Goal: Task Accomplishment & Management: Manage account settings

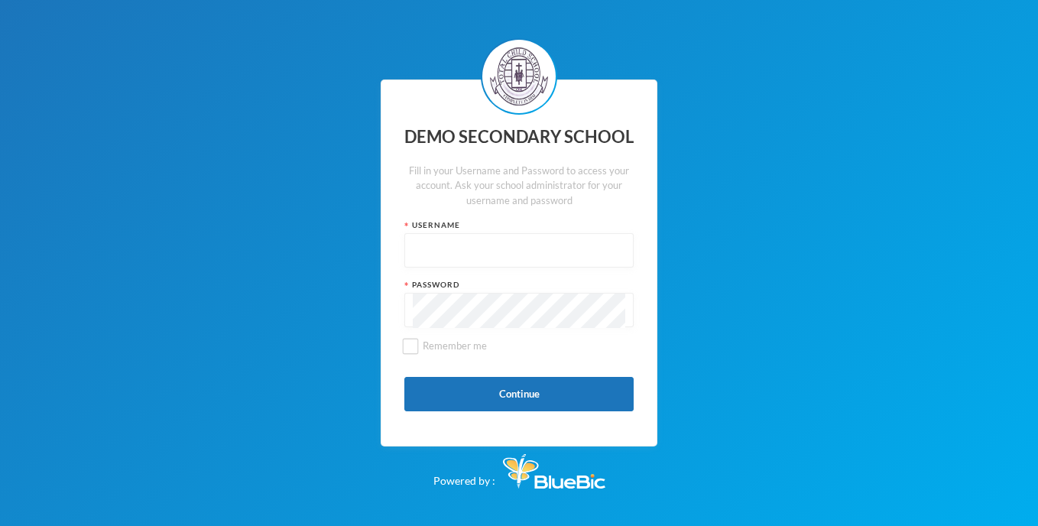
click at [549, 258] on input "text" at bounding box center [519, 251] width 213 height 34
type input "6"
type input "e6"
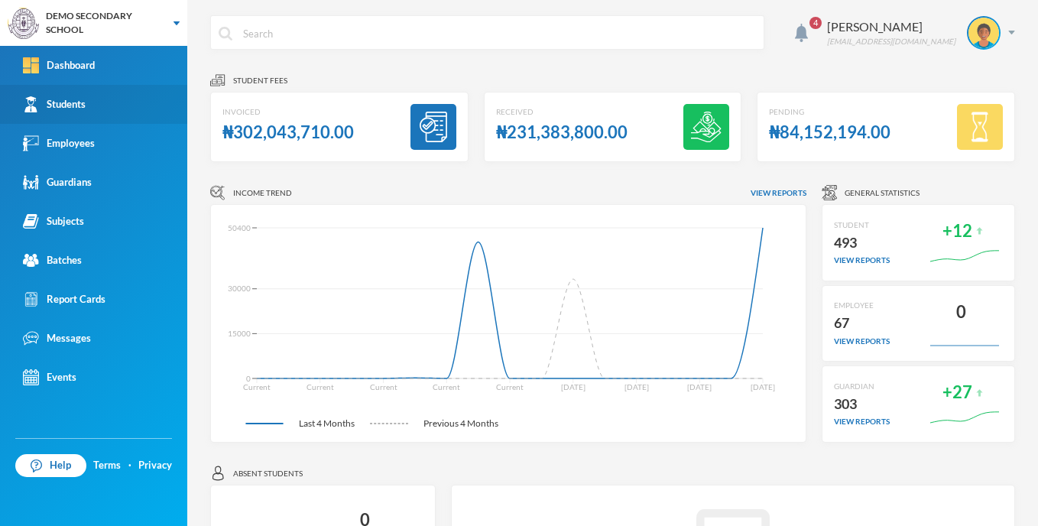
click at [103, 110] on link "Students" at bounding box center [93, 104] width 187 height 39
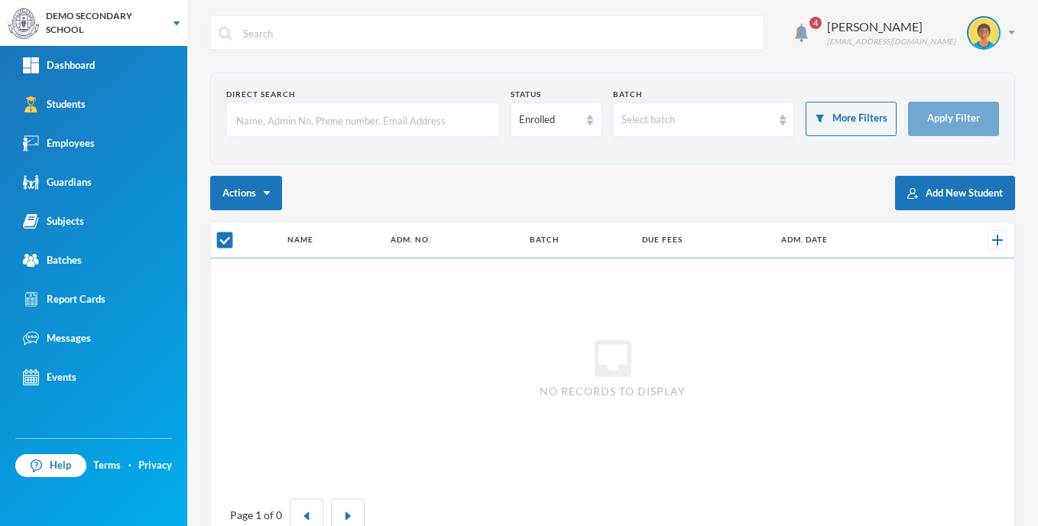
checkbox input "false"
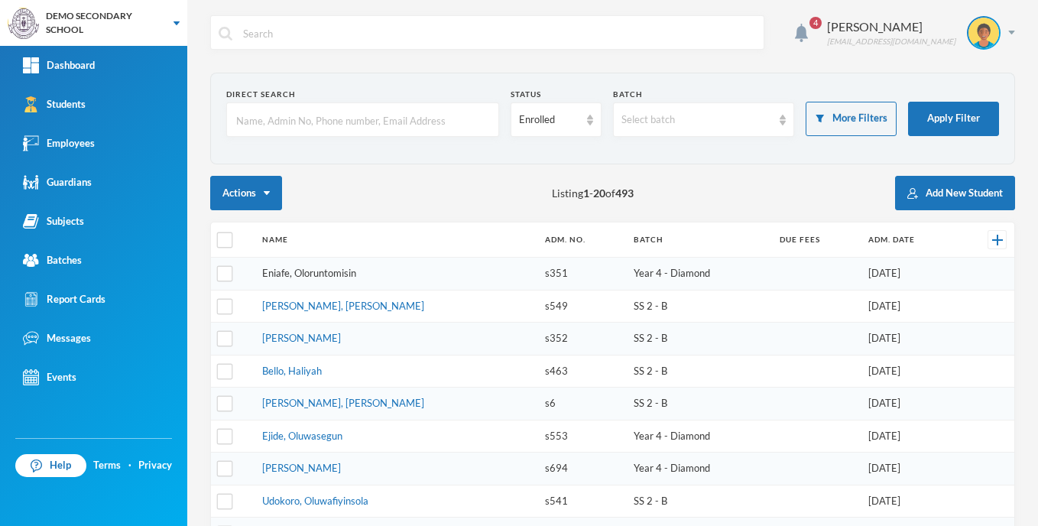
click at [325, 272] on link "Eniafe, Oloruntomisin" at bounding box center [309, 273] width 94 height 12
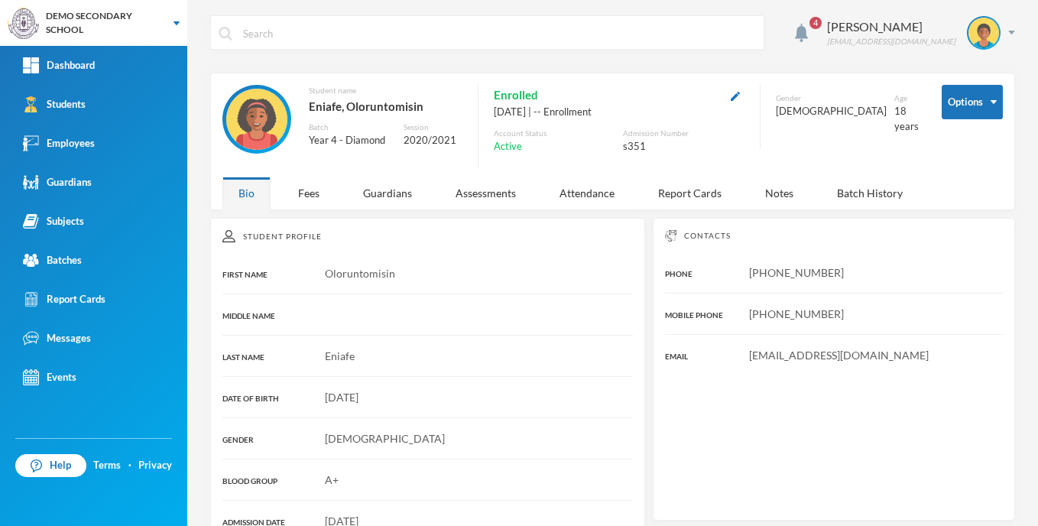
click at [644, 146] on div "s351" at bounding box center [684, 146] width 122 height 15
copy div "s351"
click at [1001, 34] on div "[PERSON_NAME] [EMAIL_ADDRESS][DOMAIN_NAME]" at bounding box center [916, 33] width 200 height 34
click at [961, 109] on button "Logout" at bounding box center [961, 111] width 69 height 23
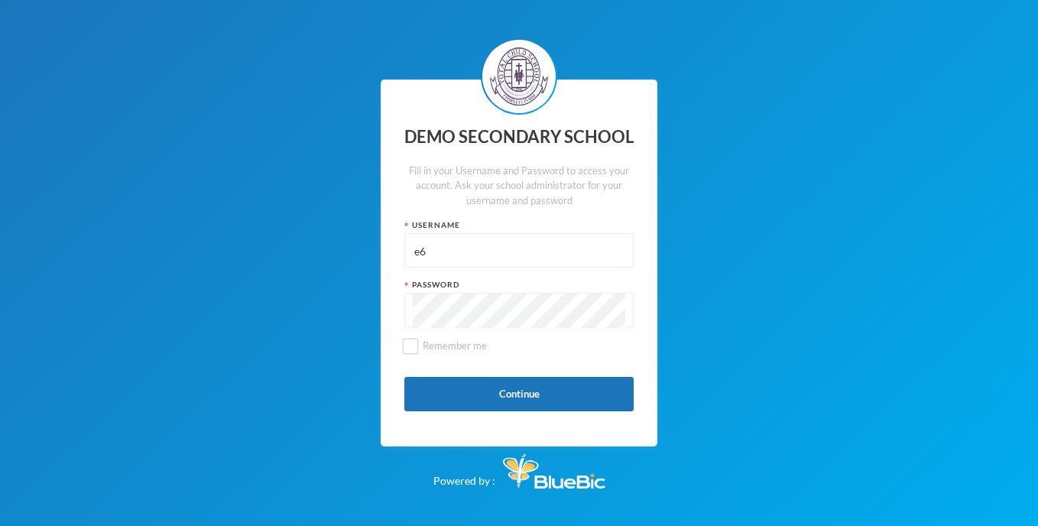
click at [462, 251] on input "e6" at bounding box center [519, 251] width 213 height 34
click at [462, 252] on input "e6" at bounding box center [519, 251] width 213 height 34
paste input "s351"
type input "s351"
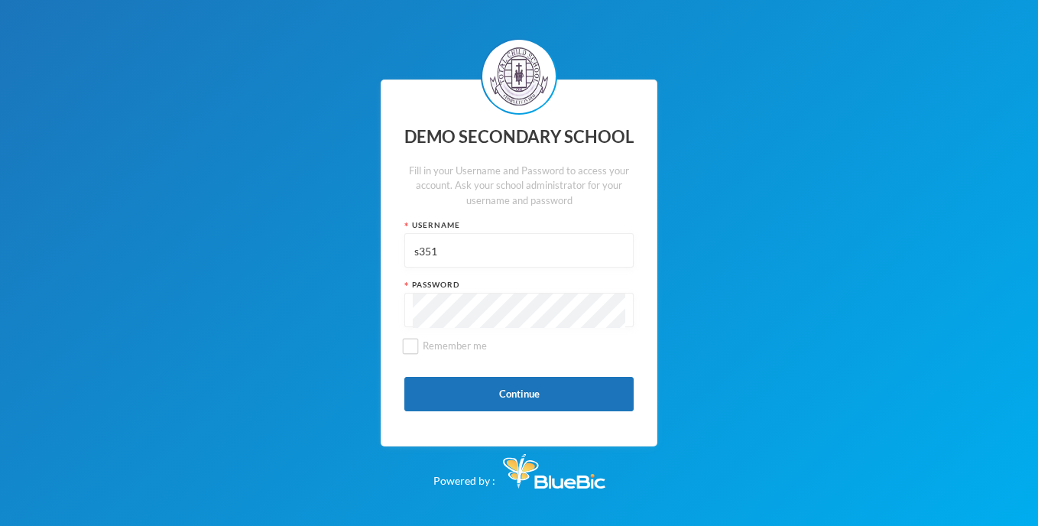
click at [462, 284] on div "Password" at bounding box center [518, 284] width 229 height 11
click at [463, 292] on div "Password" at bounding box center [518, 303] width 229 height 48
click at [495, 404] on button "Continue" at bounding box center [518, 394] width 229 height 34
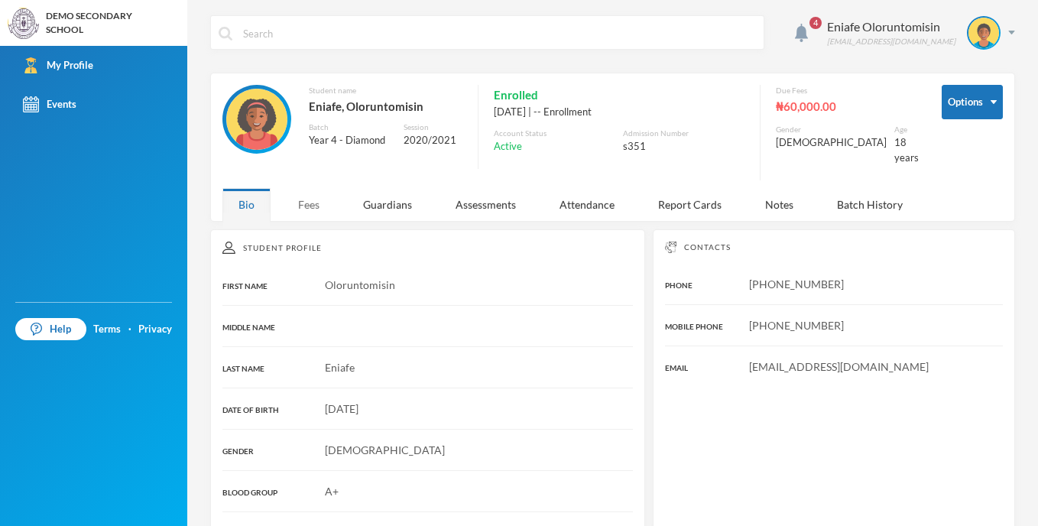
click at [303, 191] on div "Fees" at bounding box center [309, 204] width 54 height 33
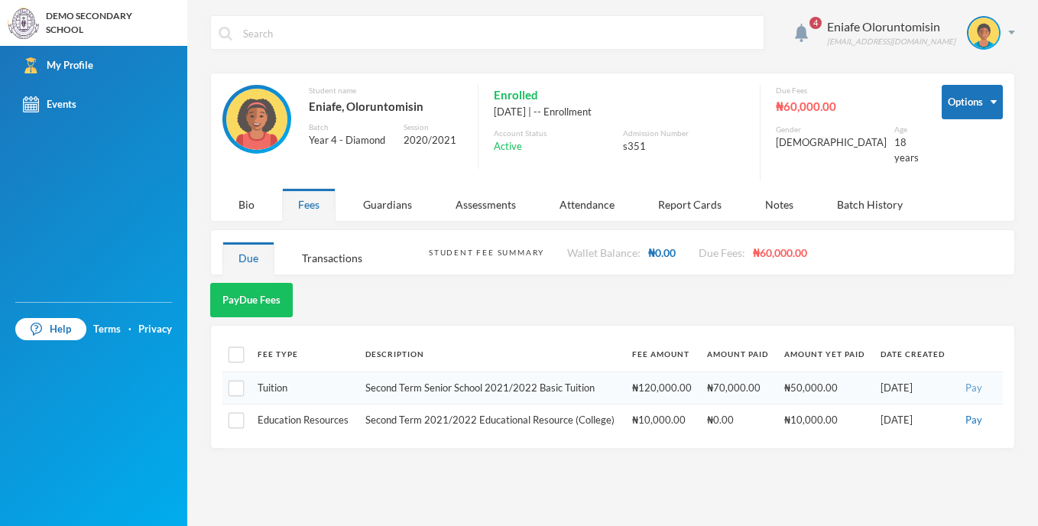
click at [980, 380] on button "Pay" at bounding box center [974, 388] width 26 height 17
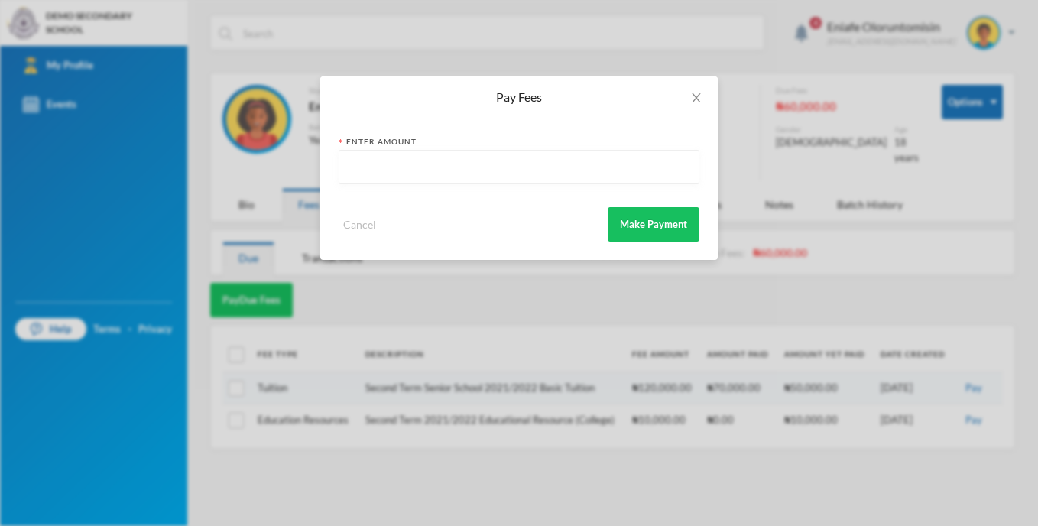
click at [479, 157] on input "text" at bounding box center [519, 168] width 344 height 34
type input "5000"
click at [696, 97] on icon "icon: close" at bounding box center [696, 97] width 8 height 9
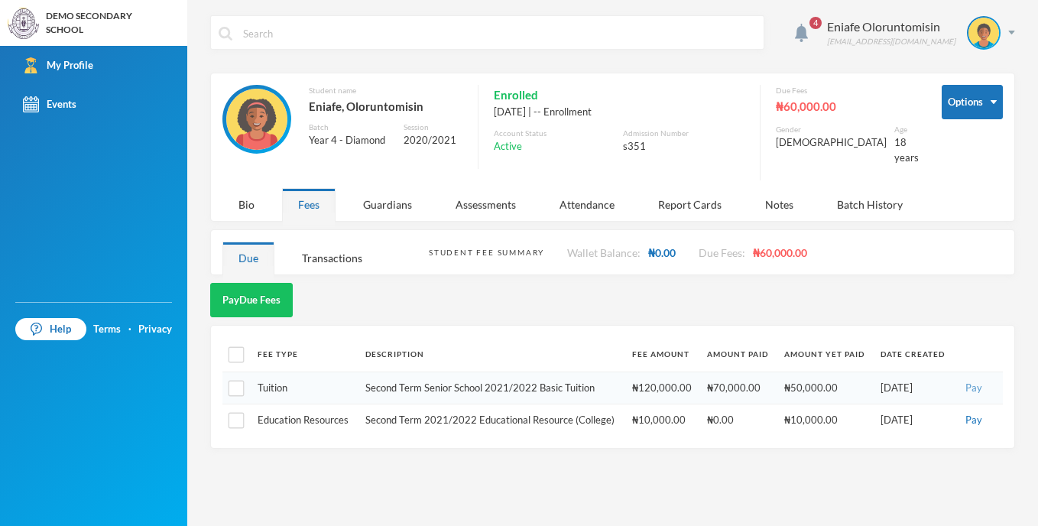
click at [971, 381] on button "Pay" at bounding box center [974, 388] width 26 height 17
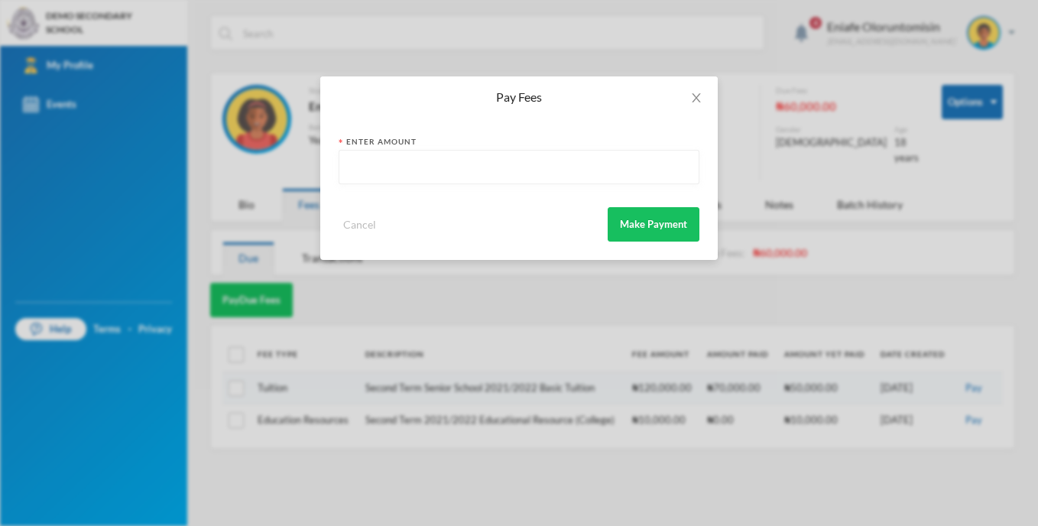
click at [430, 161] on input "text" at bounding box center [519, 168] width 344 height 34
type input "5000"
click at [631, 222] on button "Make Payment" at bounding box center [654, 224] width 92 height 34
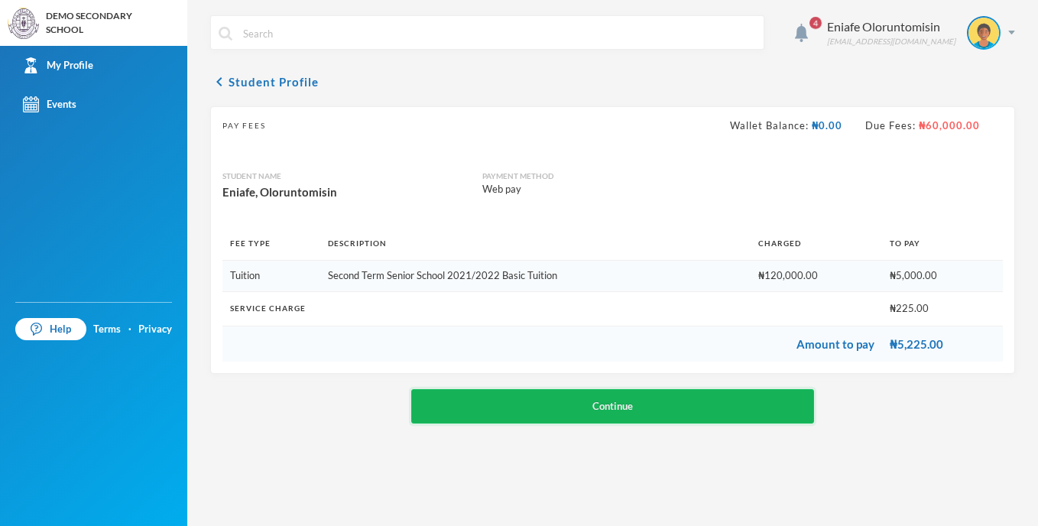
click at [592, 396] on button "Continue" at bounding box center [612, 406] width 403 height 34
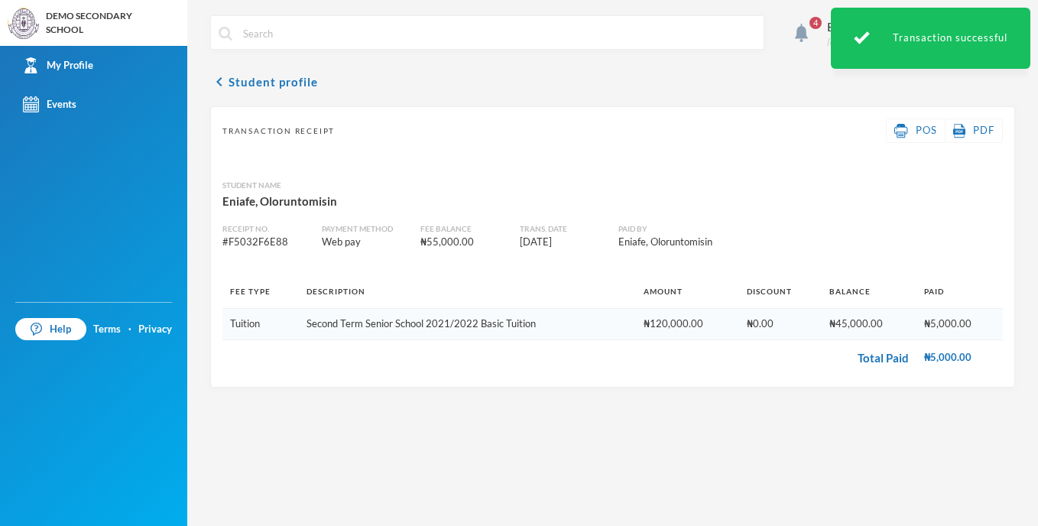
click at [256, 203] on div "Eniafe, Oloruntomisin" at bounding box center [612, 201] width 781 height 20
copy div "Eniafe, Oloruntomisin"
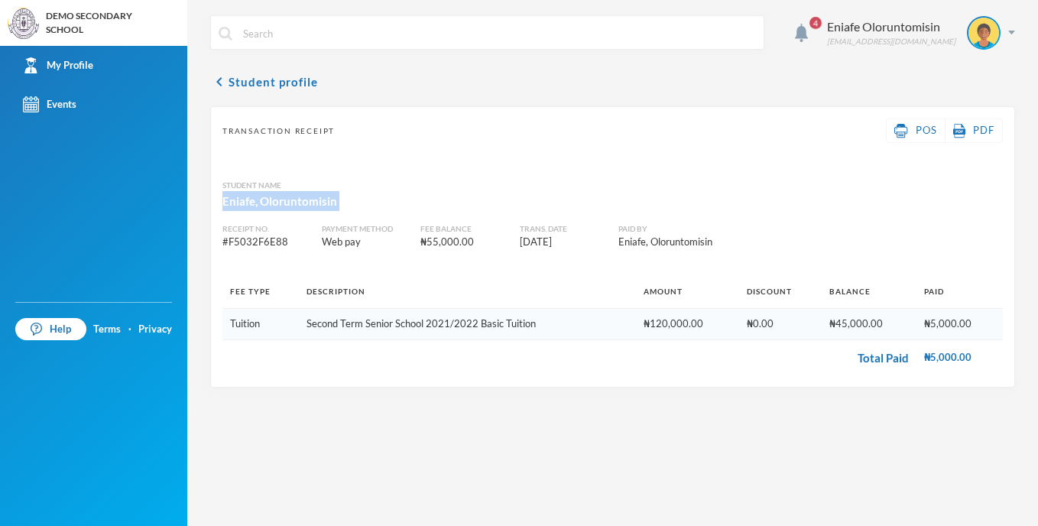
copy div "Eniafe, Oloruntomisin"
click at [300, 81] on button "chevron_left Student profile" at bounding box center [264, 82] width 108 height 18
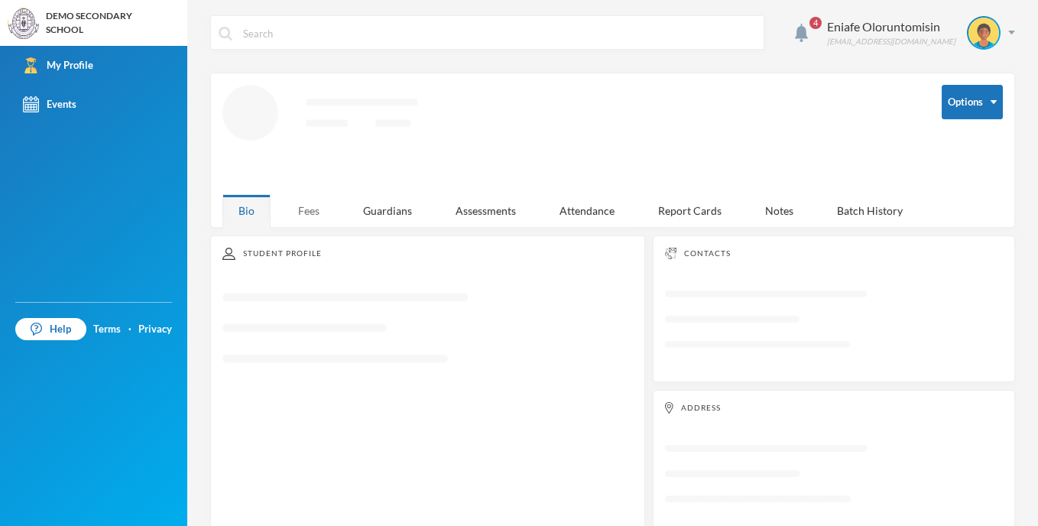
click at [313, 206] on div "Fees" at bounding box center [309, 210] width 54 height 33
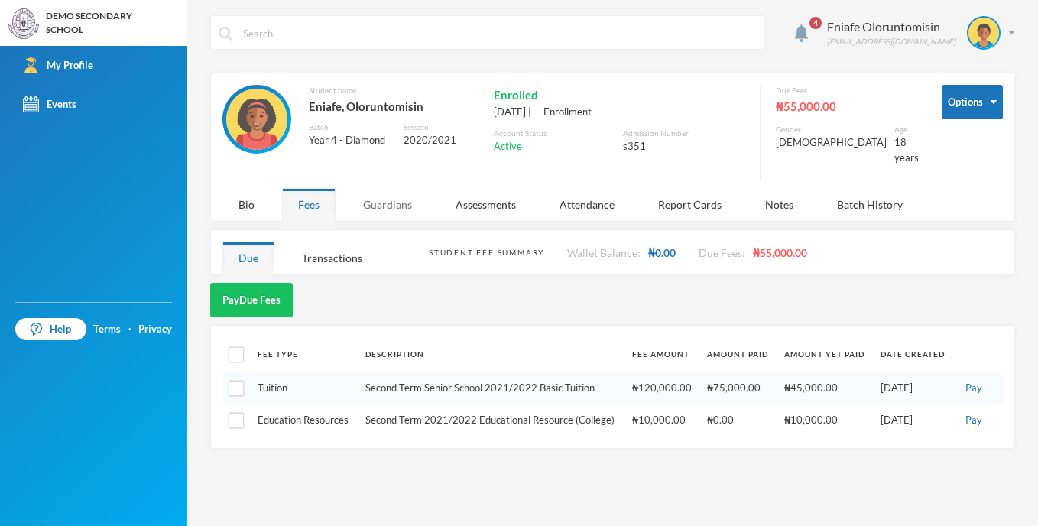
click at [397, 198] on div "Guardians" at bounding box center [387, 204] width 81 height 33
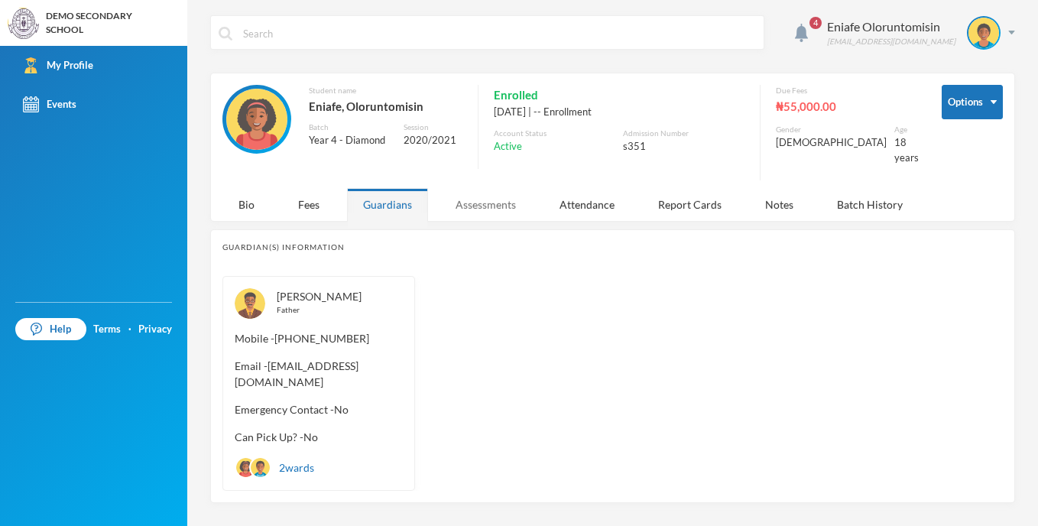
click at [478, 196] on div "Assessments" at bounding box center [486, 204] width 92 height 33
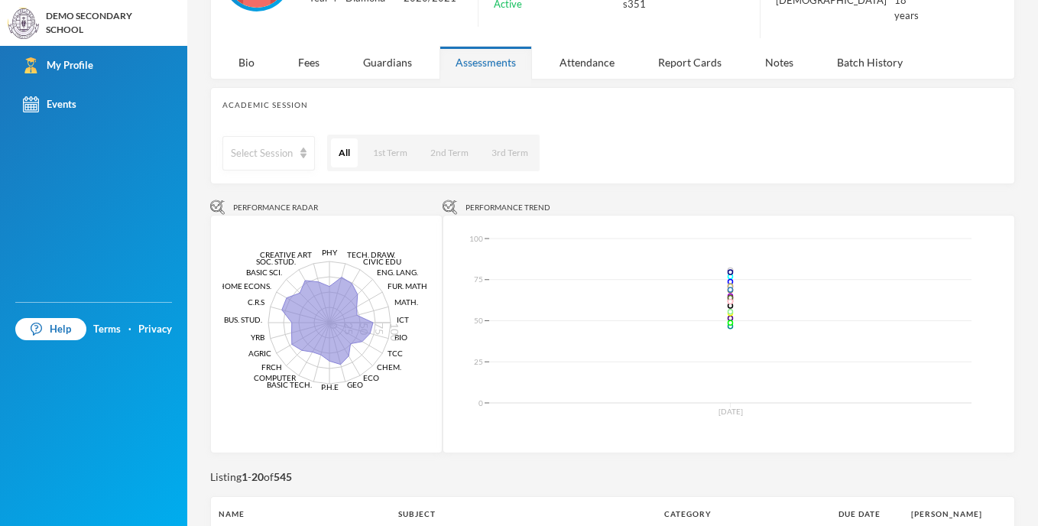
scroll to position [306, 0]
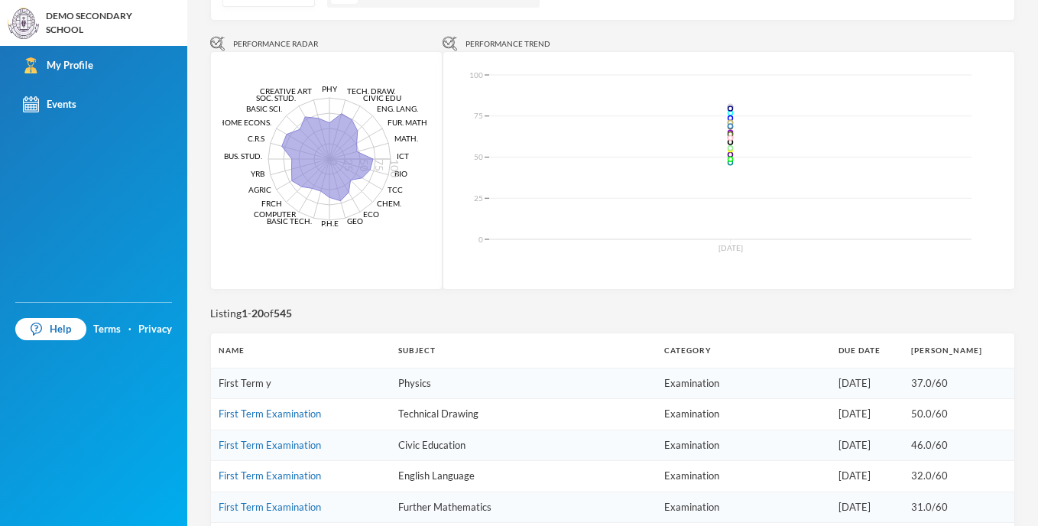
click at [255, 377] on link "First Term y" at bounding box center [245, 383] width 53 height 12
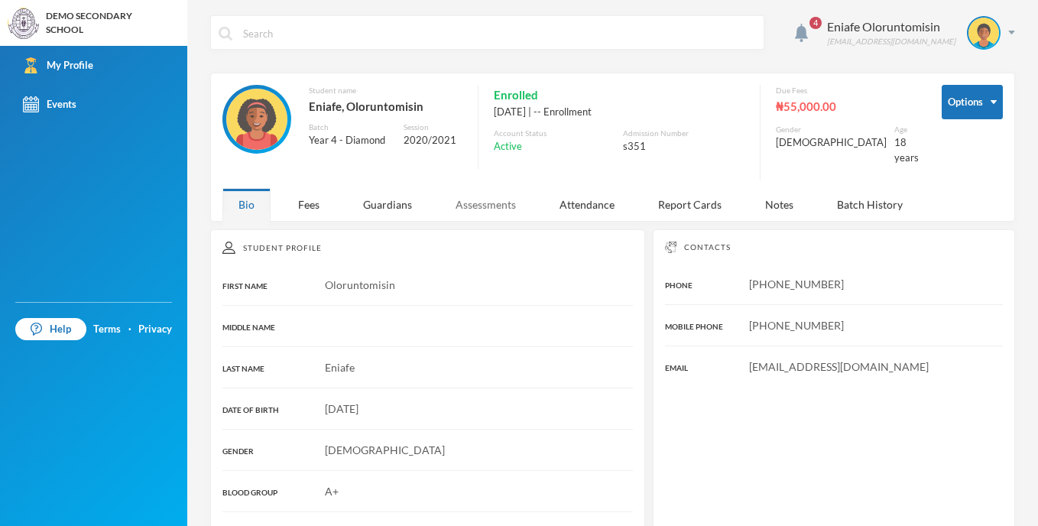
click at [501, 196] on div "Assessments" at bounding box center [486, 204] width 92 height 33
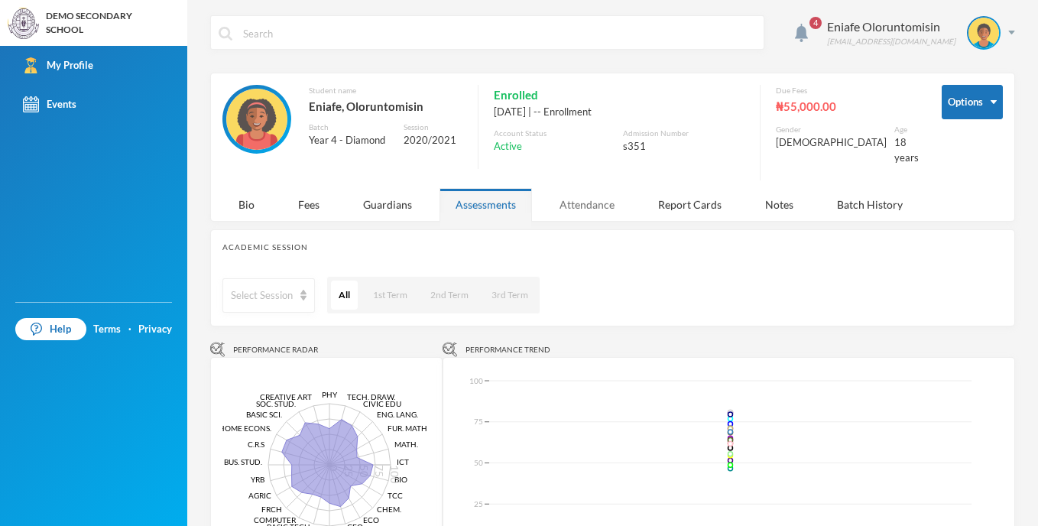
click at [594, 196] on div "Attendance" at bounding box center [587, 204] width 87 height 33
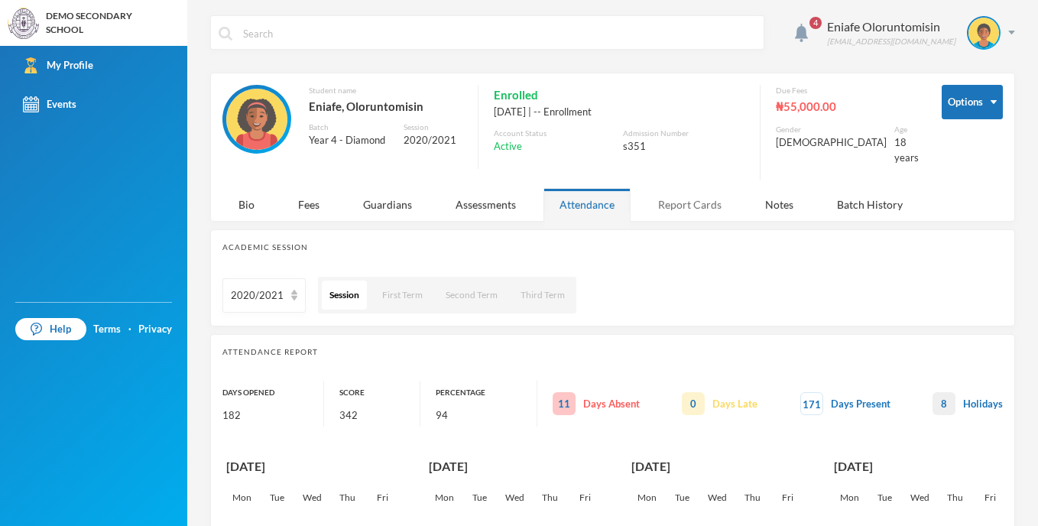
click at [699, 188] on div "Report Cards" at bounding box center [690, 204] width 96 height 33
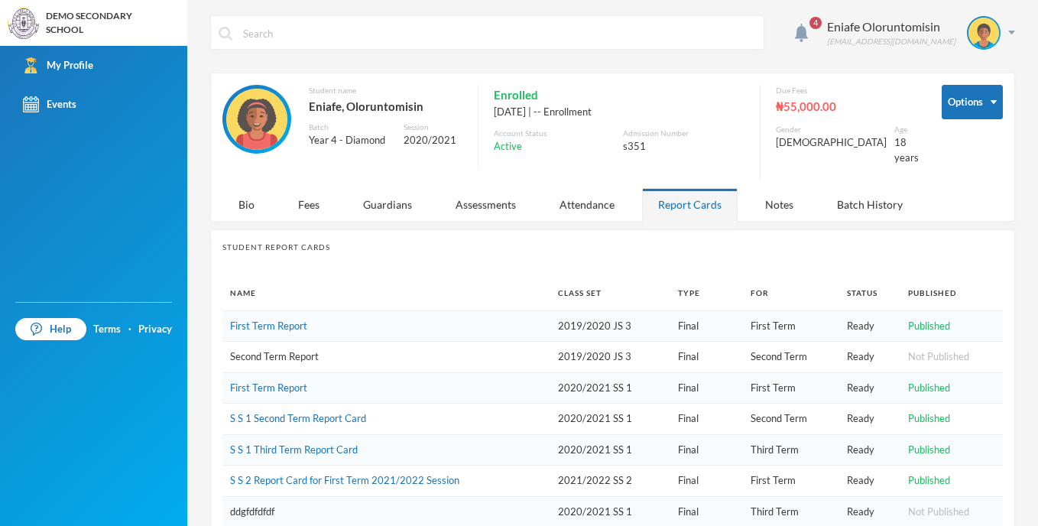
scroll to position [48, 0]
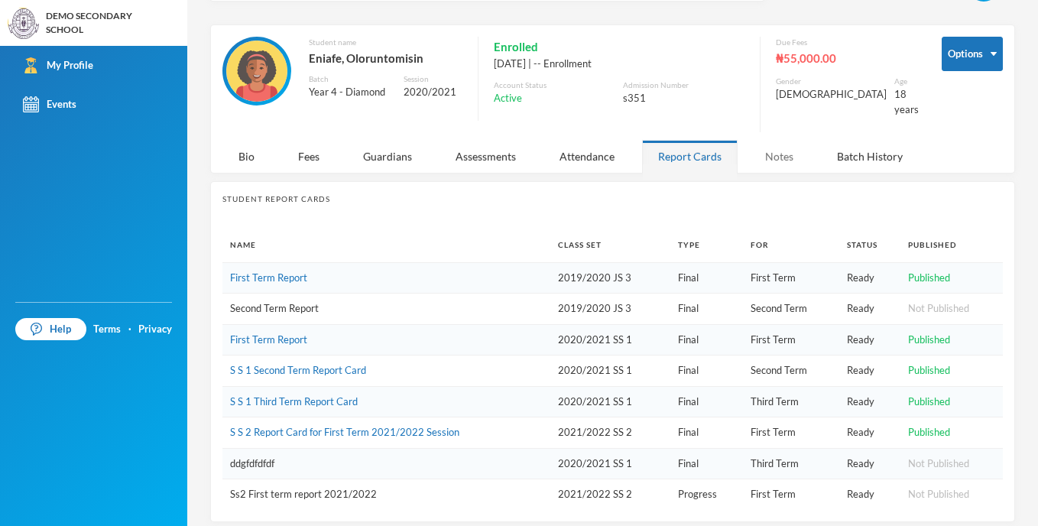
click at [780, 147] on div "Notes" at bounding box center [779, 156] width 60 height 33
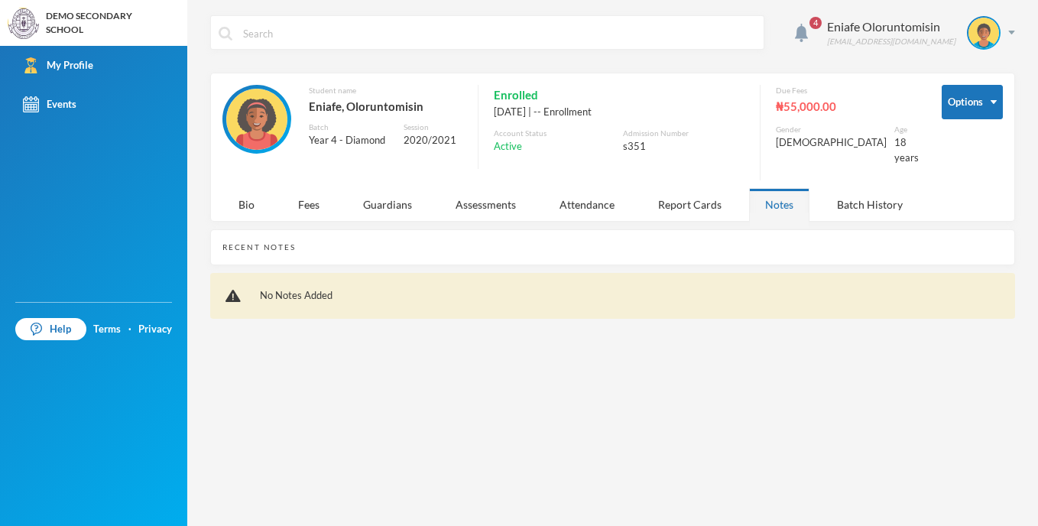
scroll to position [0, 0]
click at [360, 288] on div "No Notes Added" at bounding box center [626, 295] width 748 height 15
click at [858, 194] on div "Batch History" at bounding box center [870, 204] width 98 height 33
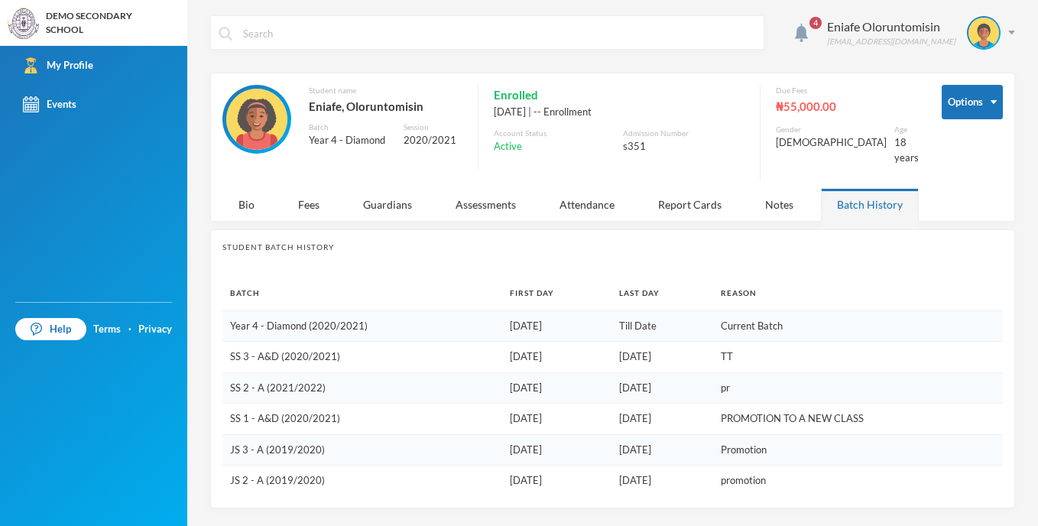
click at [263, 310] on td "Year 4 - Diamond (2020/2021)" at bounding box center [362, 325] width 280 height 31
click at [266, 346] on td "SS 3 - A&D (2020/2021)" at bounding box center [362, 357] width 280 height 31
click at [266, 373] on td "SS 2 - A (2021/2022)" at bounding box center [362, 387] width 280 height 31
click at [62, 101] on div "Events" at bounding box center [50, 104] width 54 height 16
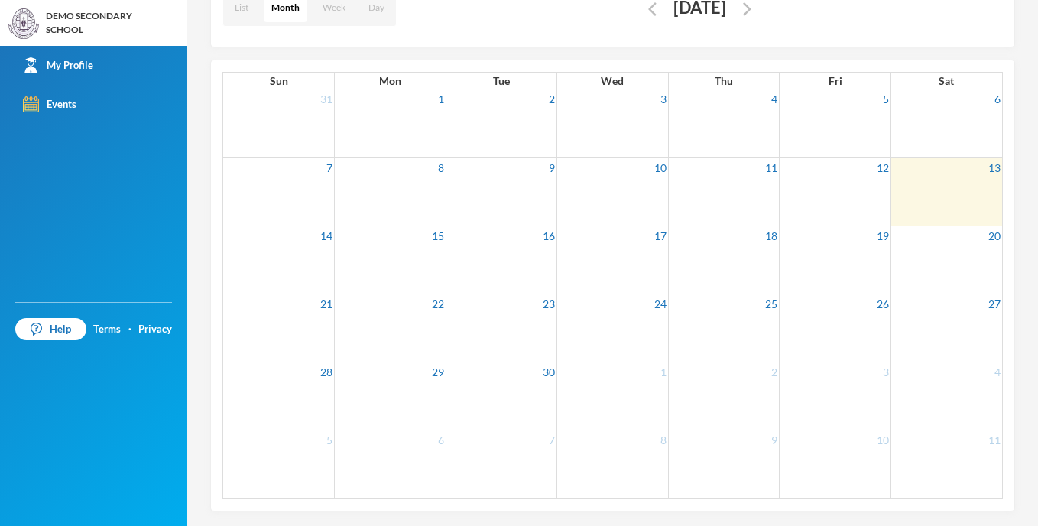
scroll to position [143, 0]
click at [537, 203] on td at bounding box center [502, 191] width 112 height 68
click at [549, 239] on link "16" at bounding box center [548, 235] width 15 height 19
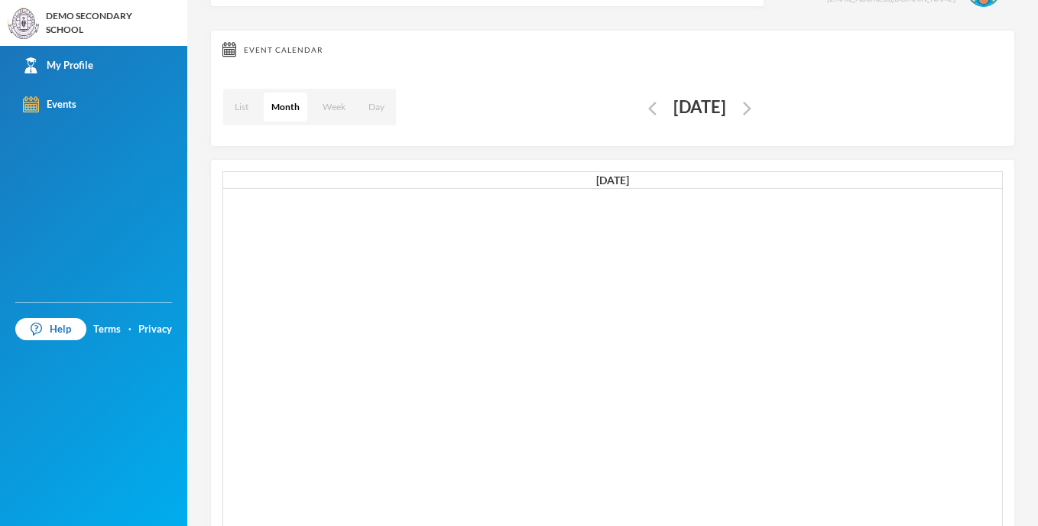
scroll to position [0, 0]
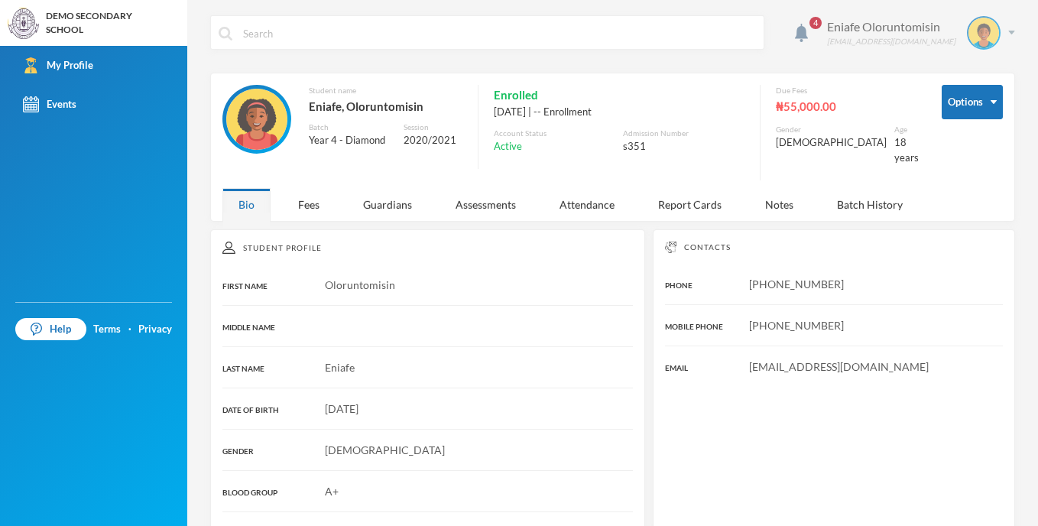
click at [995, 31] on div "Eniafe Oloruntomisin [EMAIL_ADDRESS][DOMAIN_NAME]" at bounding box center [916, 33] width 200 height 34
click at [943, 105] on button "Logout" at bounding box center [961, 111] width 69 height 23
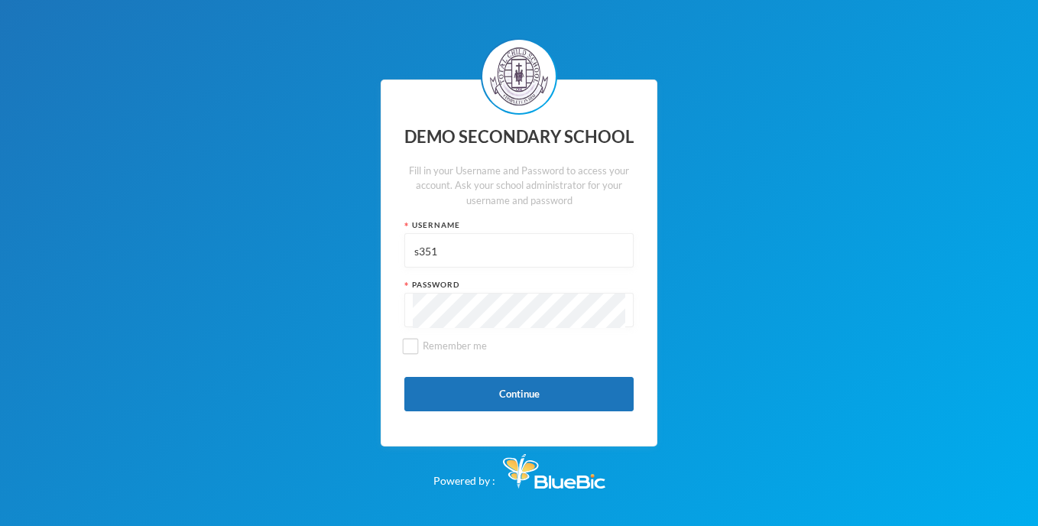
click at [505, 258] on input "s351" at bounding box center [519, 251] width 213 height 34
click at [503, 258] on input "s351" at bounding box center [519, 251] width 213 height 34
paste input "e36"
type input "e36"
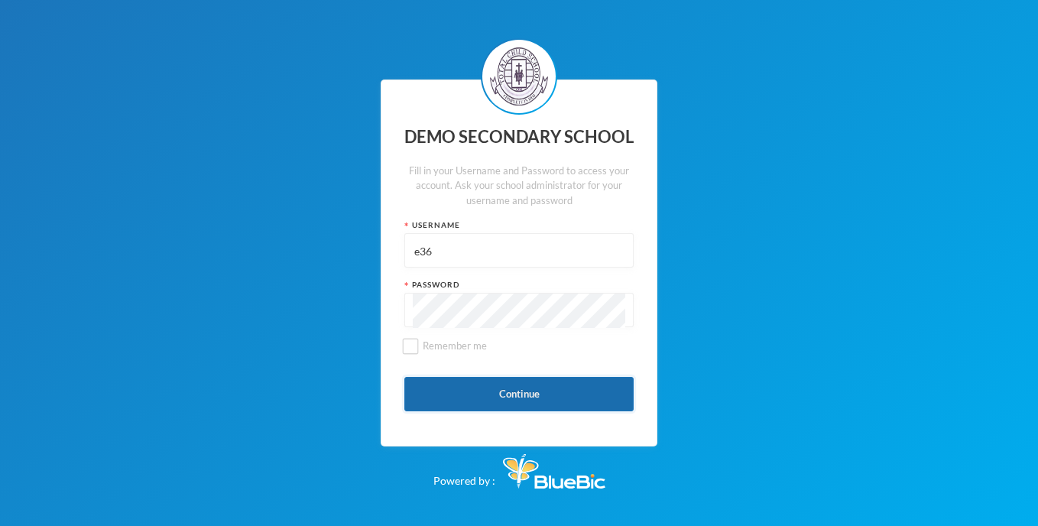
click at [543, 384] on button "Continue" at bounding box center [518, 394] width 229 height 34
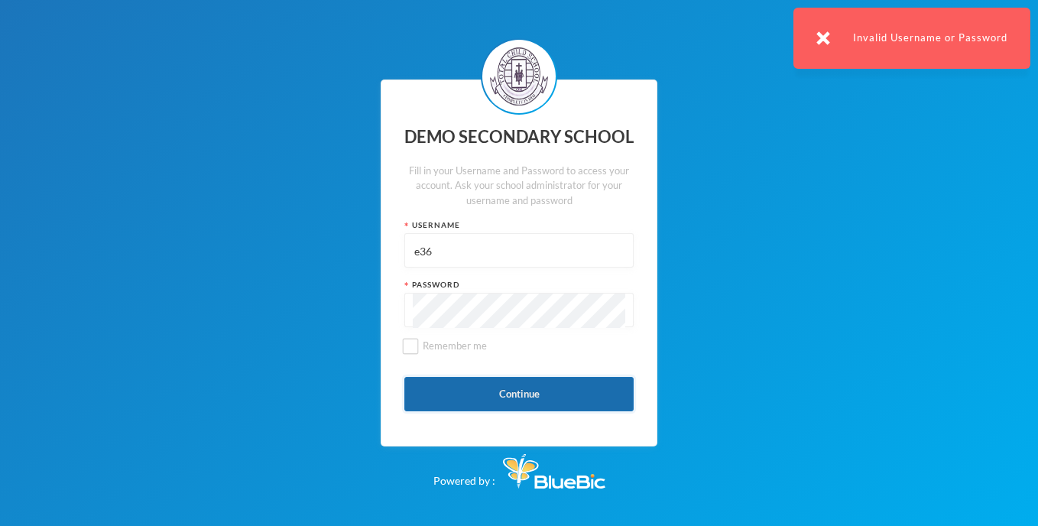
click at [567, 391] on button "Continue" at bounding box center [518, 394] width 229 height 34
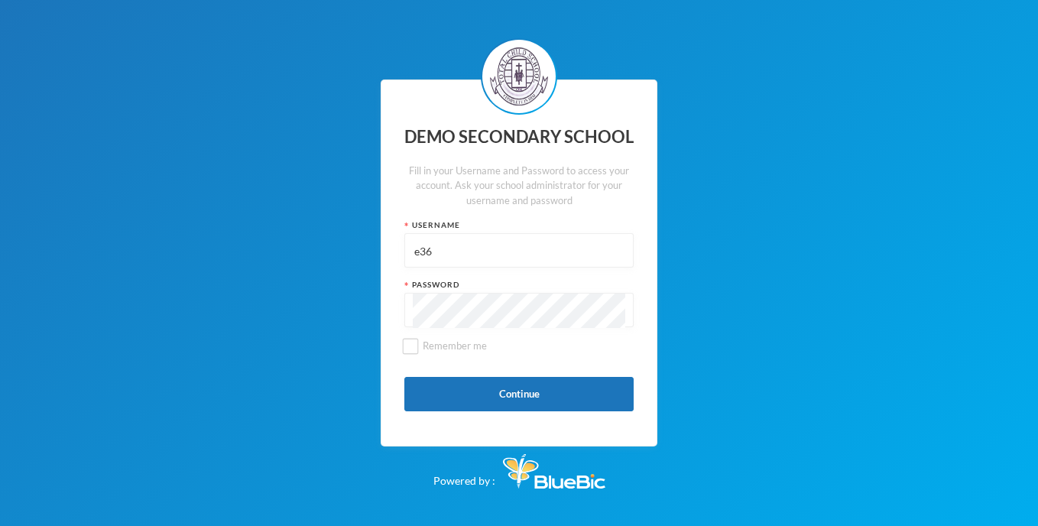
click at [451, 268] on input "e36" at bounding box center [519, 251] width 213 height 34
click at [451, 265] on input "e36" at bounding box center [519, 251] width 213 height 34
paste input "111"
type input "e111"
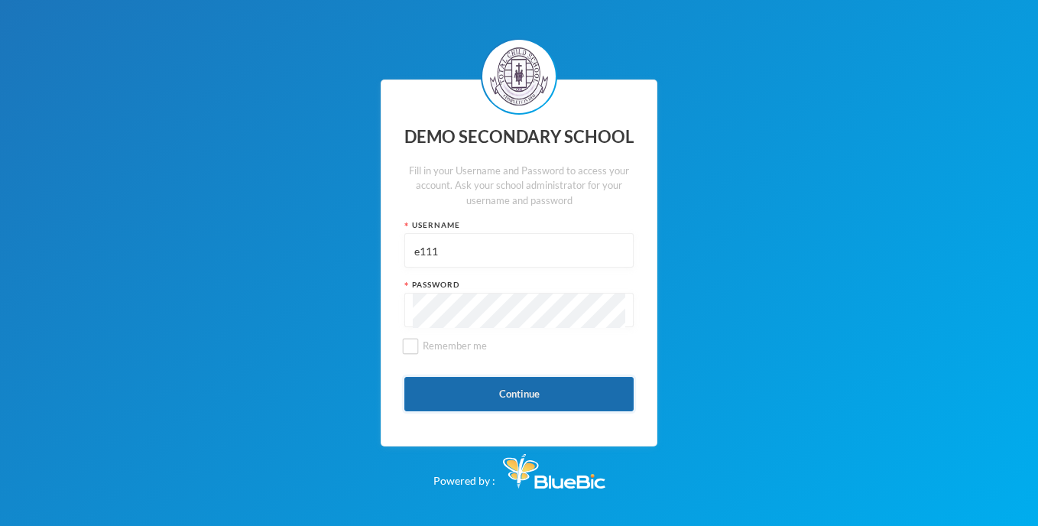
click at [540, 391] on button "Continue" at bounding box center [518, 394] width 229 height 34
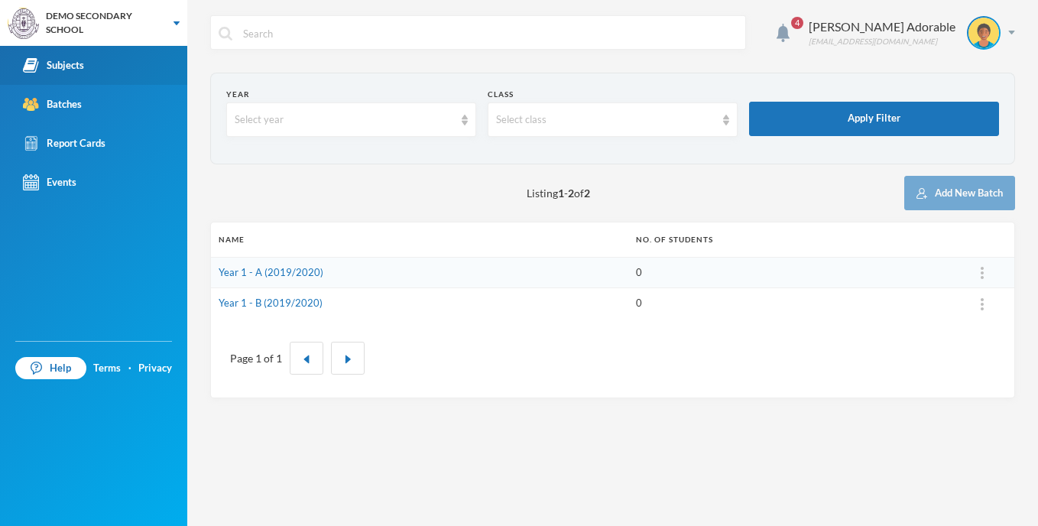
click at [74, 63] on div "Subjects" at bounding box center [53, 65] width 61 height 16
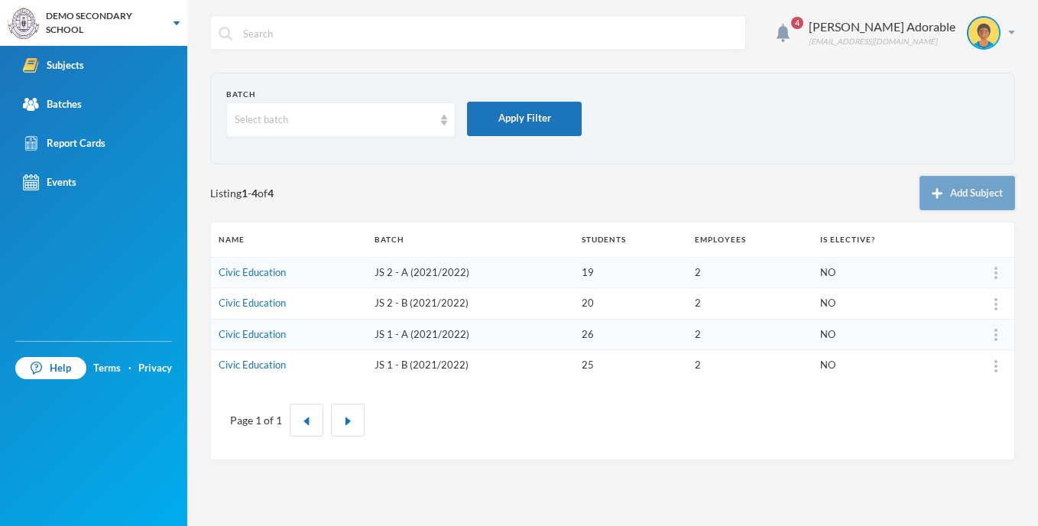
click at [978, 197] on button "Add Subject" at bounding box center [968, 193] width 96 height 34
click at [260, 266] on link "Civic Education" at bounding box center [252, 272] width 67 height 12
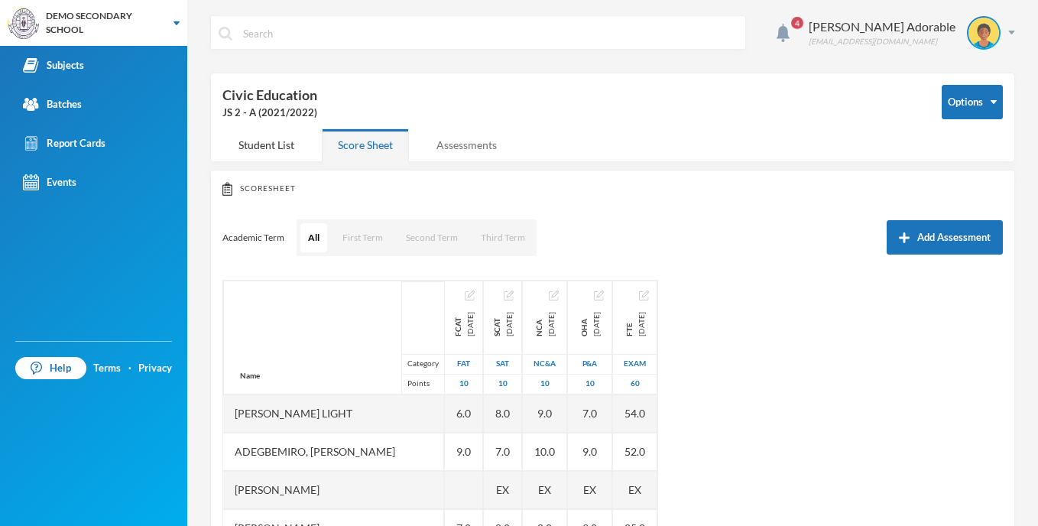
click at [471, 152] on div "Assessments" at bounding box center [466, 144] width 92 height 33
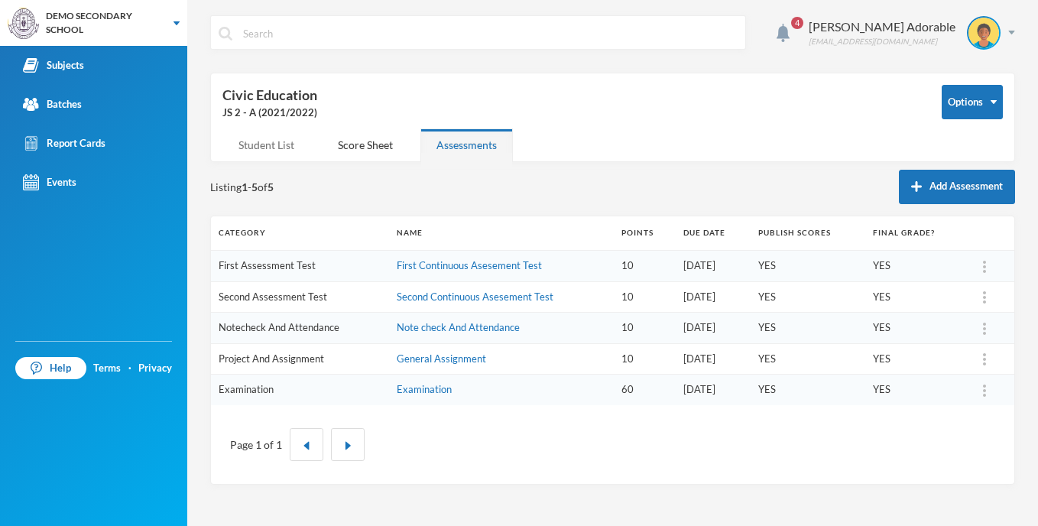
click at [276, 135] on div "Student List" at bounding box center [266, 144] width 88 height 33
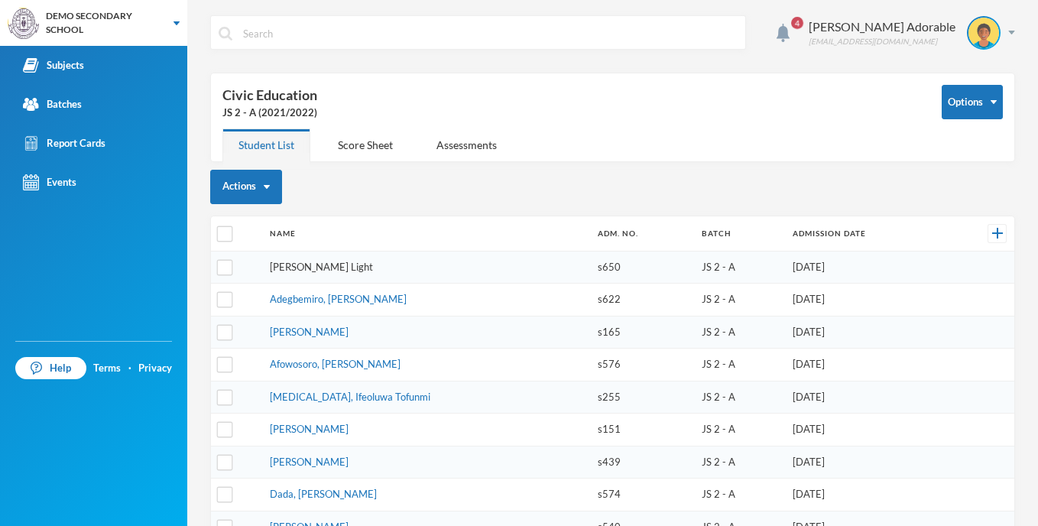
click at [346, 268] on link "[PERSON_NAME] Light" at bounding box center [321, 267] width 103 height 12
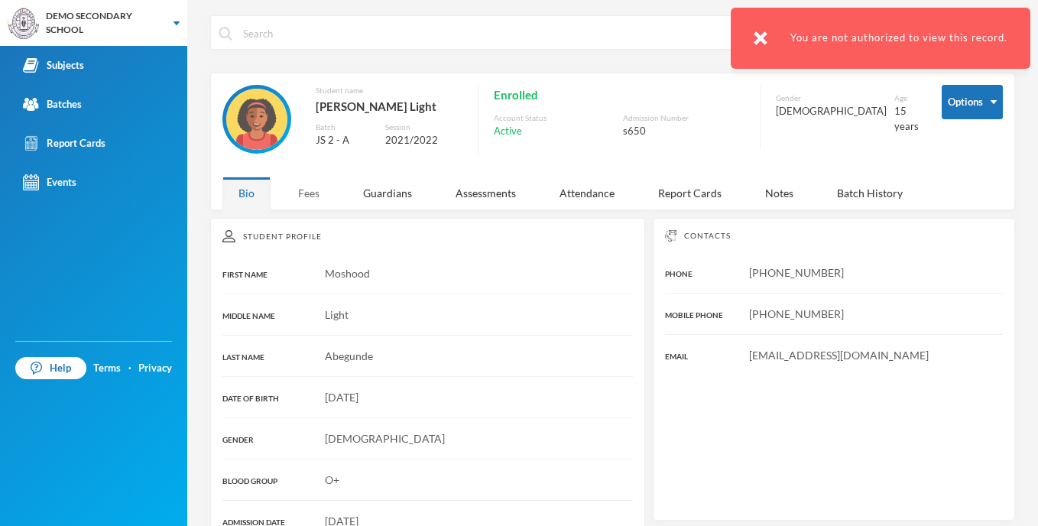
click at [320, 188] on div "Fees" at bounding box center [309, 193] width 54 height 33
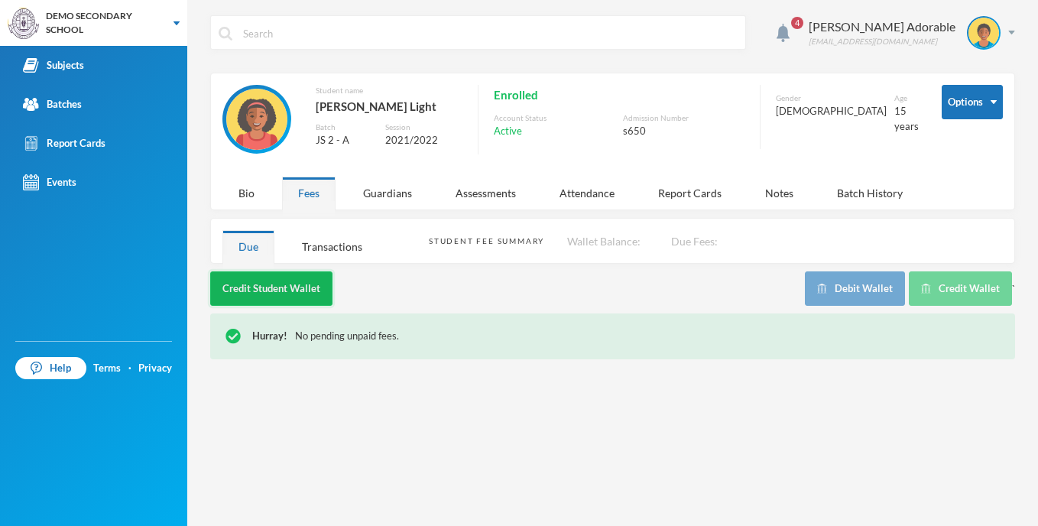
click at [297, 290] on button "Credit Student Wallet" at bounding box center [271, 288] width 122 height 34
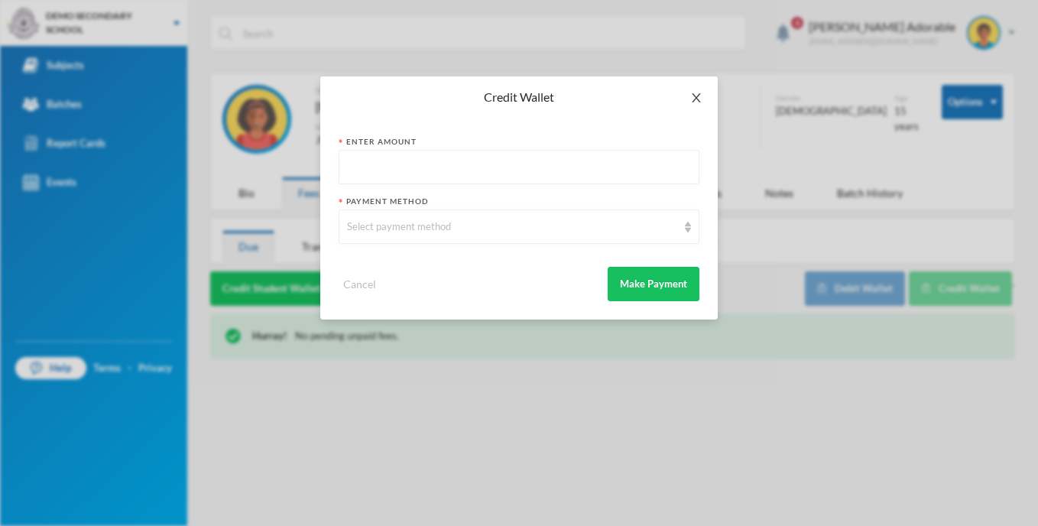
click at [692, 98] on icon "icon: close" at bounding box center [696, 98] width 12 height 12
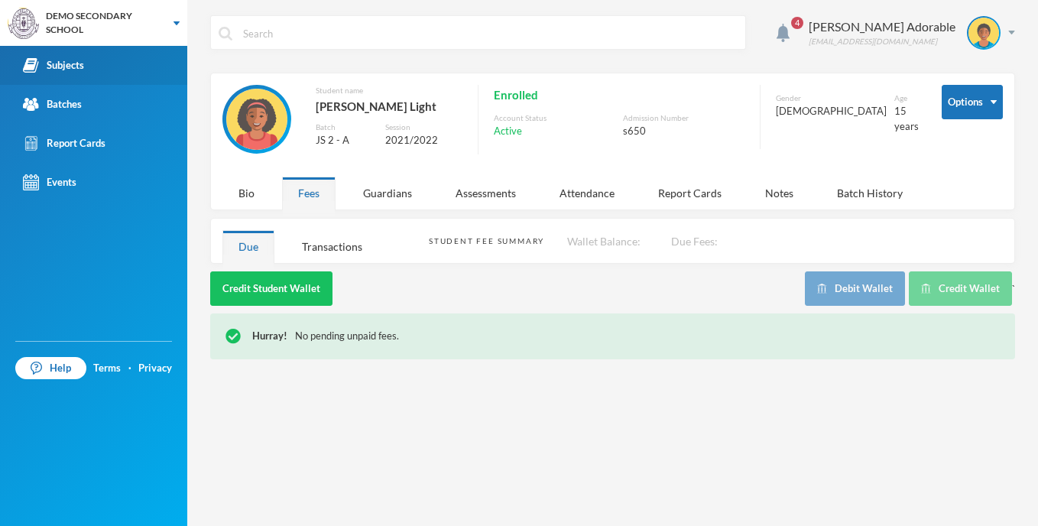
click at [70, 60] on div "Subjects" at bounding box center [53, 65] width 61 height 16
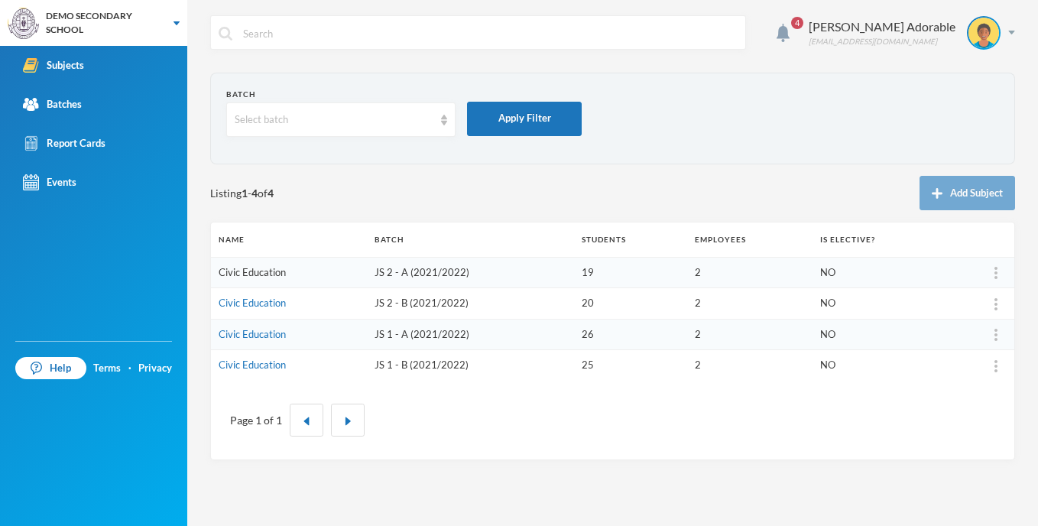
click at [266, 274] on link "Civic Education" at bounding box center [252, 272] width 67 height 12
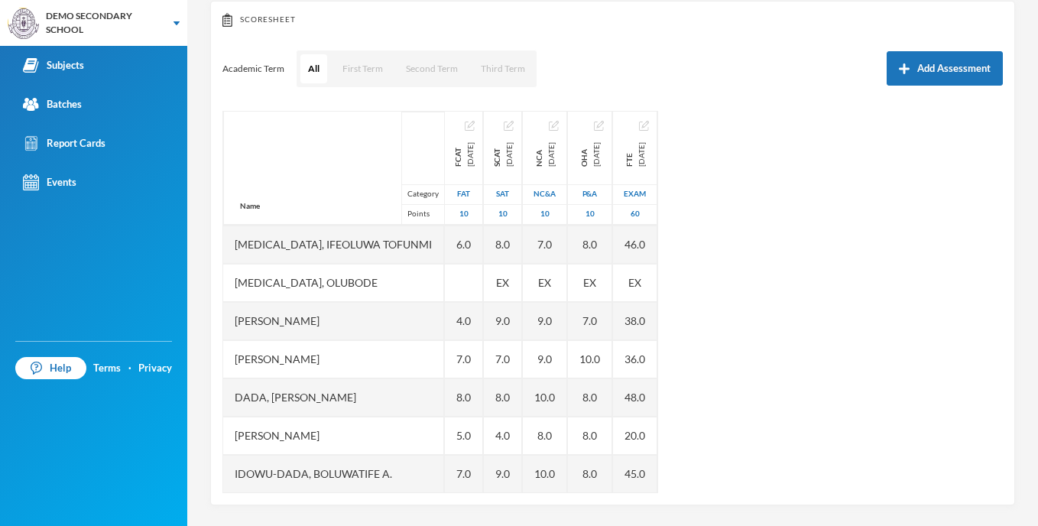
scroll to position [171, 0]
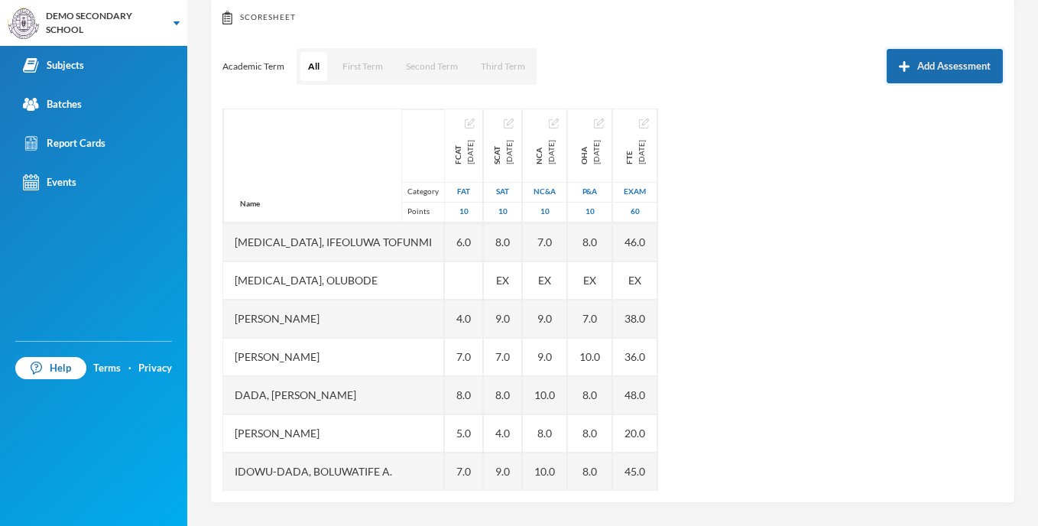
click at [931, 60] on button "Add Assessment" at bounding box center [945, 66] width 116 height 34
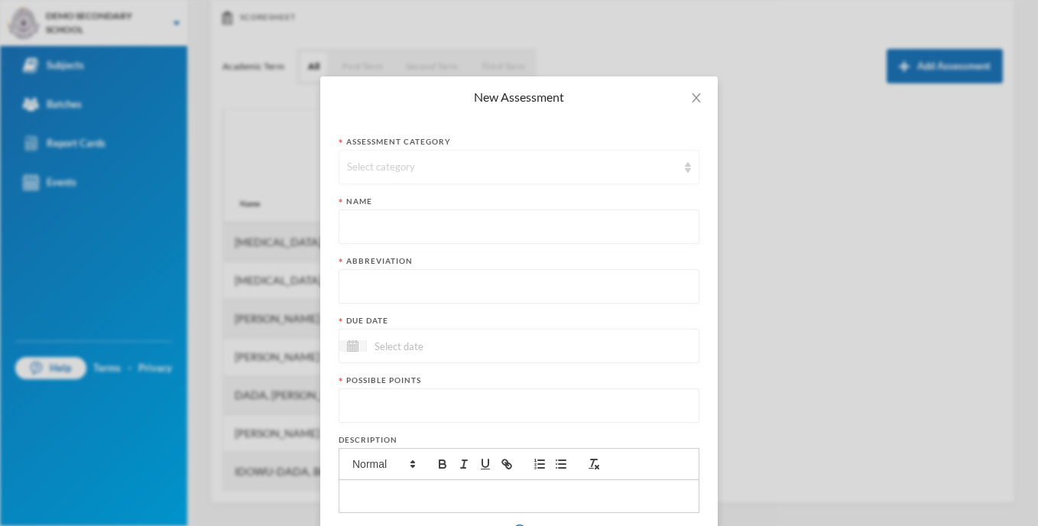
click at [567, 167] on div "Select category" at bounding box center [512, 167] width 330 height 15
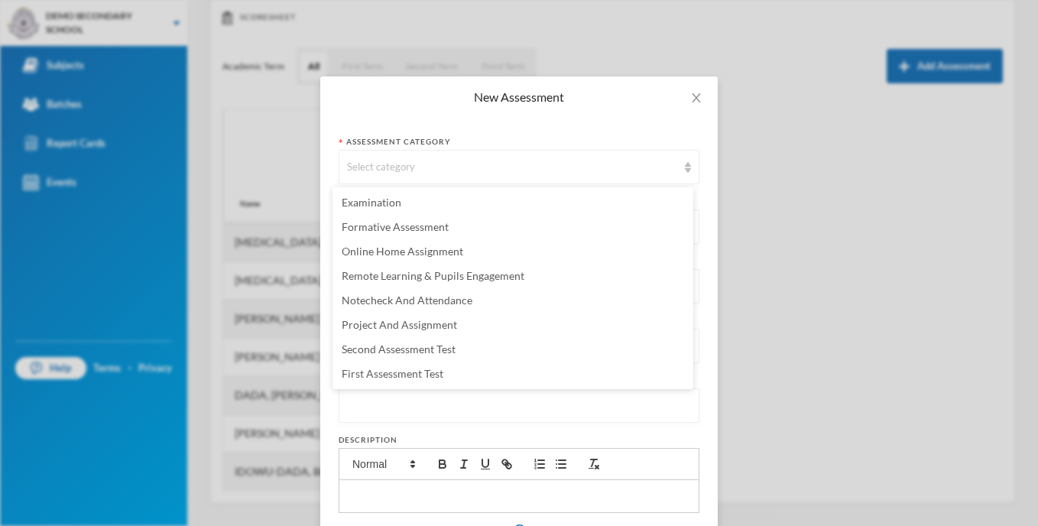
click at [803, 192] on div "New Assessment Assessment category Select category Name Abbreviation Due date P…" at bounding box center [519, 263] width 1038 height 526
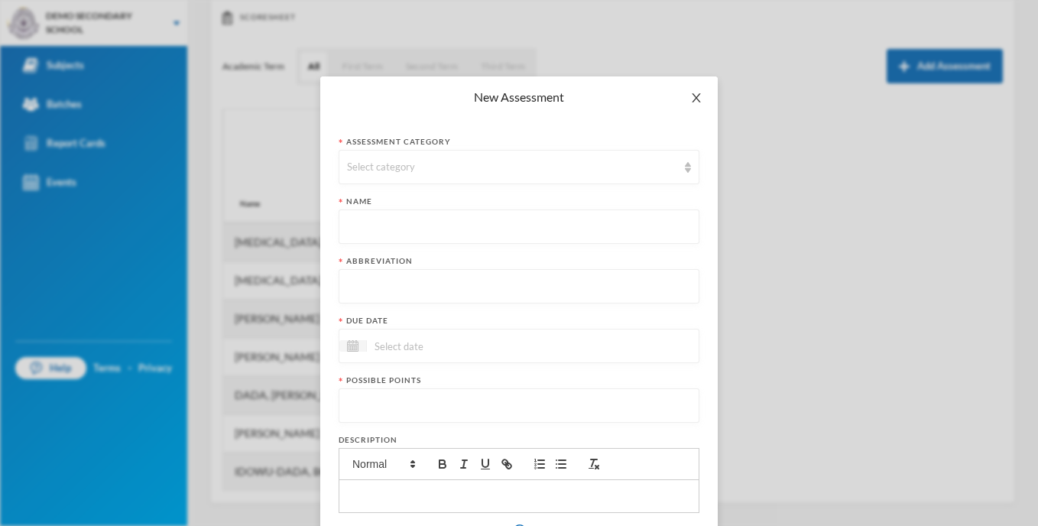
click at [699, 100] on span "Close" at bounding box center [696, 97] width 43 height 43
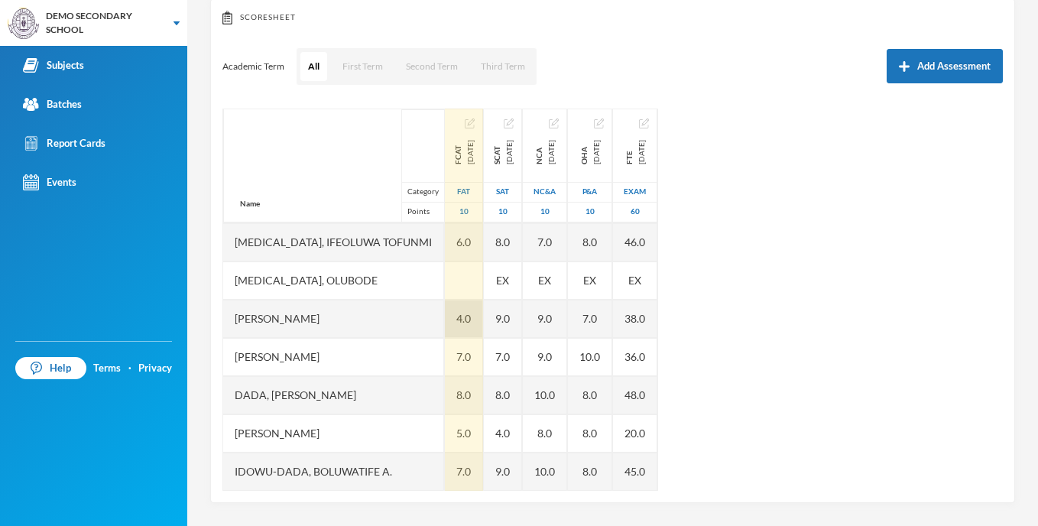
click at [479, 323] on div "4.0" at bounding box center [464, 319] width 38 height 38
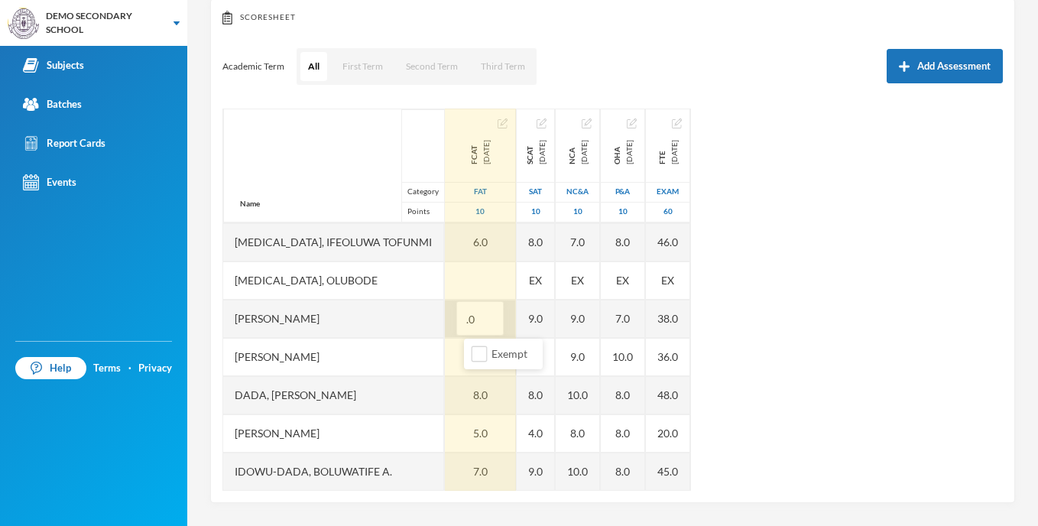
type input "5.0"
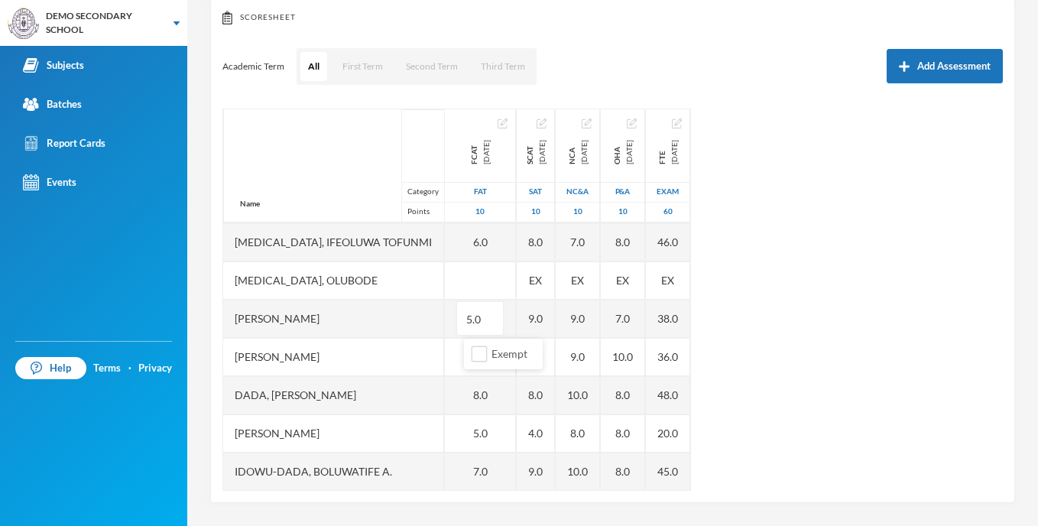
click at [875, 317] on div "Name Category Points [PERSON_NAME] Light Adegbemiro, [PERSON_NAME], [PERSON_NAM…" at bounding box center [612, 300] width 781 height 382
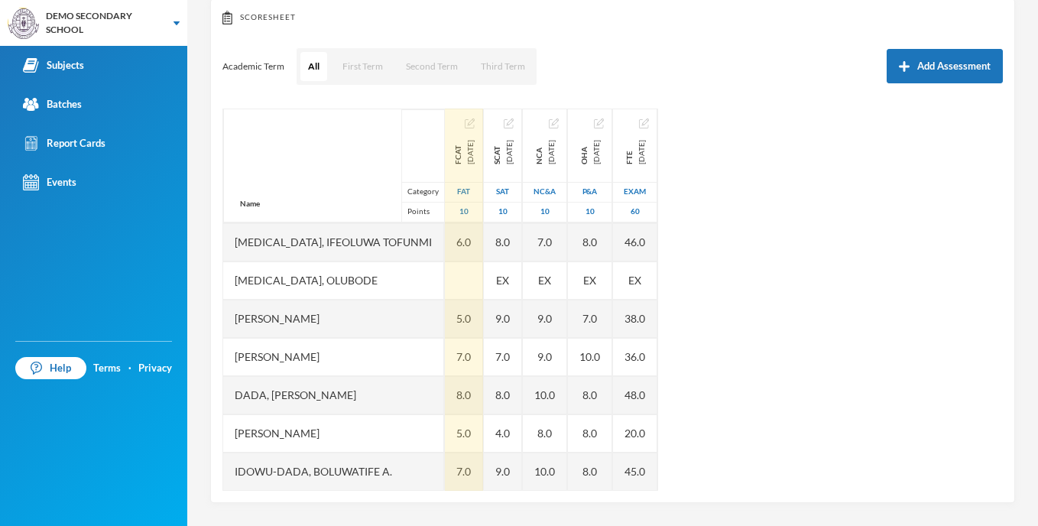
click at [475, 125] on img "button" at bounding box center [470, 123] width 10 height 10
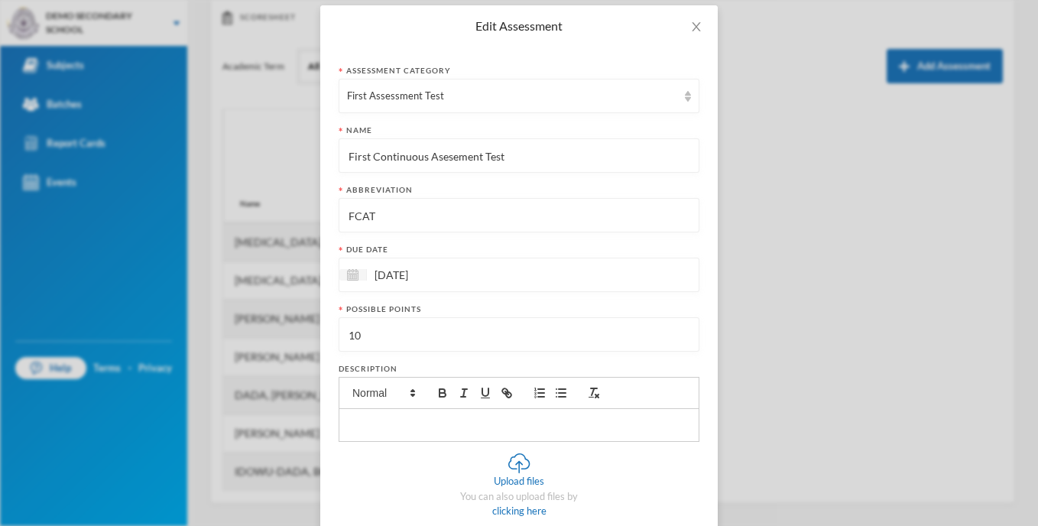
scroll to position [0, 0]
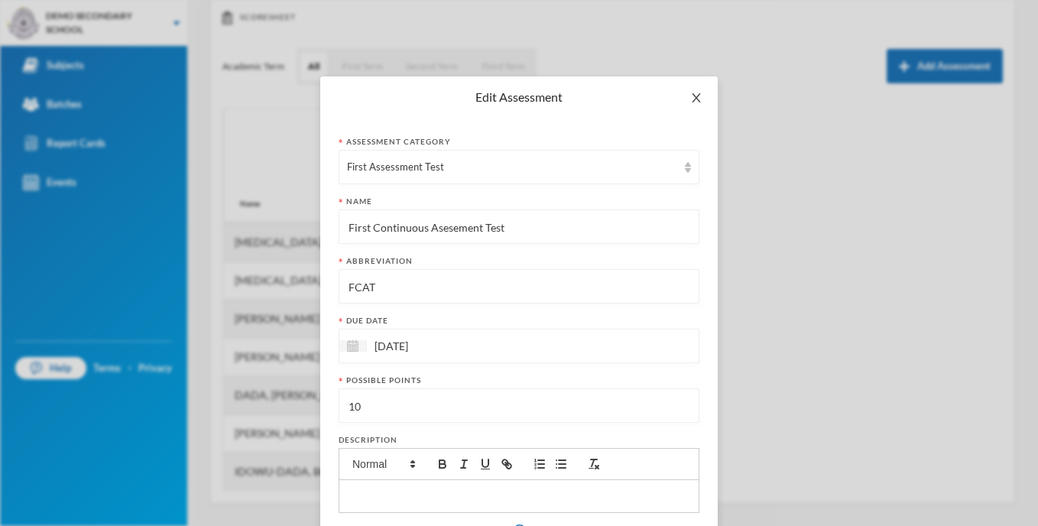
click at [692, 94] on icon "icon: close" at bounding box center [696, 97] width 8 height 9
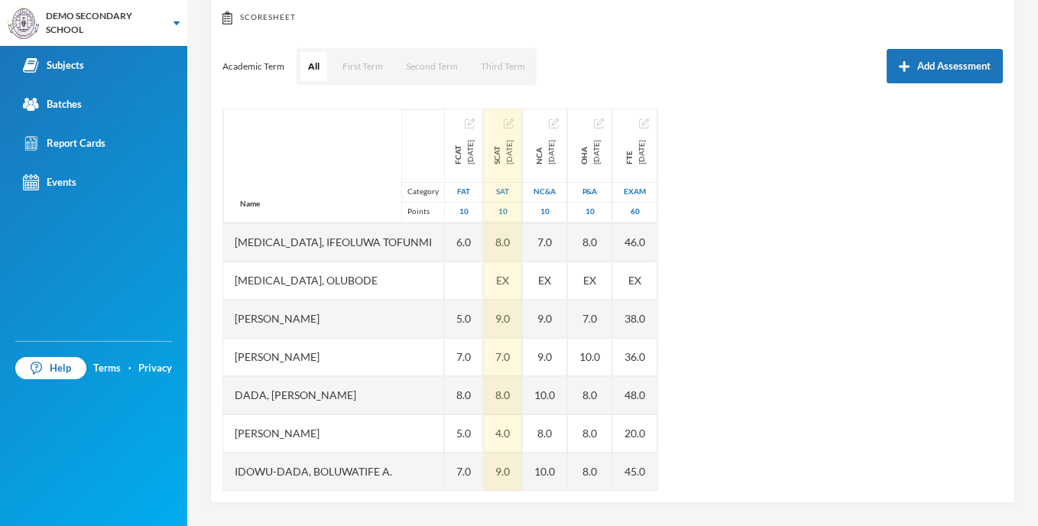
click at [514, 125] on img "button" at bounding box center [509, 123] width 10 height 10
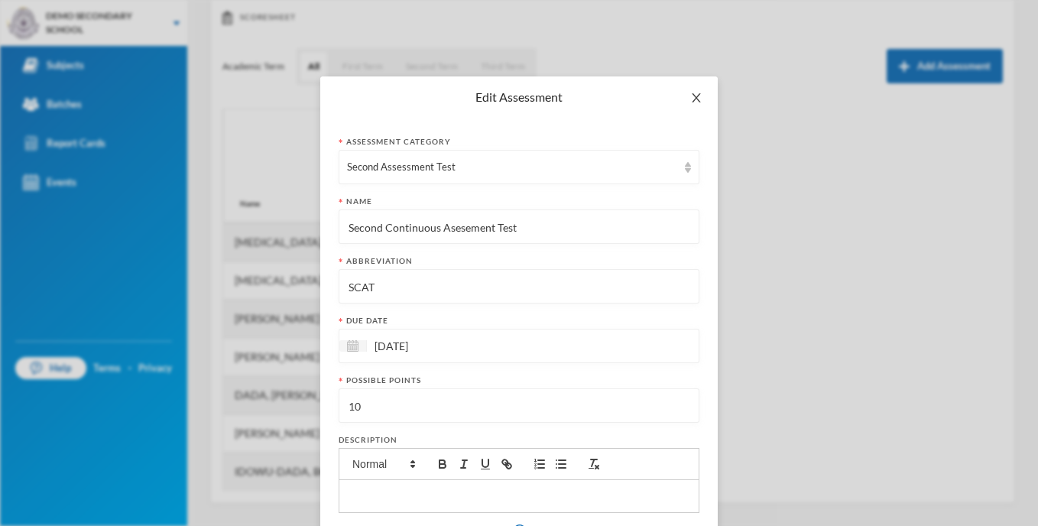
click at [690, 97] on icon "icon: close" at bounding box center [696, 98] width 12 height 12
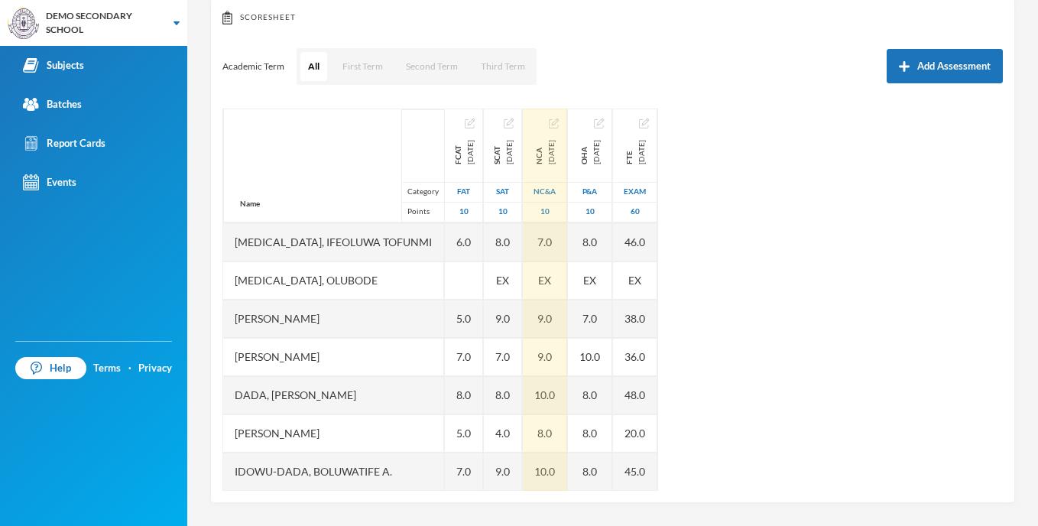
click at [559, 123] on img "button" at bounding box center [554, 123] width 10 height 10
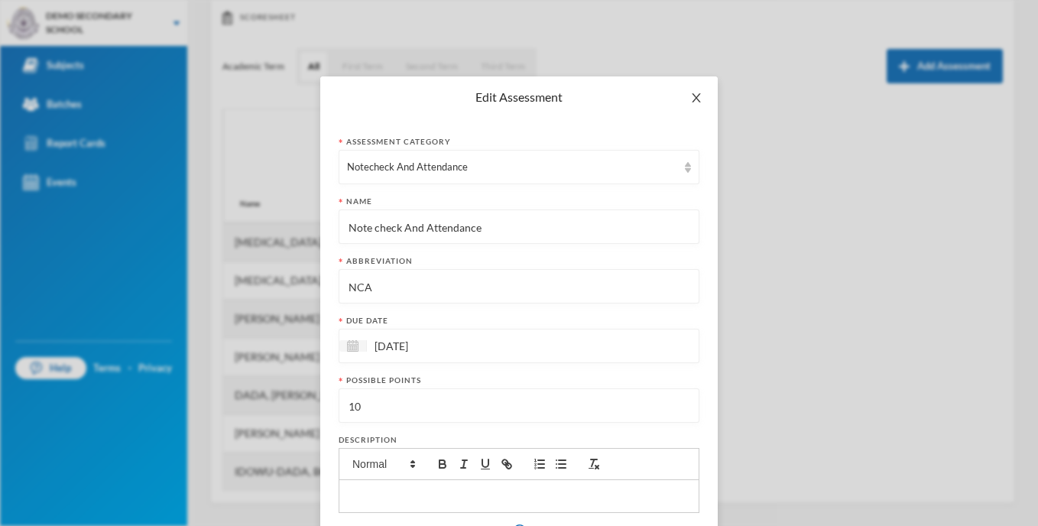
click at [691, 101] on icon "icon: close" at bounding box center [696, 98] width 12 height 12
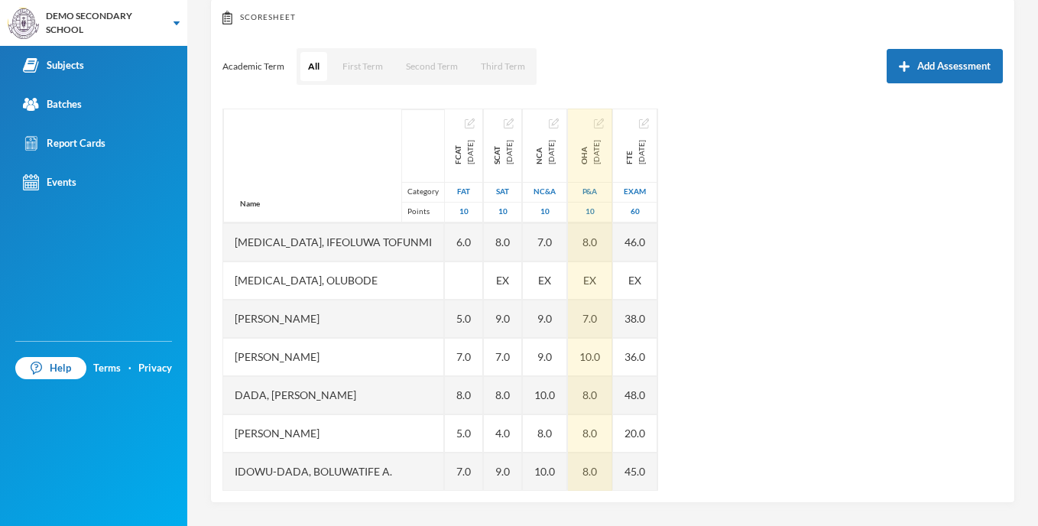
click at [604, 123] on img "button" at bounding box center [599, 123] width 10 height 10
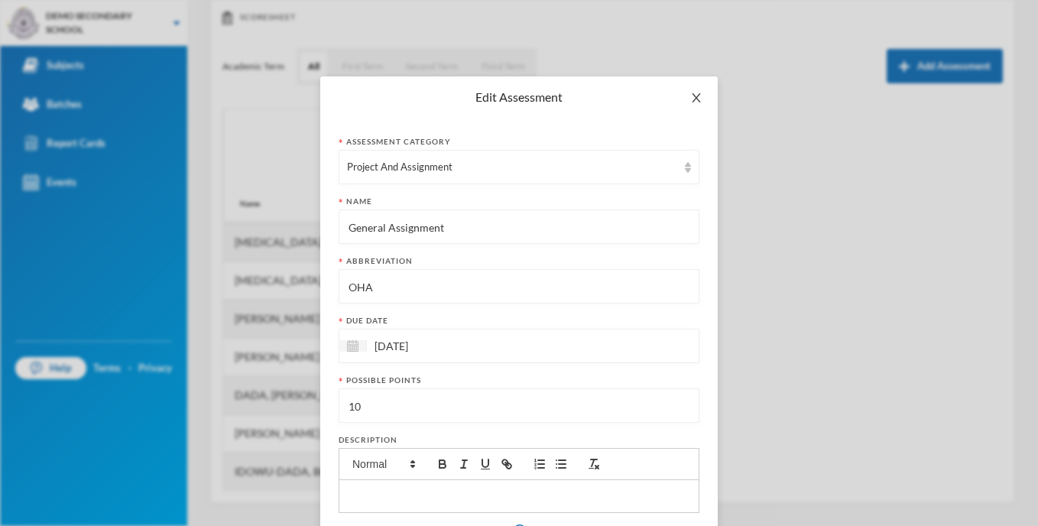
click at [692, 98] on icon "icon: close" at bounding box center [696, 97] width 8 height 9
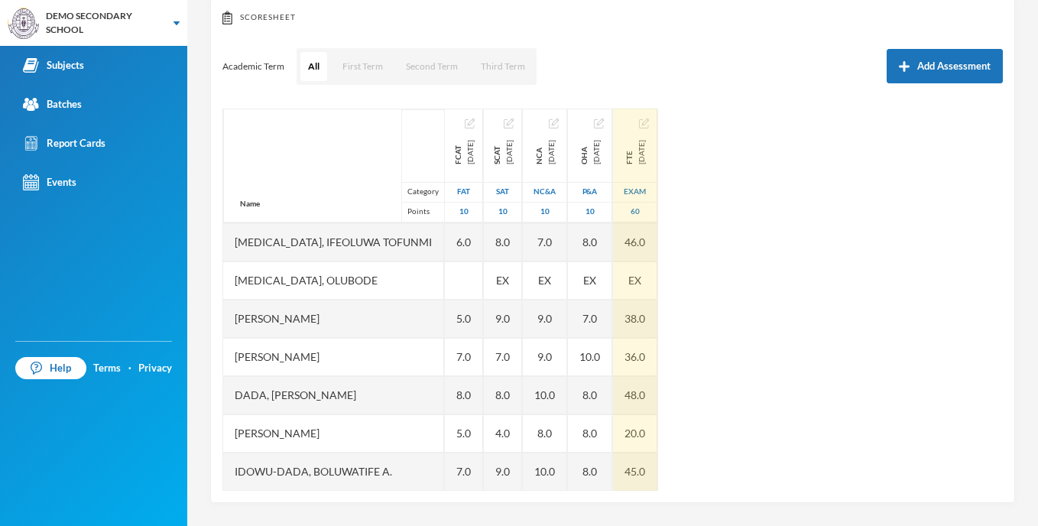
click at [649, 123] on img "button" at bounding box center [644, 123] width 10 height 10
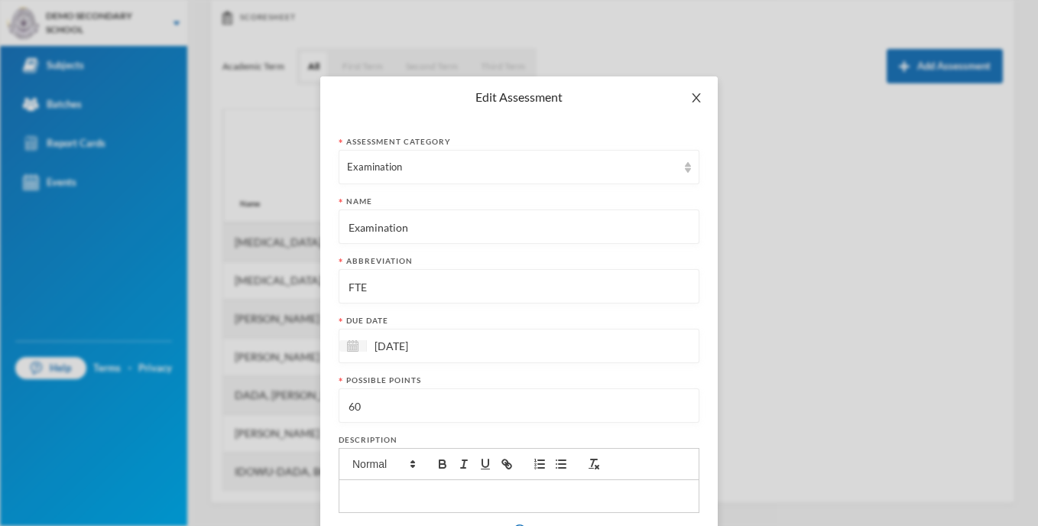
click at [690, 92] on icon "icon: close" at bounding box center [696, 98] width 12 height 12
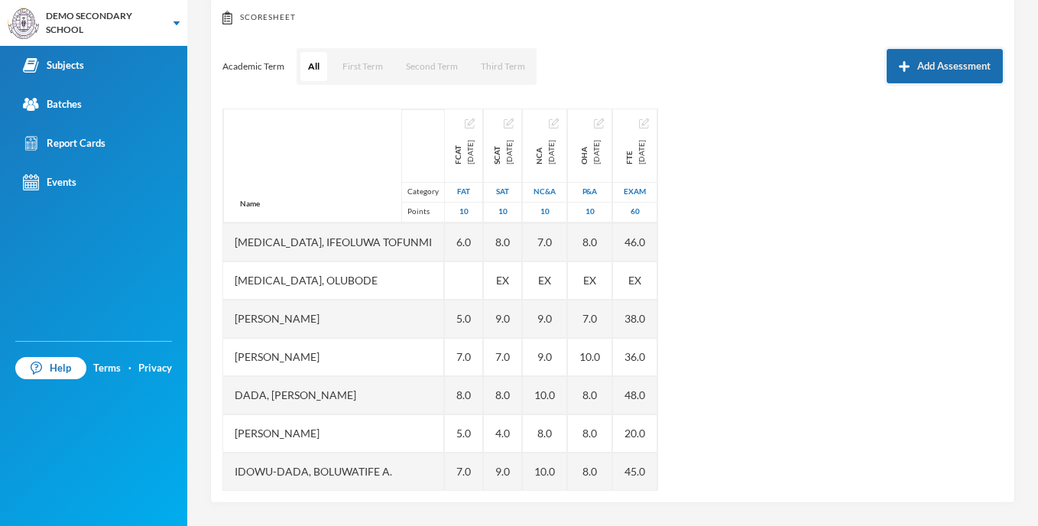
click at [908, 69] on button "Add Assessment" at bounding box center [945, 66] width 116 height 34
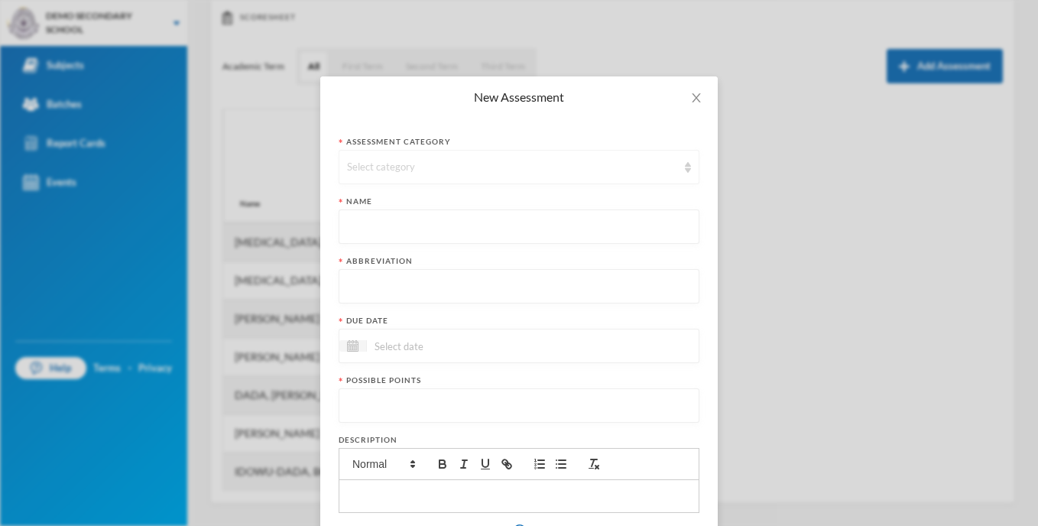
click at [531, 168] on div "Select category" at bounding box center [512, 167] width 330 height 15
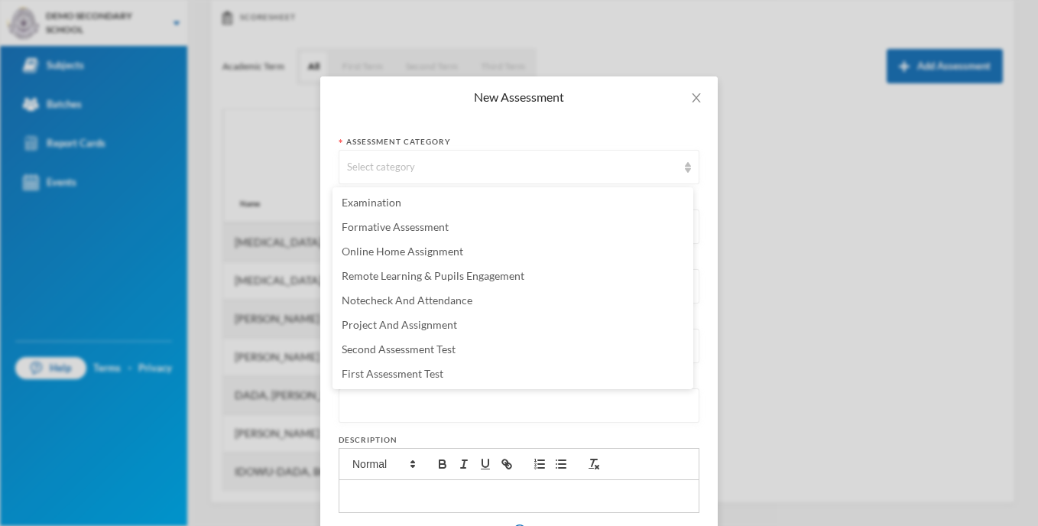
click at [565, 134] on div "Assessment category Select category Name Abbreviation Due date Possible points …" at bounding box center [519, 401] width 398 height 566
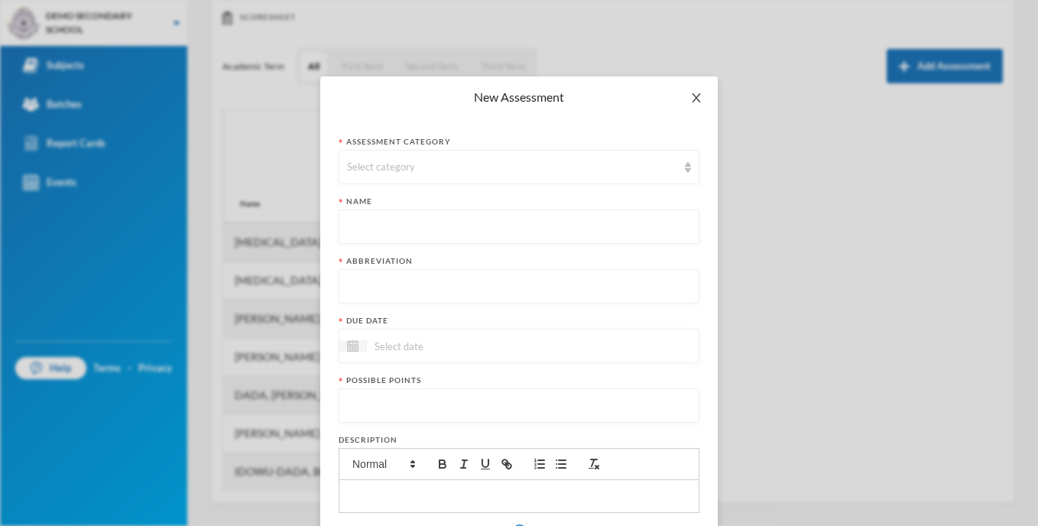
click at [692, 101] on icon "icon: close" at bounding box center [696, 98] width 12 height 12
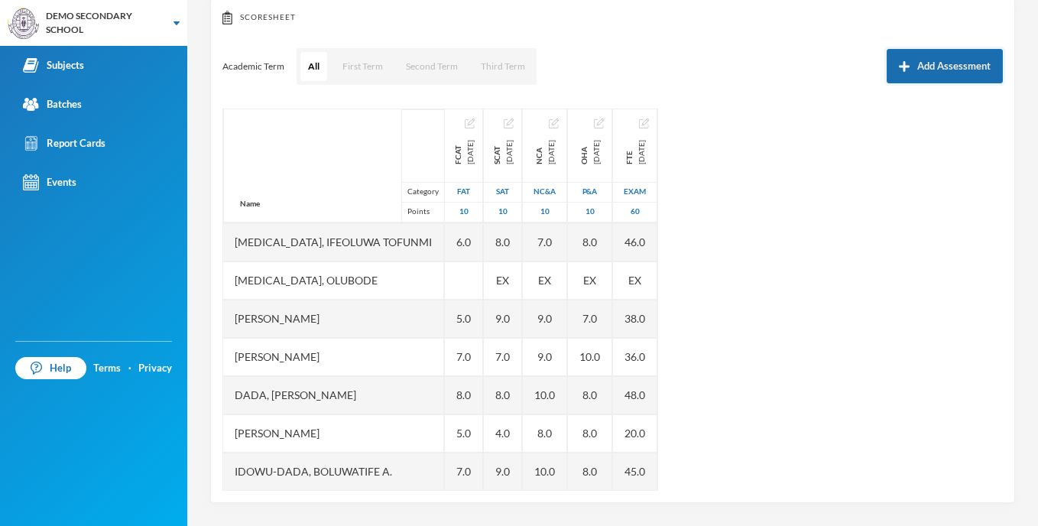
click at [887, 68] on button "Add Assessment" at bounding box center [945, 66] width 116 height 34
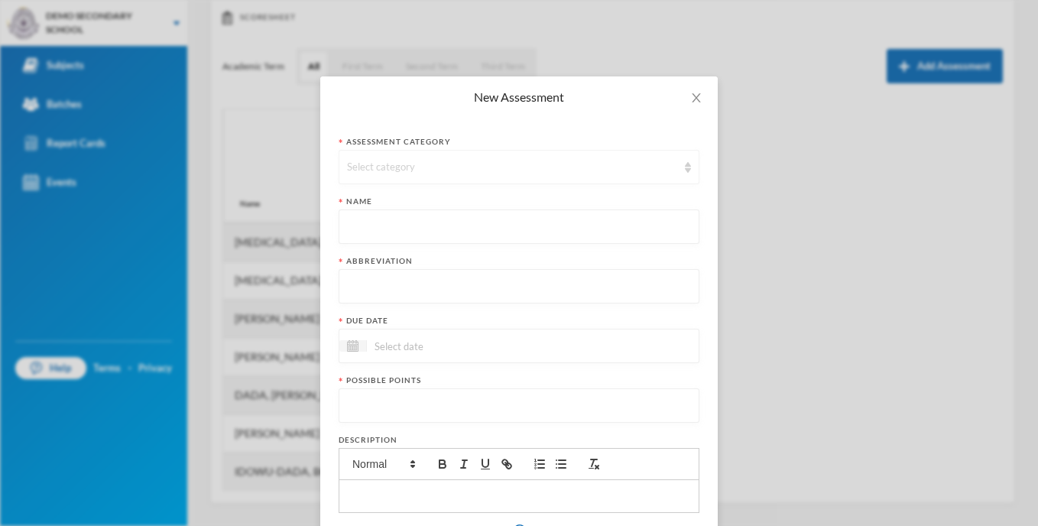
click at [375, 180] on div "Select category" at bounding box center [519, 167] width 361 height 34
click at [816, 277] on div "New Assessment Assessment category Select category Name Abbreviation Due date P…" at bounding box center [519, 263] width 1038 height 526
click at [521, 170] on div "Select category" at bounding box center [512, 167] width 330 height 15
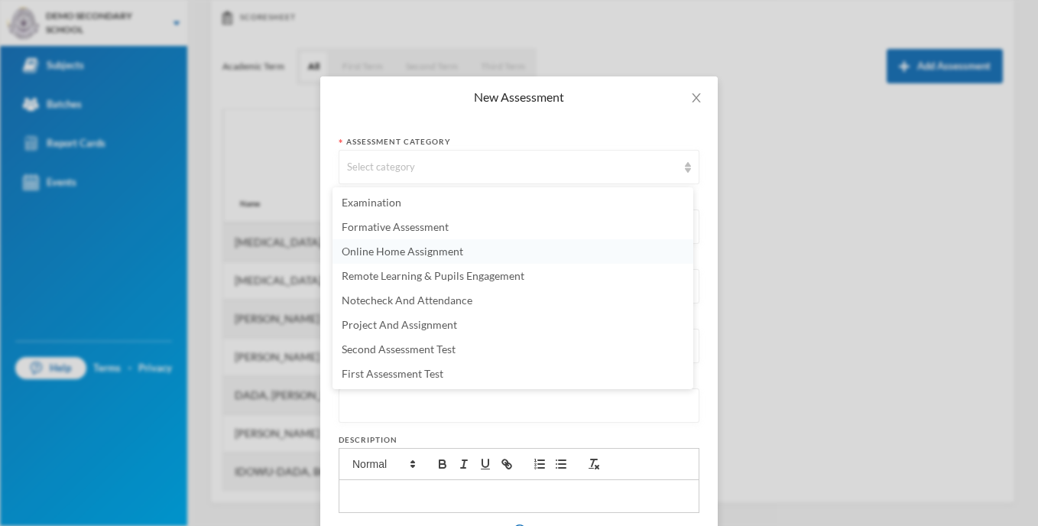
click at [445, 251] on span "Online Home Assignment" at bounding box center [403, 251] width 122 height 13
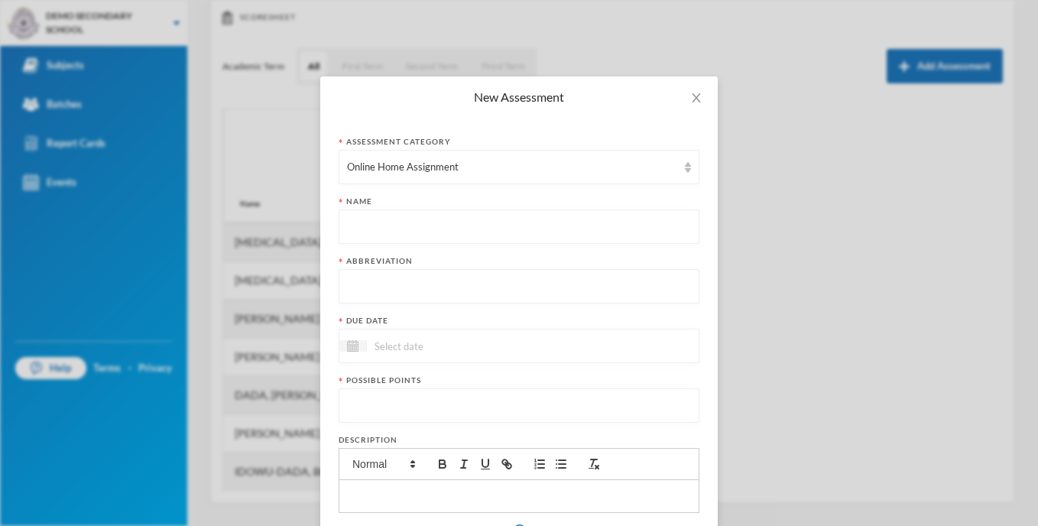
click at [454, 204] on div "Name" at bounding box center [519, 201] width 361 height 11
click at [446, 219] on input "text" at bounding box center [519, 227] width 344 height 34
type input "Online Interractions"
click at [425, 294] on input "text" at bounding box center [519, 287] width 344 height 34
type input "OHM"
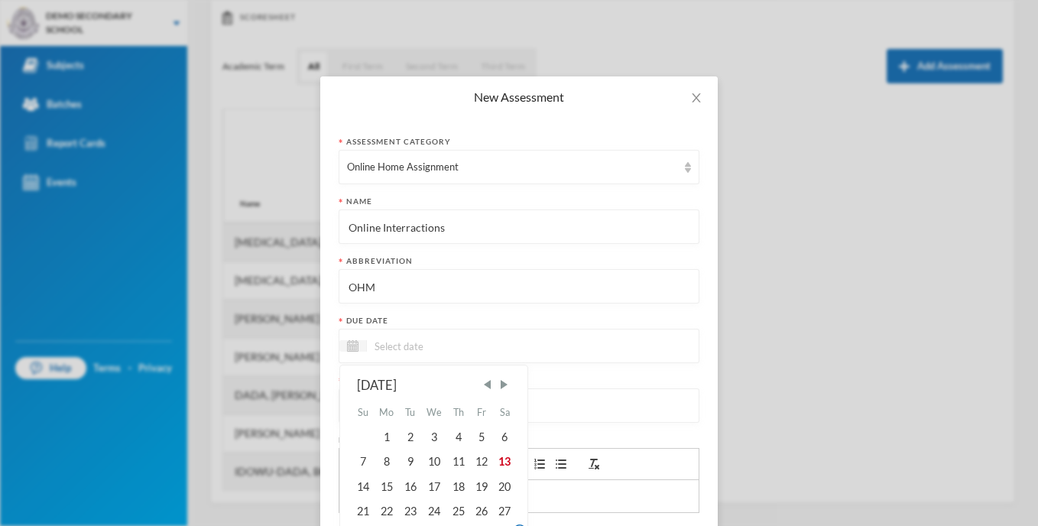
click at [404, 349] on input at bounding box center [431, 346] width 128 height 18
click at [429, 443] on div "3" at bounding box center [434, 437] width 25 height 24
type input "[DATE]"
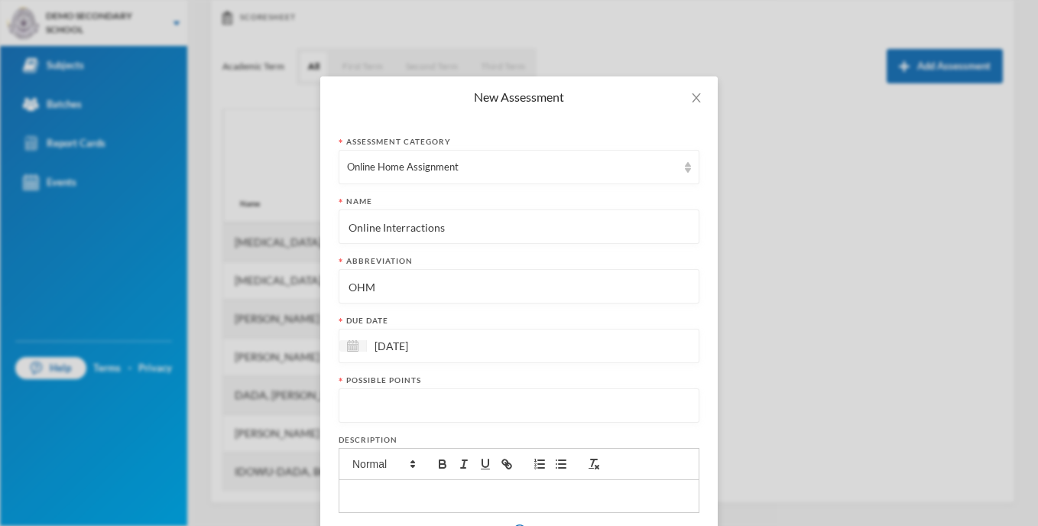
click at [479, 412] on input "number" at bounding box center [519, 406] width 344 height 34
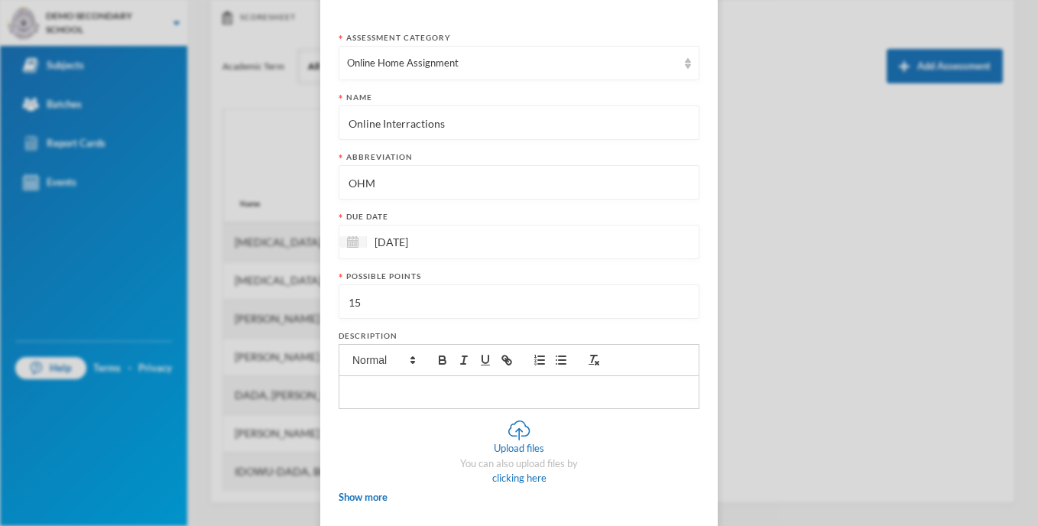
scroll to position [153, 0]
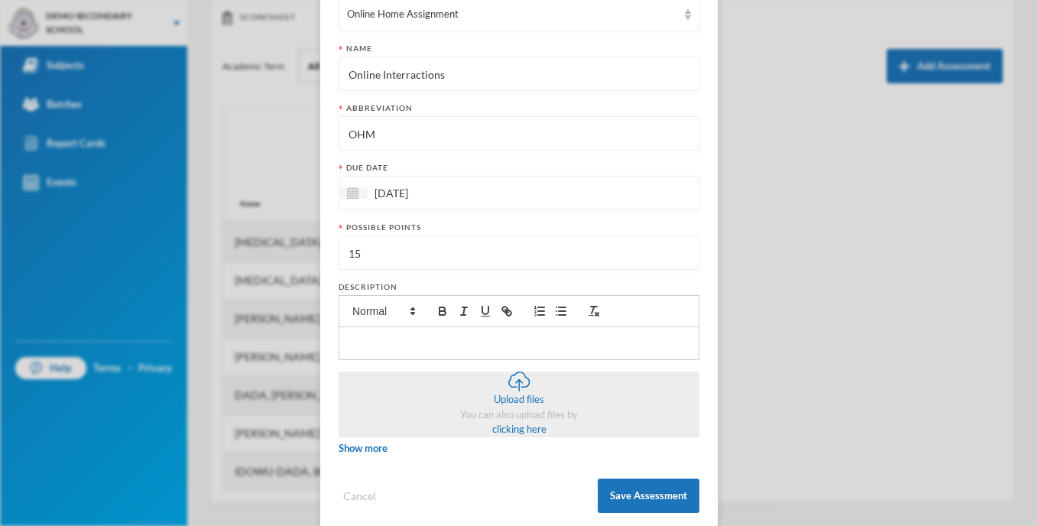
type input "15"
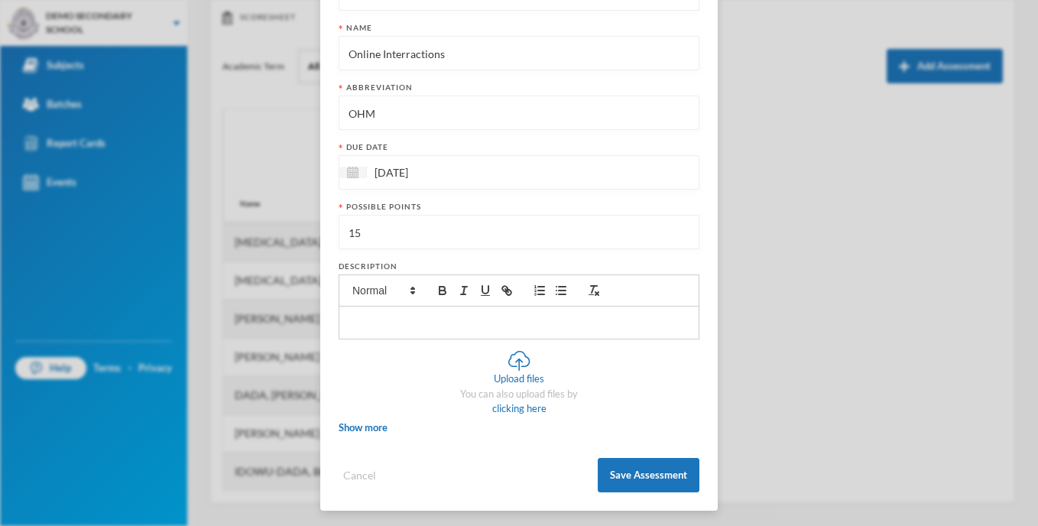
scroll to position [177, 0]
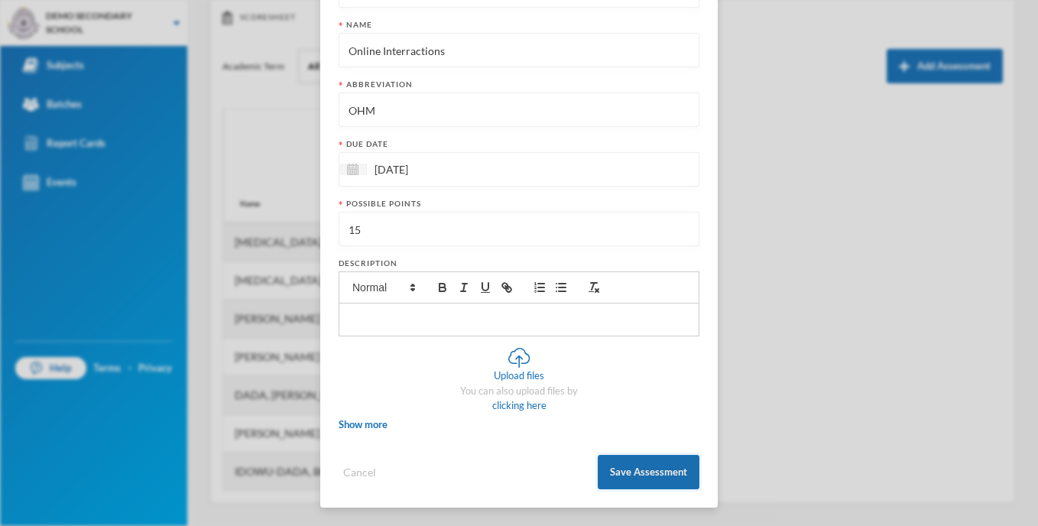
click at [625, 466] on button "Save Assessment" at bounding box center [649, 472] width 102 height 34
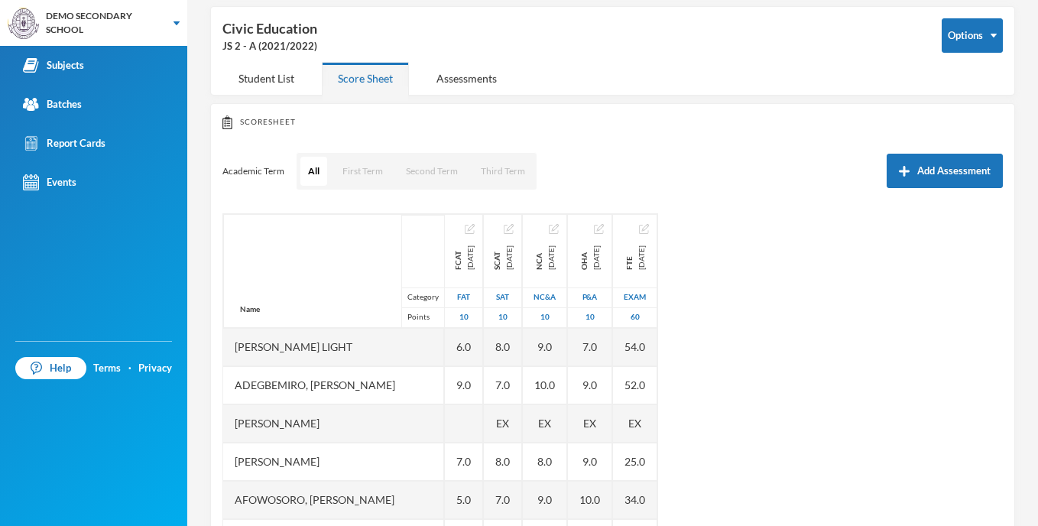
scroll to position [18, 0]
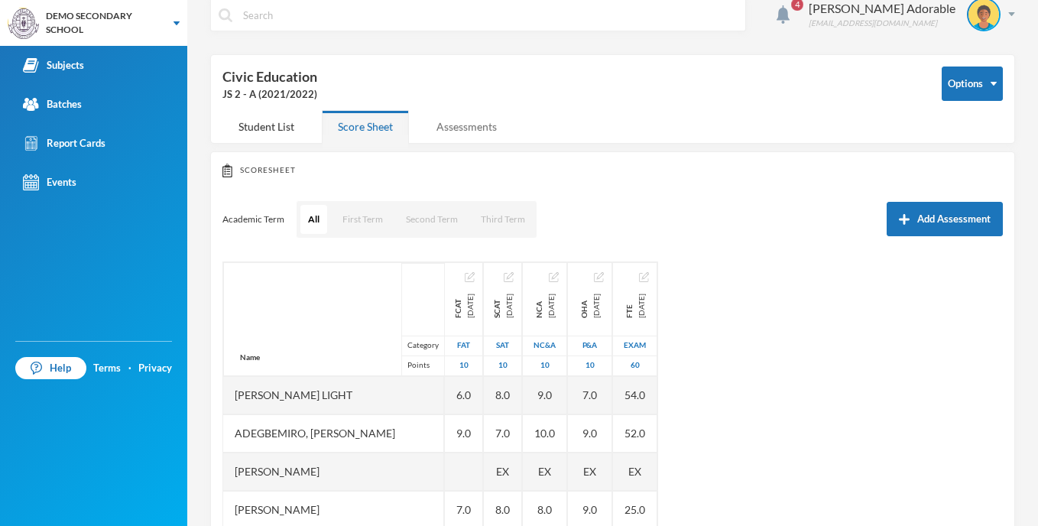
click at [469, 135] on div "Assessments" at bounding box center [466, 126] width 92 height 33
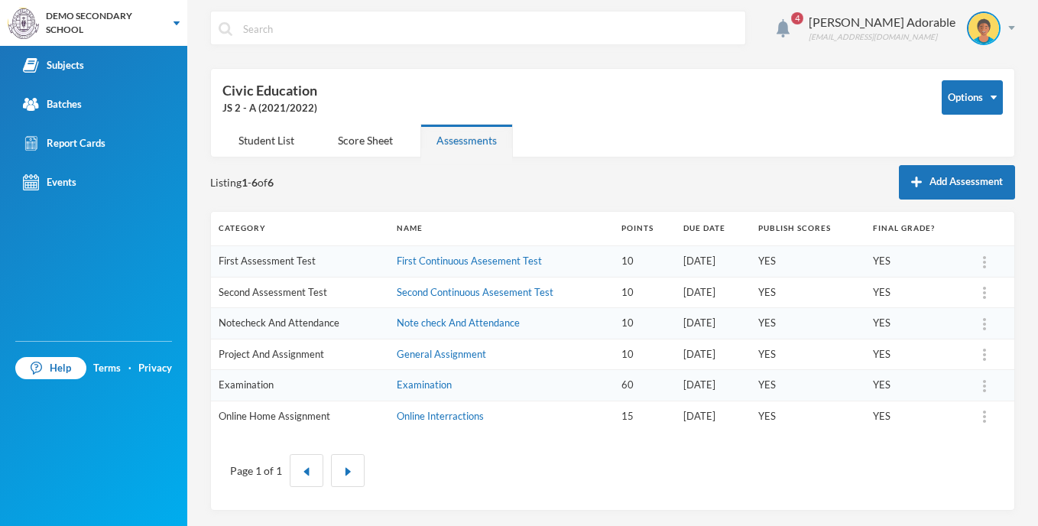
scroll to position [5, 0]
click at [913, 188] on button "Add Assessment" at bounding box center [957, 182] width 116 height 34
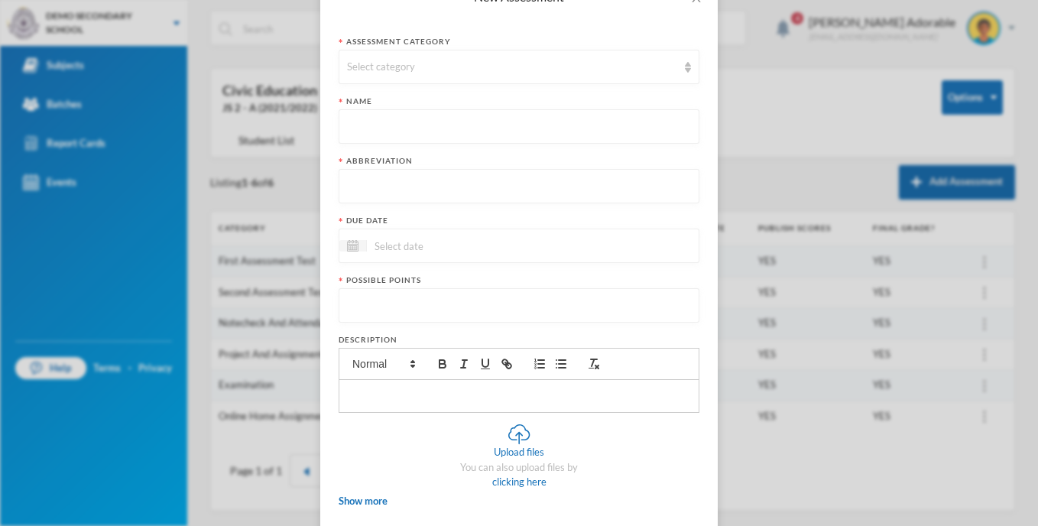
scroll to position [0, 0]
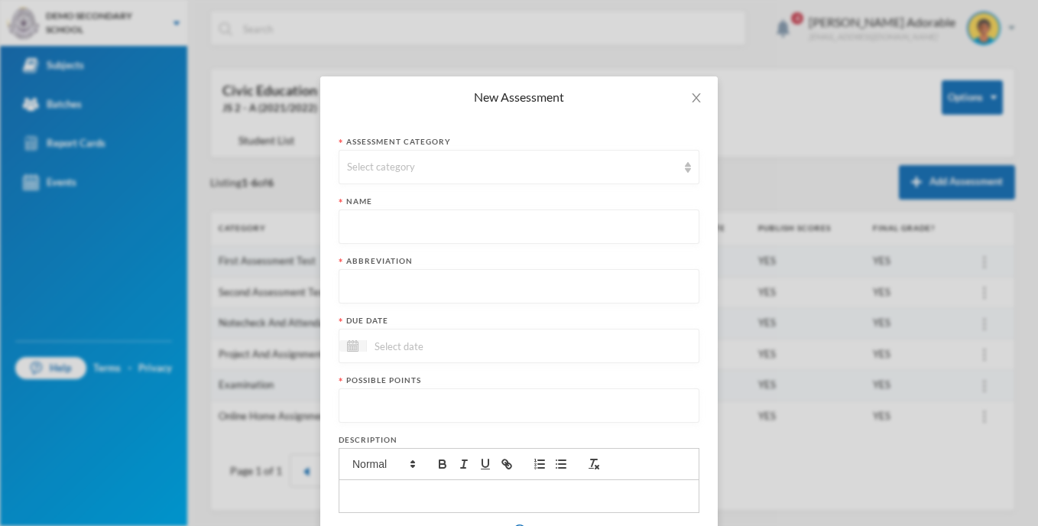
click at [803, 174] on div "New Assessment Assessment category Select category Name Abbreviation Due date P…" at bounding box center [519, 263] width 1038 height 526
click at [695, 95] on icon "icon: close" at bounding box center [696, 98] width 12 height 12
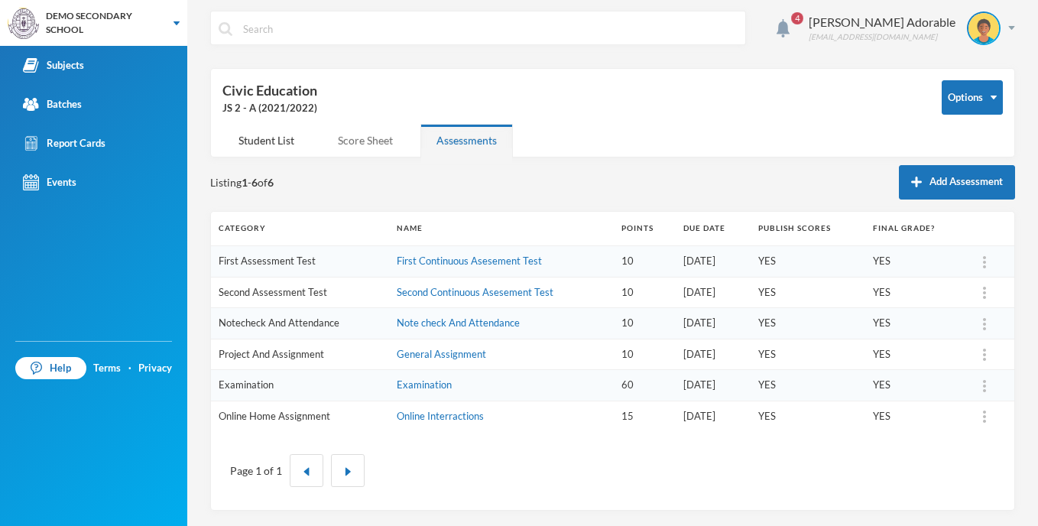
click at [346, 135] on div "Score Sheet" at bounding box center [365, 140] width 87 height 33
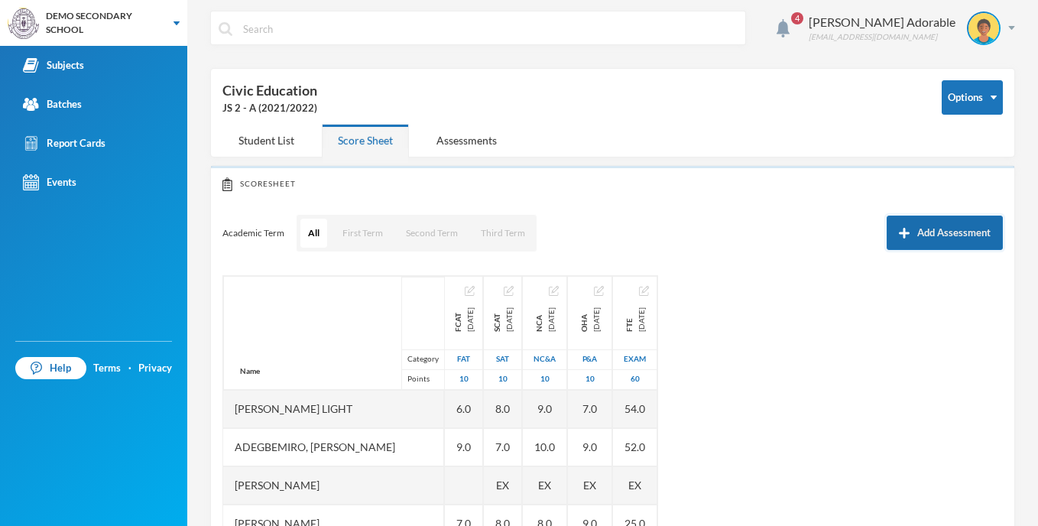
click at [899, 234] on img "button" at bounding box center [904, 233] width 11 height 11
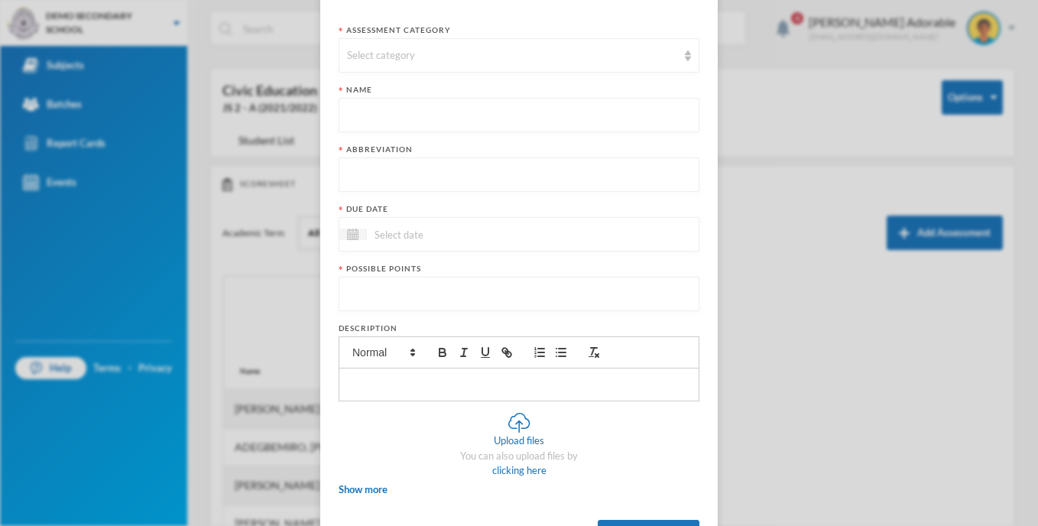
scroll to position [177, 0]
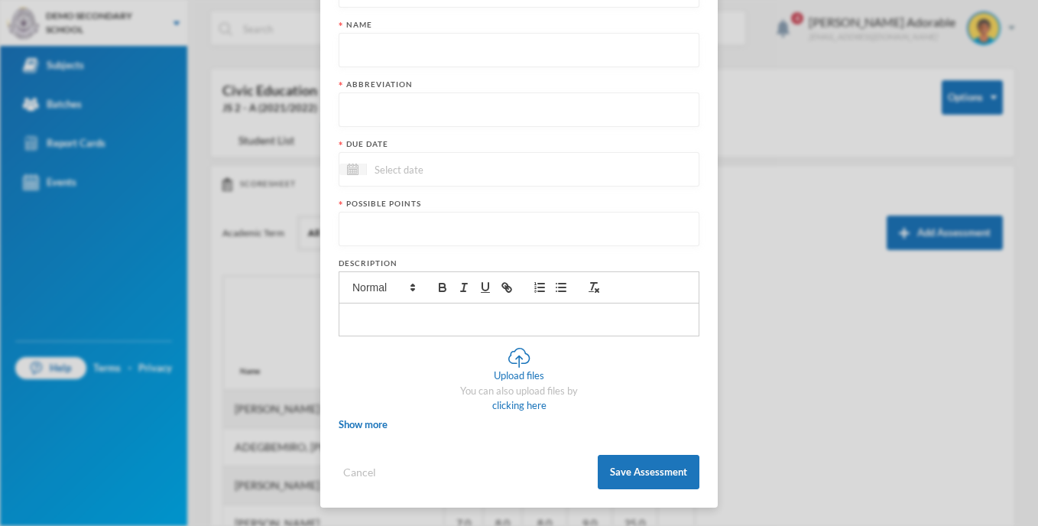
click at [861, 334] on div "New Assessment Assessment category Select category Name Abbreviation Due date P…" at bounding box center [519, 263] width 1038 height 526
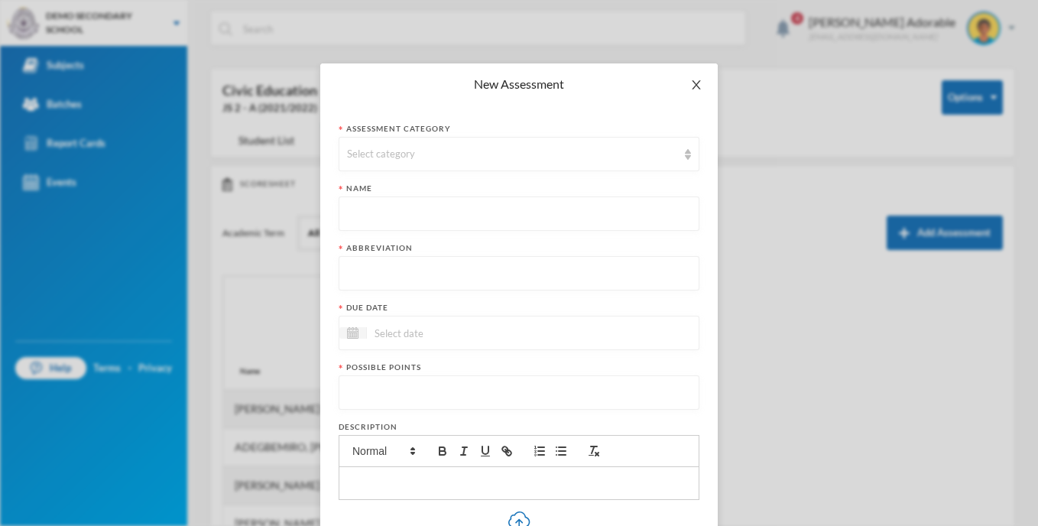
scroll to position [0, 0]
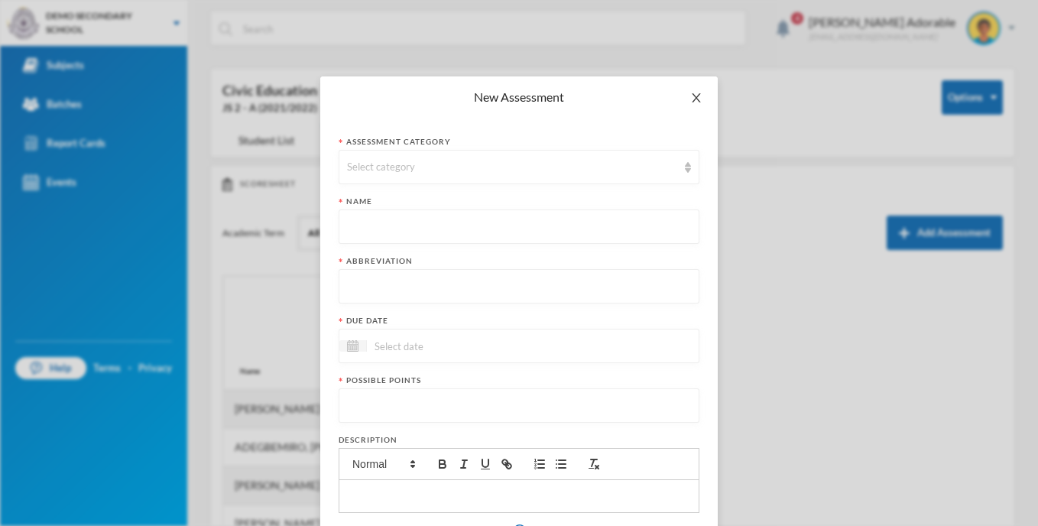
click at [690, 97] on icon "icon: close" at bounding box center [696, 98] width 12 height 12
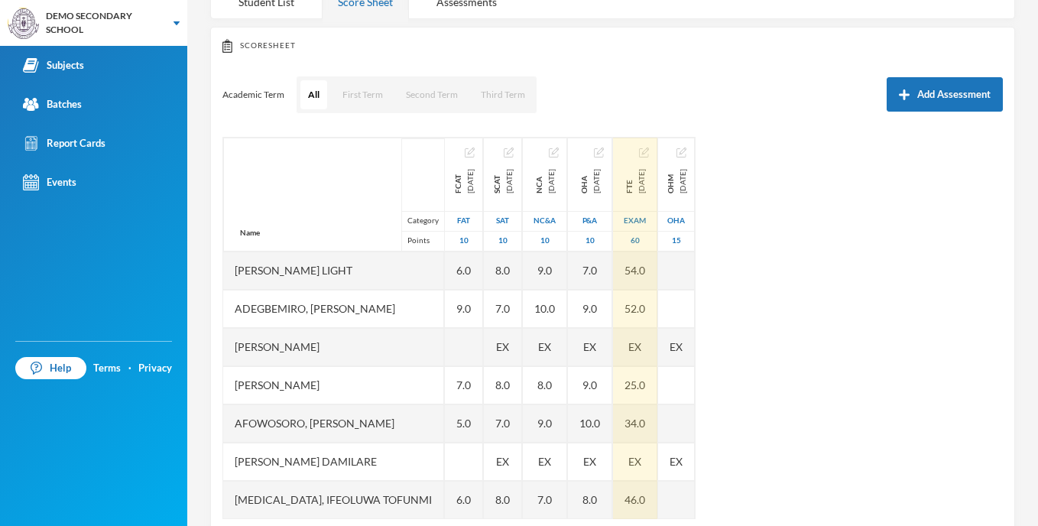
drag, startPoint x: 751, startPoint y: 182, endPoint x: 675, endPoint y: 190, distance: 76.1
click at [675, 190] on div "Name Category Points [PERSON_NAME] Light Adegbemiro, [PERSON_NAME], [PERSON_NAM…" at bounding box center [612, 328] width 781 height 382
click at [657, 190] on div "FTE [DATE]" at bounding box center [635, 174] width 44 height 73
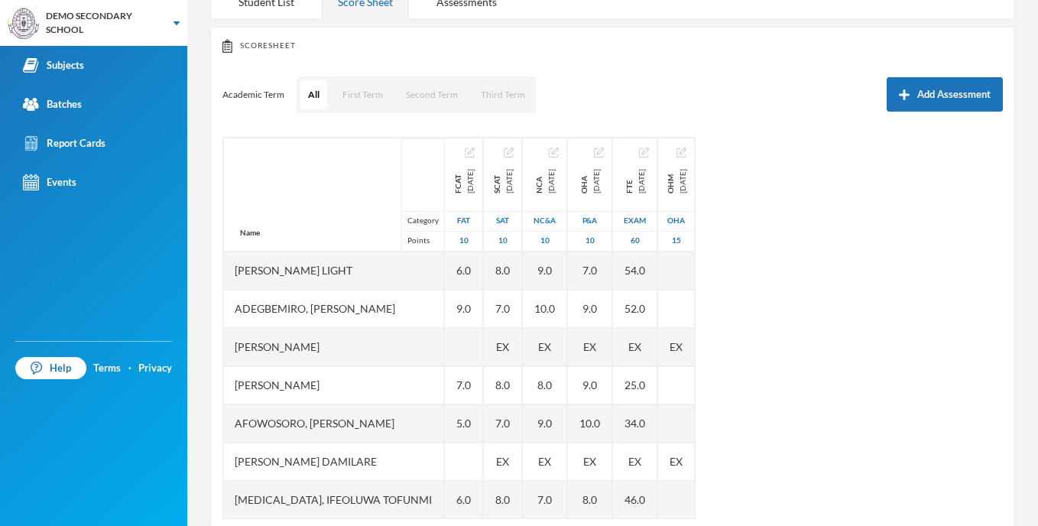
click at [774, 185] on div "Name Category Points [PERSON_NAME] Light Adegbemiro, [PERSON_NAME], [PERSON_NAM…" at bounding box center [612, 328] width 781 height 382
click at [775, 198] on div "Name Category Points [PERSON_NAME] Light Adegbemiro, [PERSON_NAME], [PERSON_NAM…" at bounding box center [612, 328] width 781 height 382
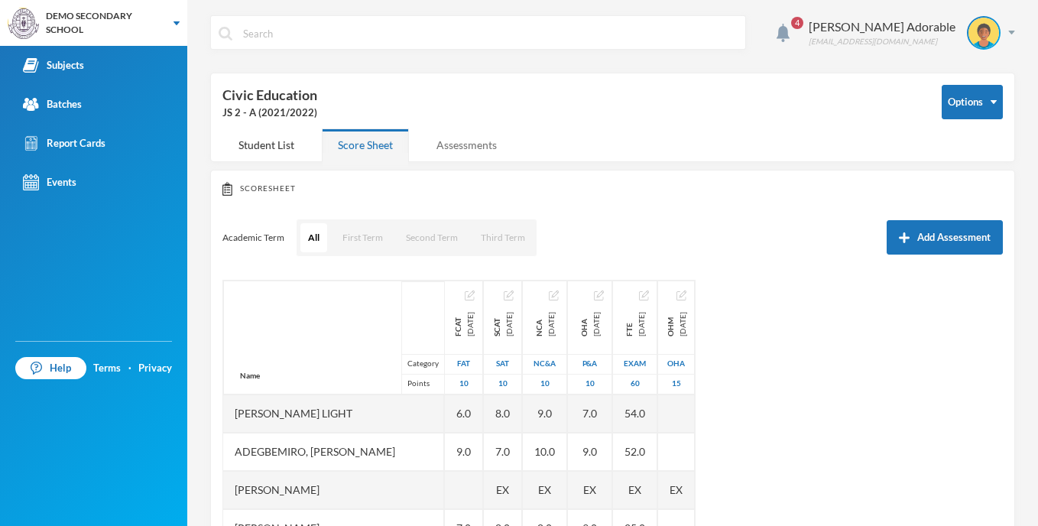
click at [459, 148] on div "Assessments" at bounding box center [466, 144] width 92 height 33
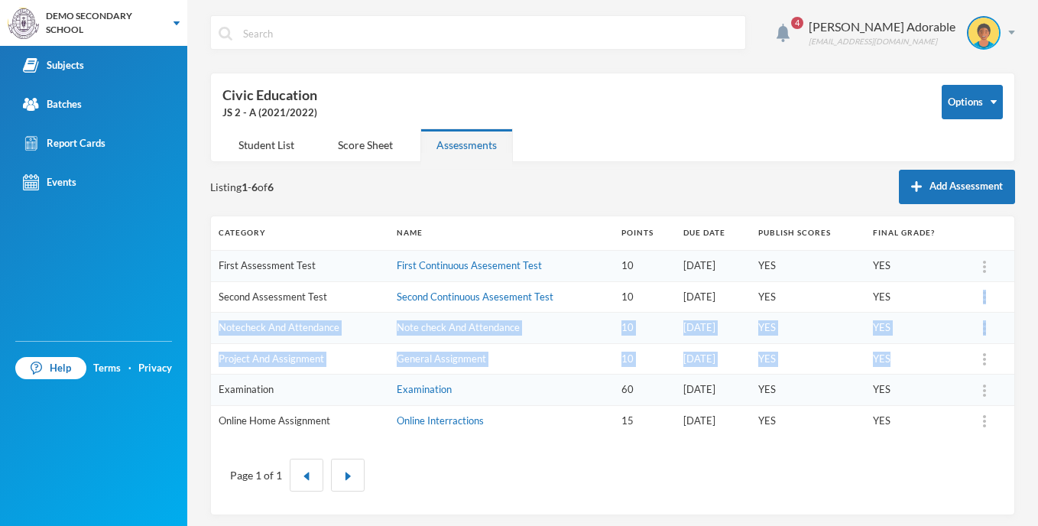
drag, startPoint x: 945, startPoint y: 300, endPoint x: 943, endPoint y: 346, distance: 45.1
click at [943, 346] on tbody "First Assessment Test First Continuous Asesement Test 10 [DATE] YES YES Second …" at bounding box center [612, 344] width 803 height 186
click at [943, 346] on td "YES" at bounding box center [915, 358] width 101 height 31
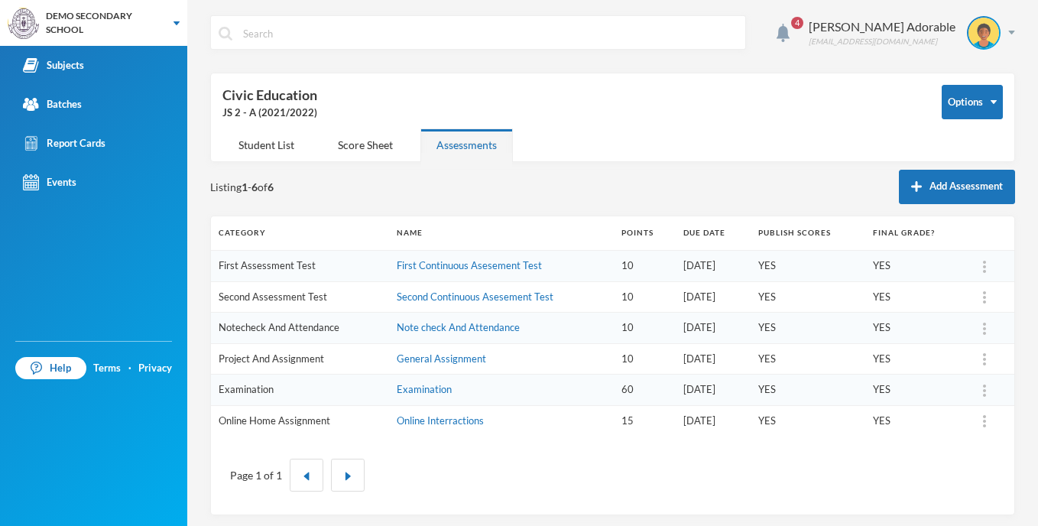
click at [943, 346] on td "YES" at bounding box center [915, 358] width 101 height 31
drag, startPoint x: 943, startPoint y: 346, endPoint x: 976, endPoint y: 391, distance: 56.4
click at [976, 391] on div at bounding box center [984, 389] width 21 height 15
click at [796, 462] on div "Page 1 of 1" at bounding box center [612, 475] width 781 height 56
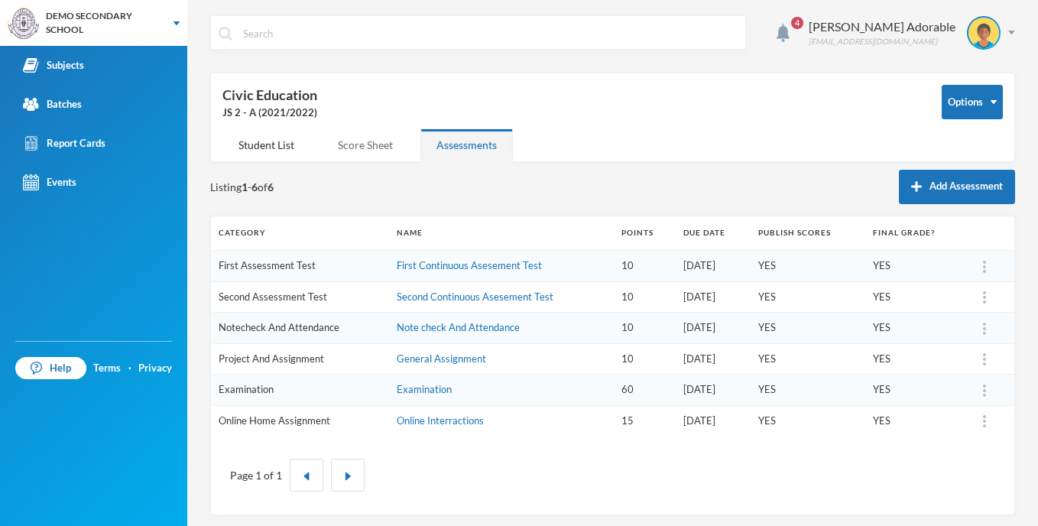
click at [373, 148] on div "Score Sheet" at bounding box center [365, 144] width 87 height 33
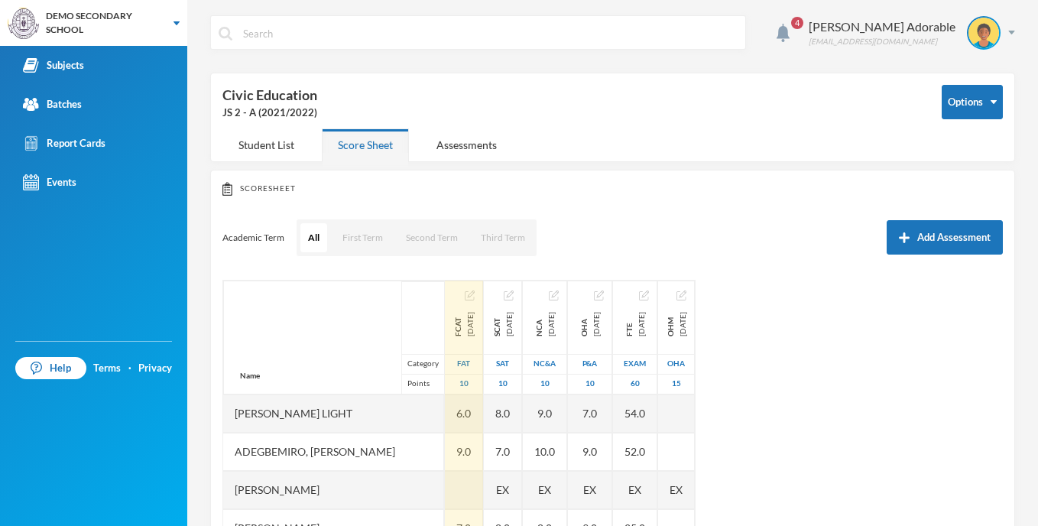
click at [475, 296] on img "button" at bounding box center [470, 295] width 10 height 10
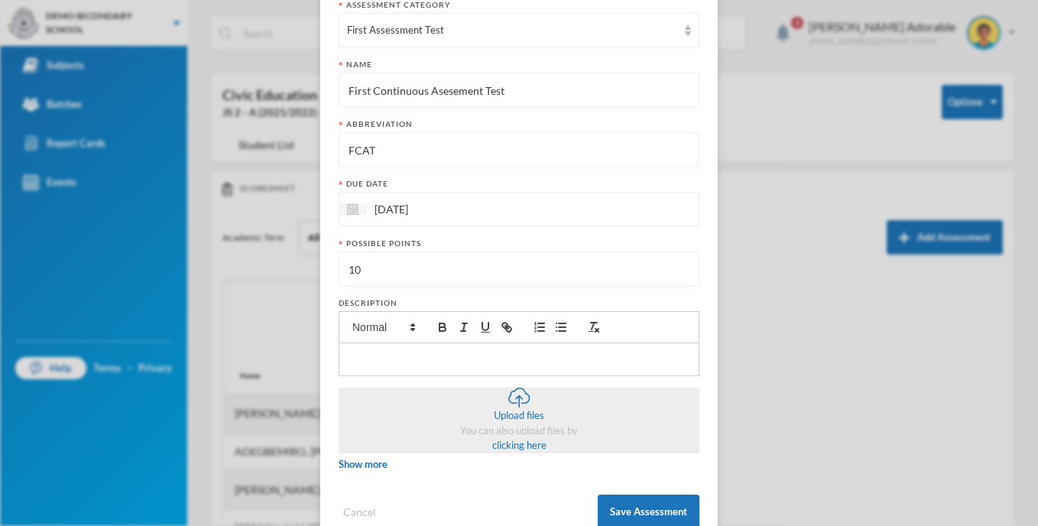
scroll to position [177, 0]
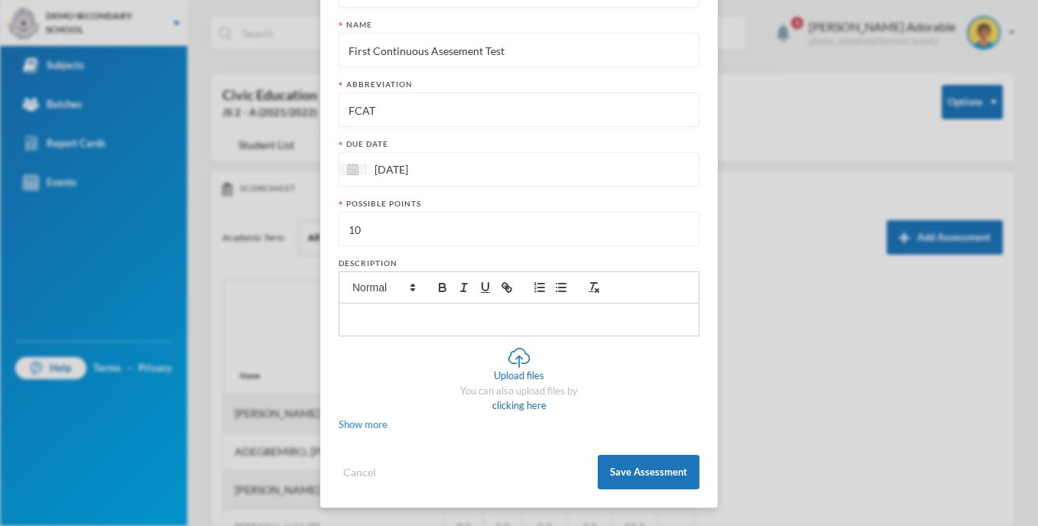
click at [361, 425] on span "Show more" at bounding box center [363, 424] width 49 height 12
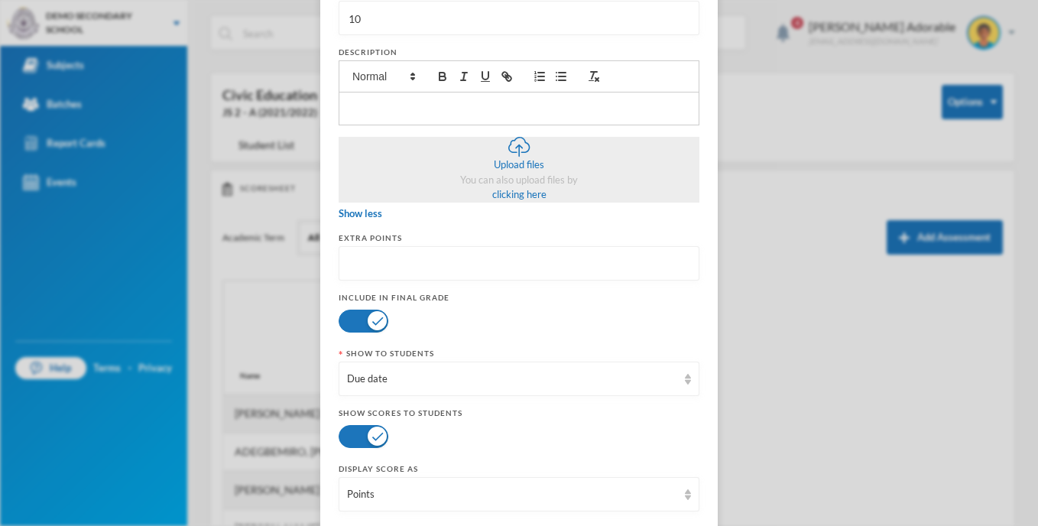
scroll to position [467, 0]
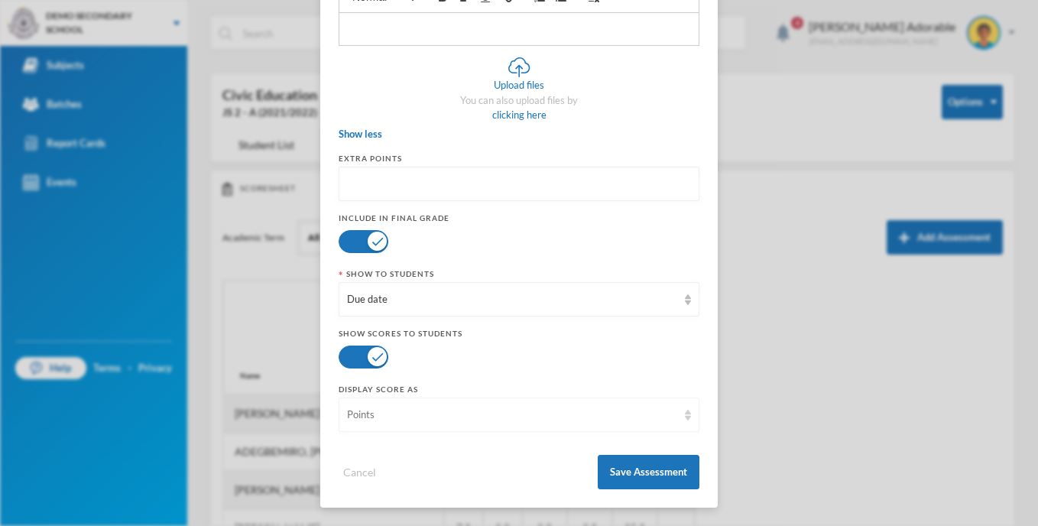
click at [419, 414] on div "Points" at bounding box center [512, 414] width 330 height 15
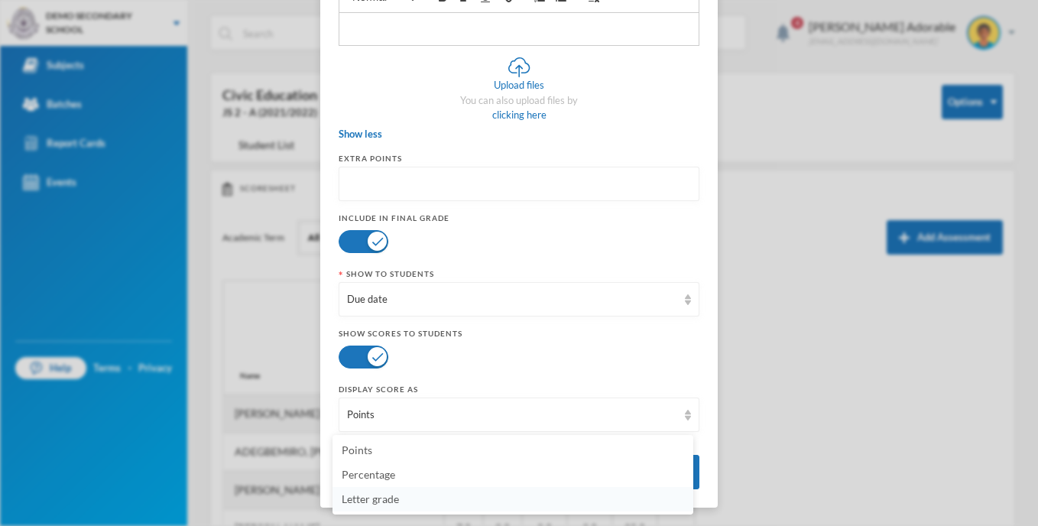
click at [374, 498] on span "Letter grade" at bounding box center [370, 498] width 57 height 13
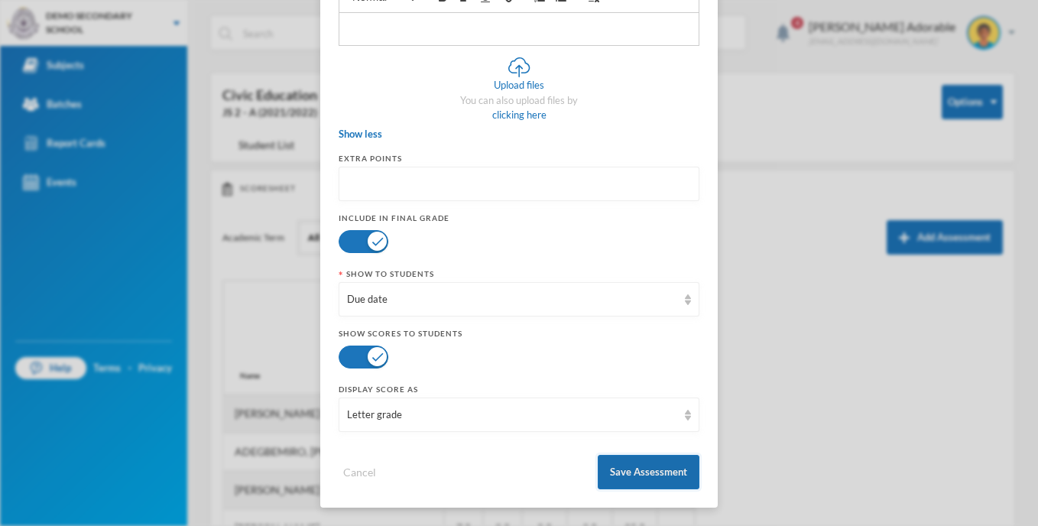
click at [644, 464] on button "Save Assessment" at bounding box center [649, 472] width 102 height 34
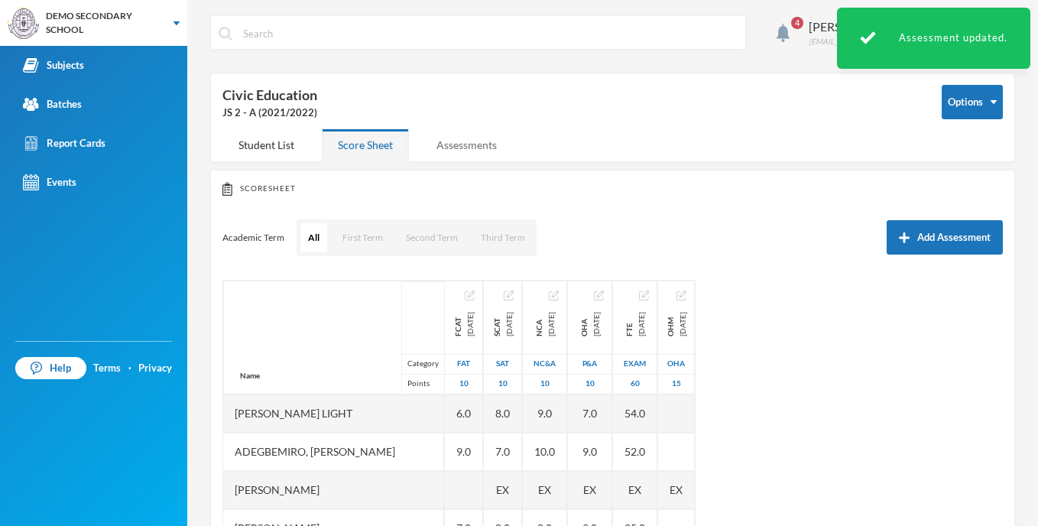
click at [461, 137] on div "Assessments" at bounding box center [466, 144] width 92 height 33
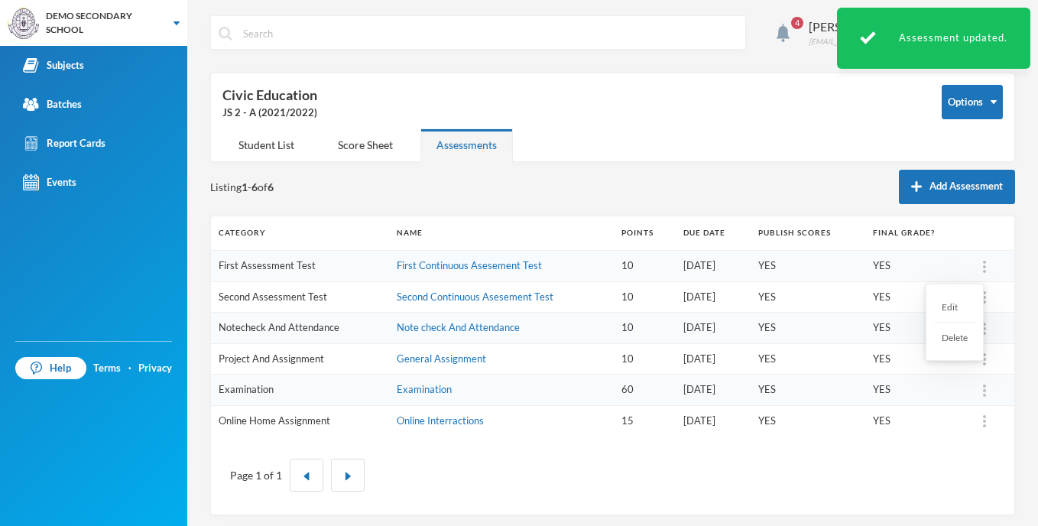
click at [974, 268] on div at bounding box center [984, 265] width 21 height 15
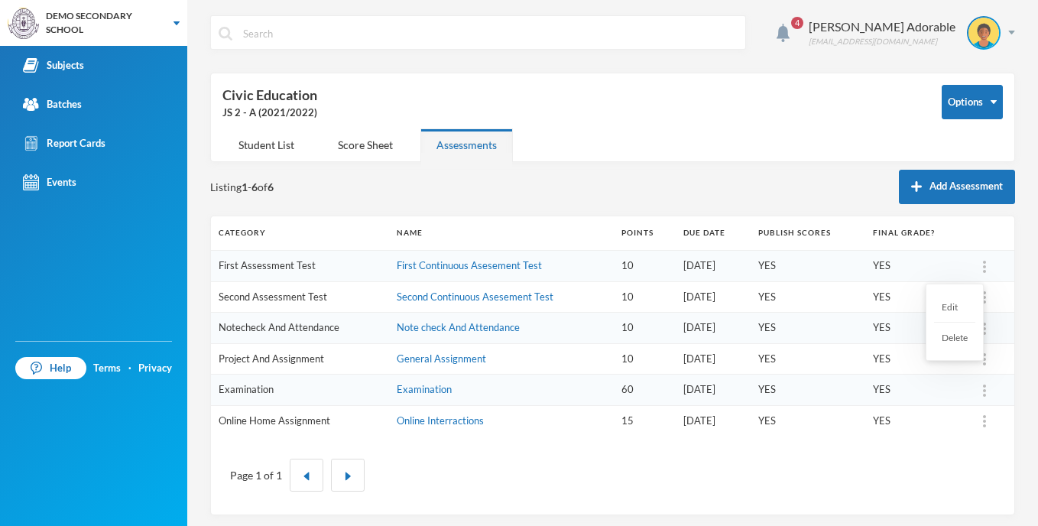
click at [944, 307] on div "Edit" at bounding box center [954, 307] width 41 height 31
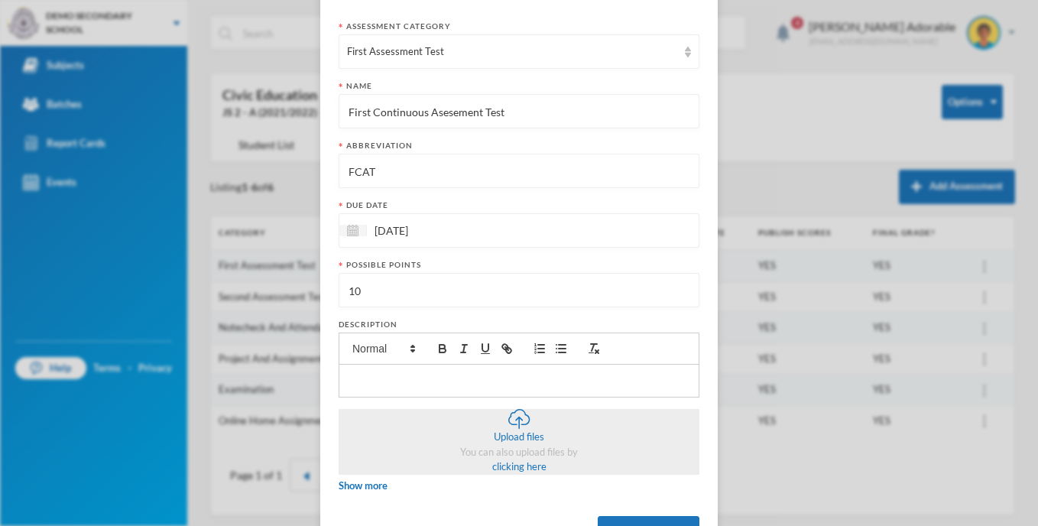
scroll to position [177, 0]
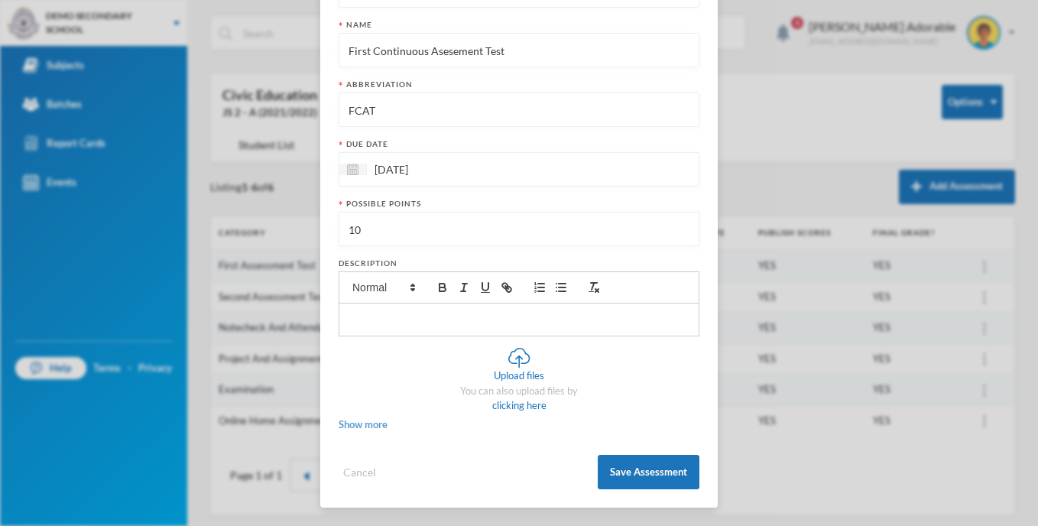
click at [368, 427] on span "Show more" at bounding box center [363, 424] width 49 height 12
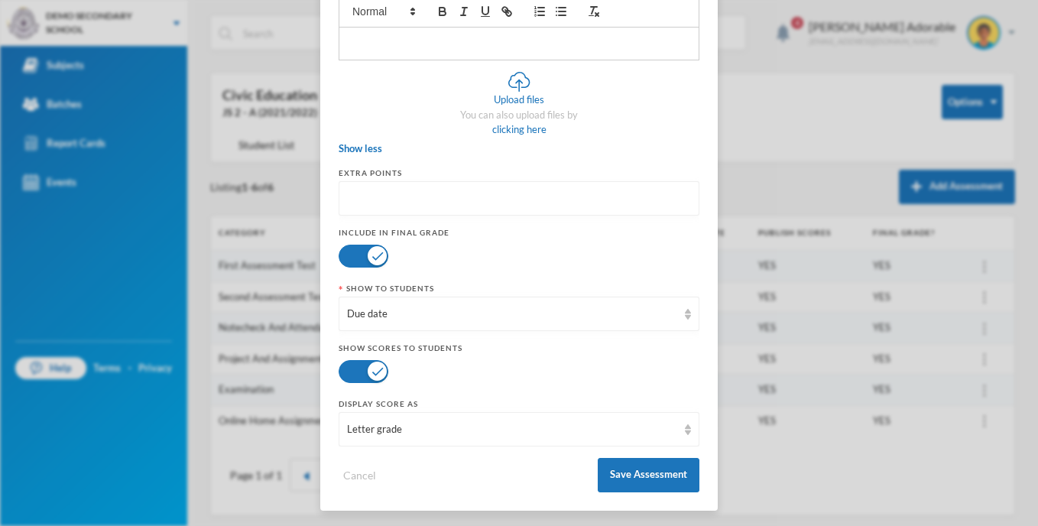
scroll to position [455, 0]
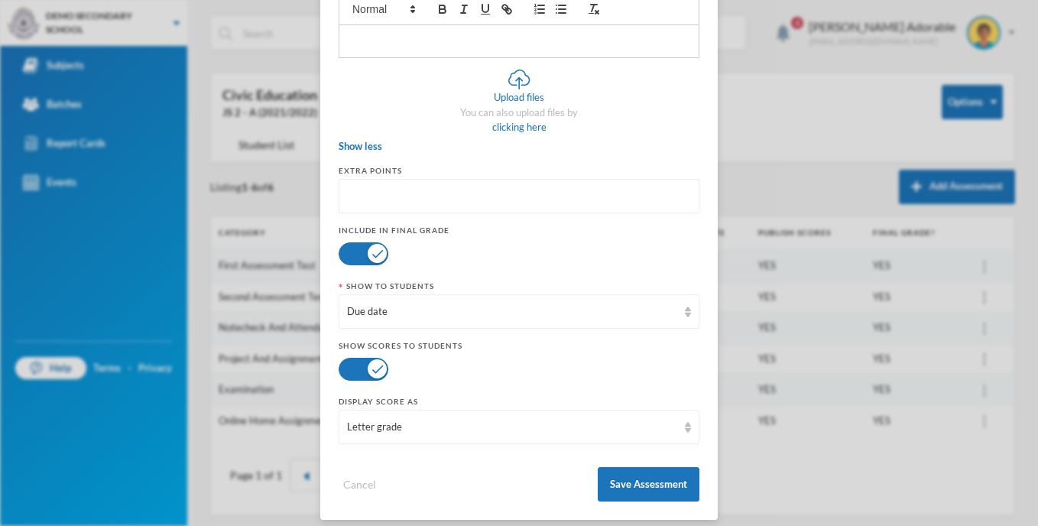
click at [824, 425] on div "Edit Assessment category First Assessment Test Name First Continuous Asesement …" at bounding box center [519, 263] width 1038 height 526
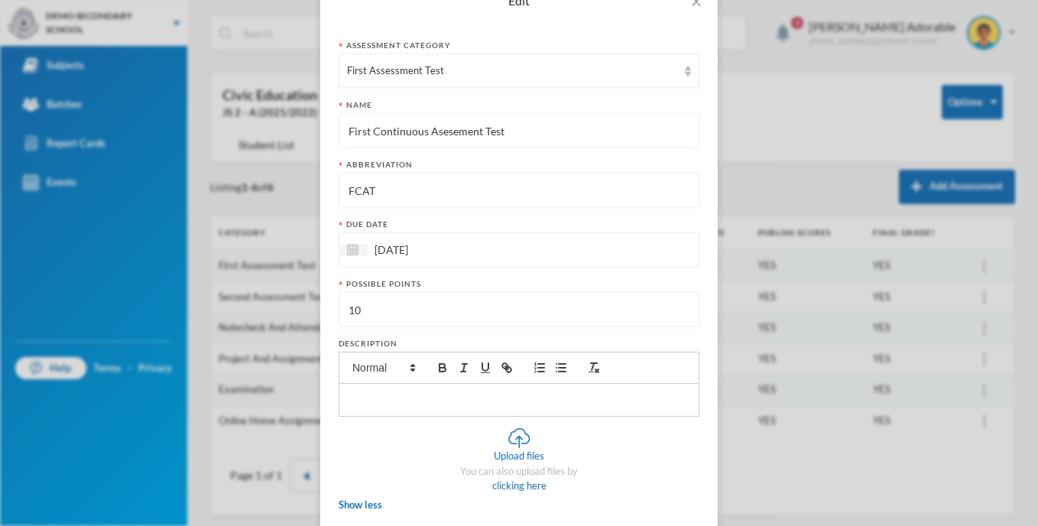
scroll to position [0, 0]
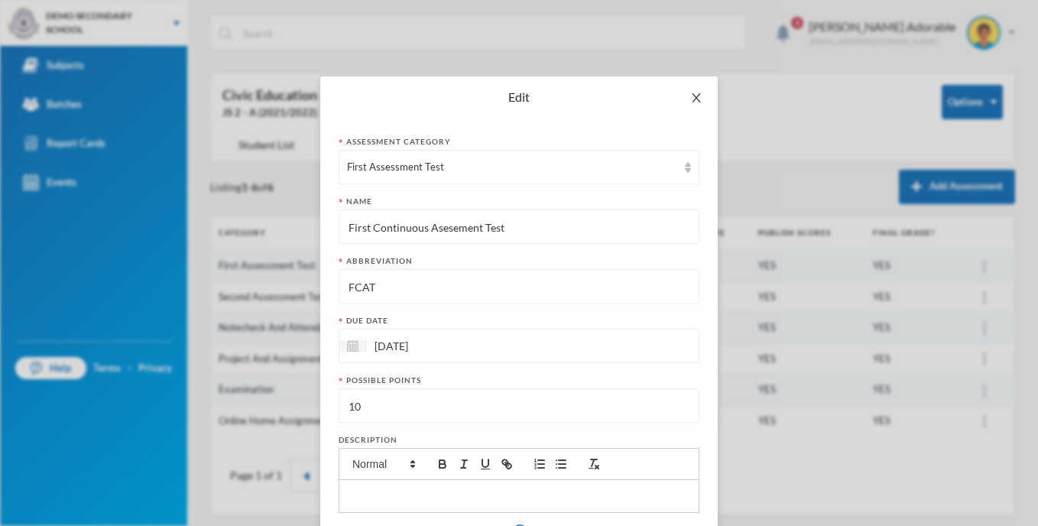
click at [690, 95] on icon "icon: close" at bounding box center [696, 98] width 12 height 12
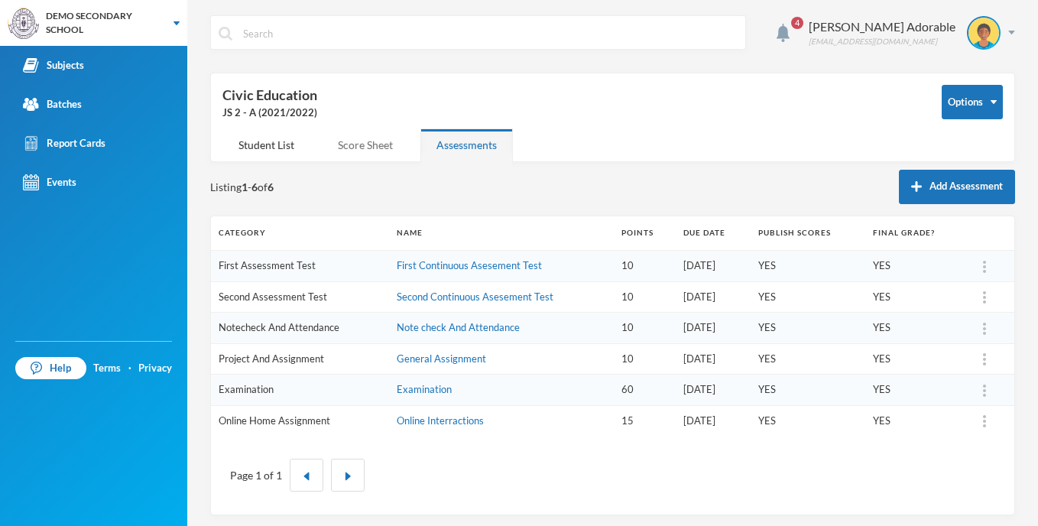
click at [359, 148] on div "Score Sheet" at bounding box center [365, 144] width 87 height 33
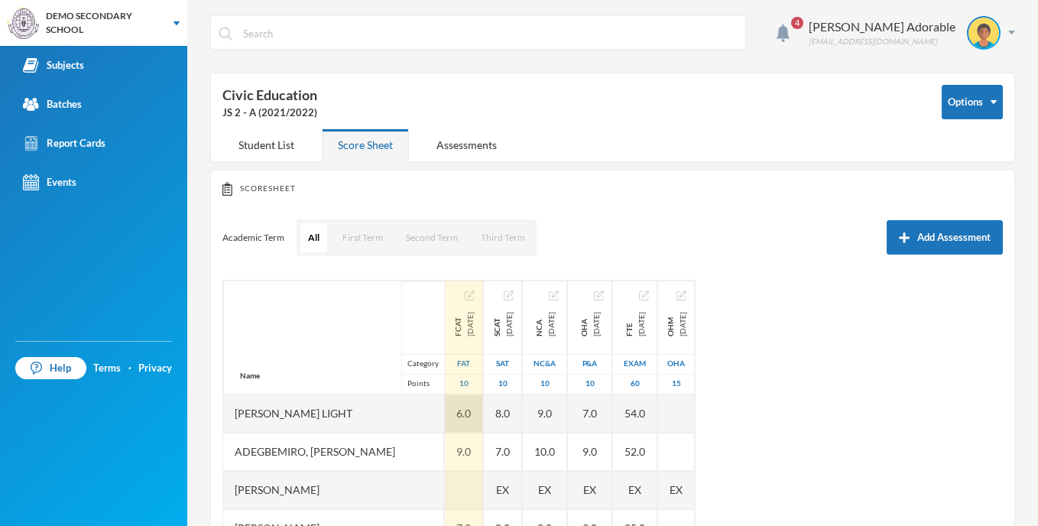
click at [482, 413] on div "6.0" at bounding box center [464, 413] width 38 height 38
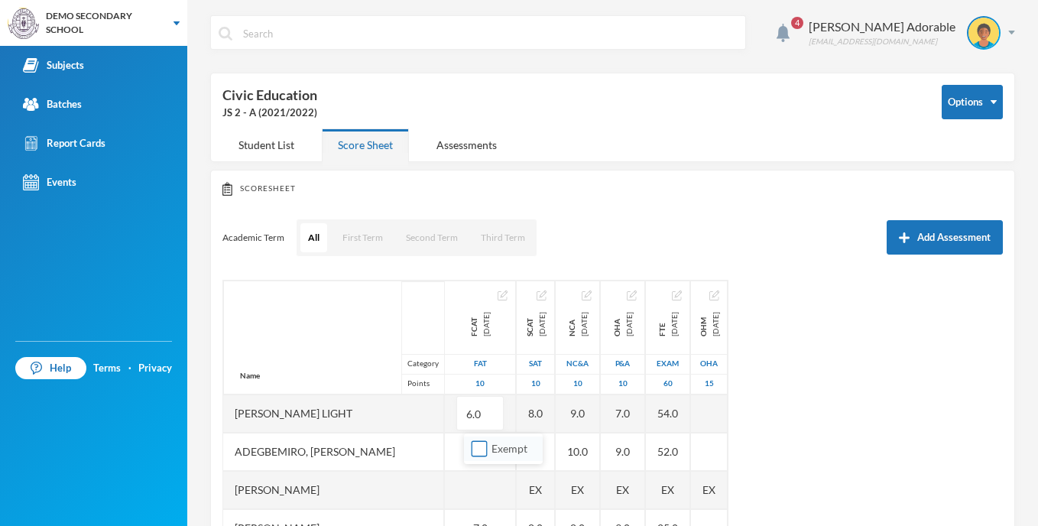
click at [482, 449] on input "Exempt" at bounding box center [480, 449] width 16 height 16
checkbox input "true"
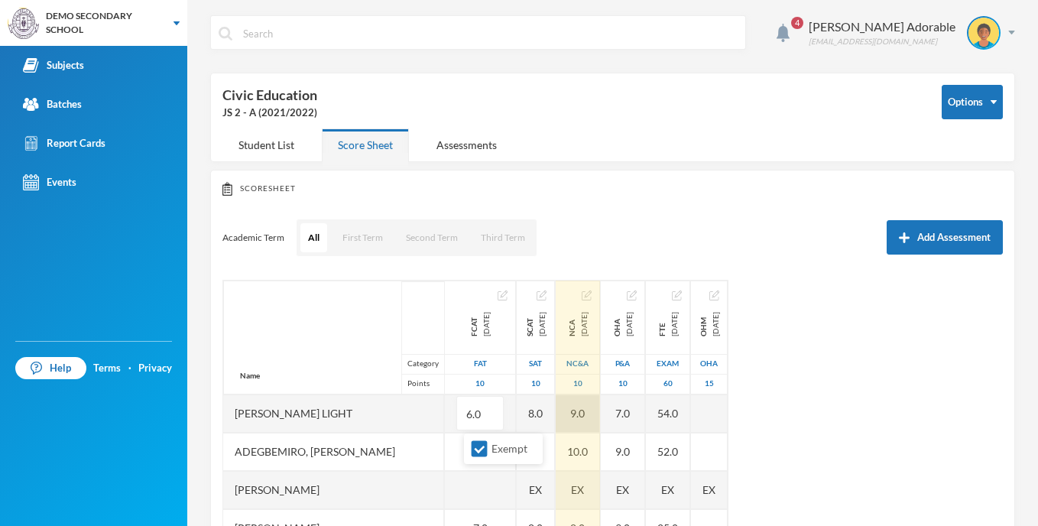
click at [600, 403] on div "9.0" at bounding box center [578, 413] width 44 height 38
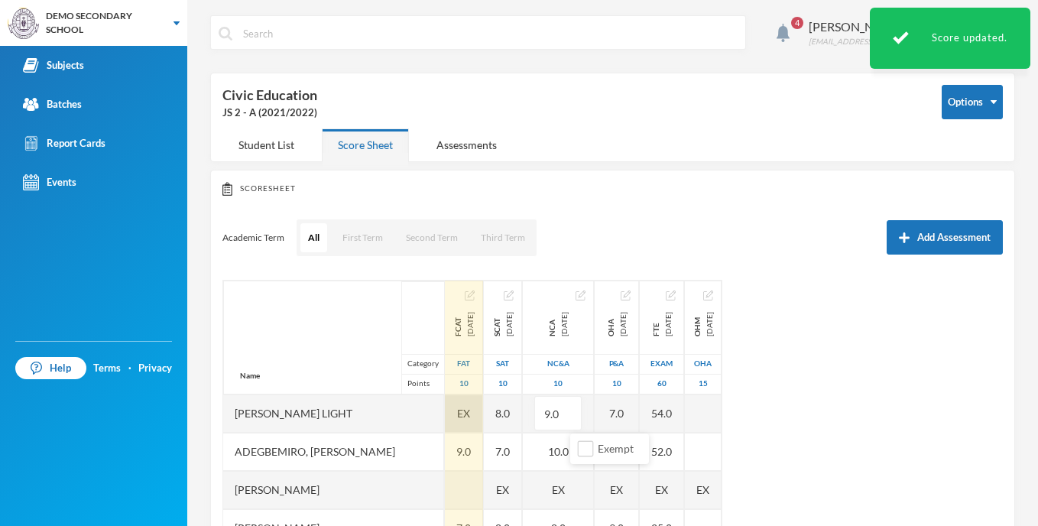
click at [470, 415] on span "EX" at bounding box center [463, 413] width 13 height 16
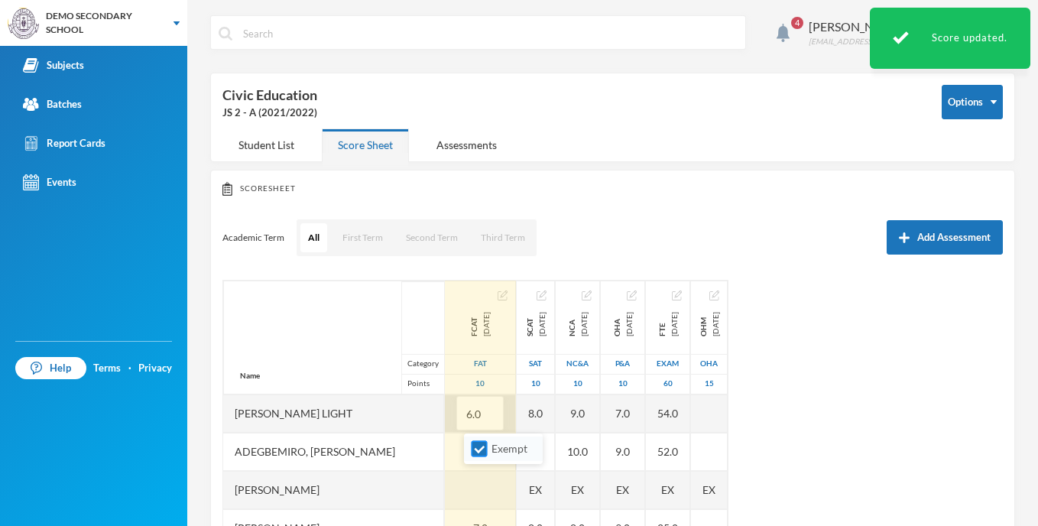
click at [483, 448] on input "Exempt" at bounding box center [480, 449] width 16 height 16
checkbox input "false"
click at [897, 438] on div "Name Category Points [PERSON_NAME] Light Adegbemiro, [PERSON_NAME], [PERSON_NAM…" at bounding box center [612, 471] width 781 height 382
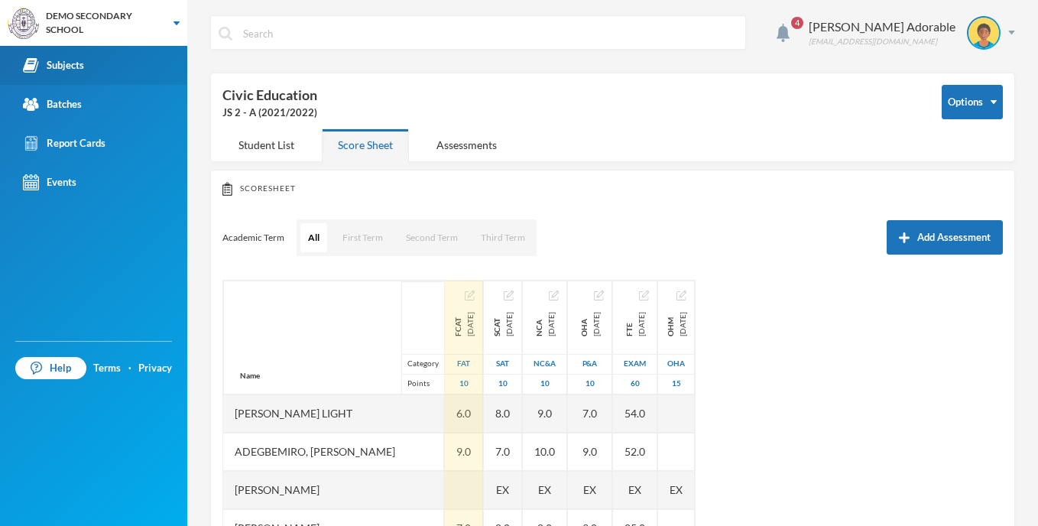
click at [67, 73] on div "Subjects" at bounding box center [53, 65] width 61 height 16
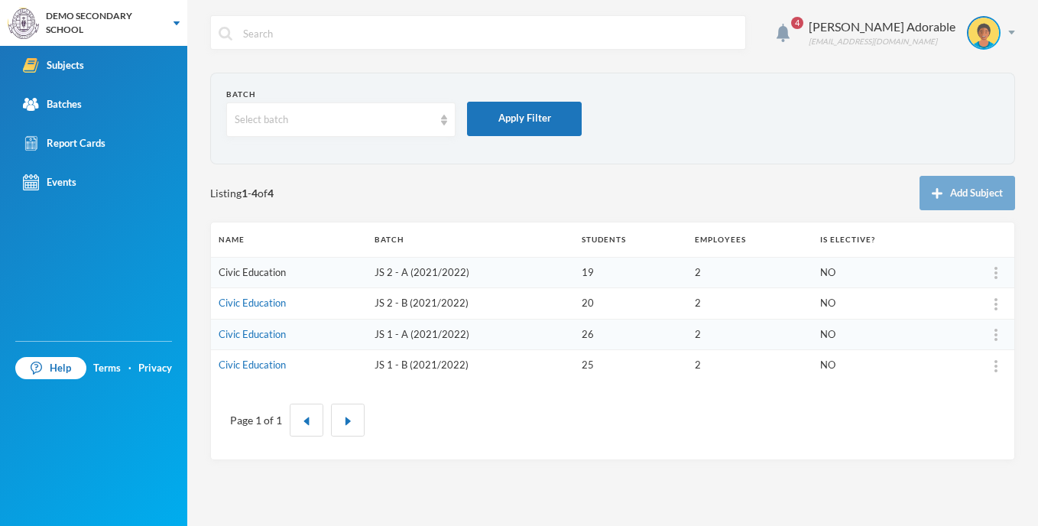
click at [266, 270] on link "Civic Education" at bounding box center [252, 272] width 67 height 12
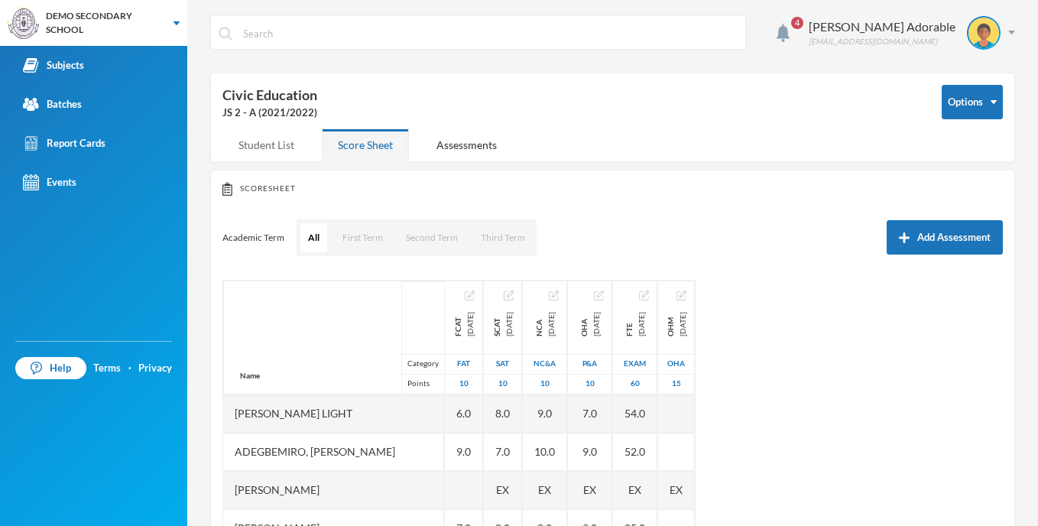
click at [279, 148] on div "Student List" at bounding box center [266, 144] width 88 height 33
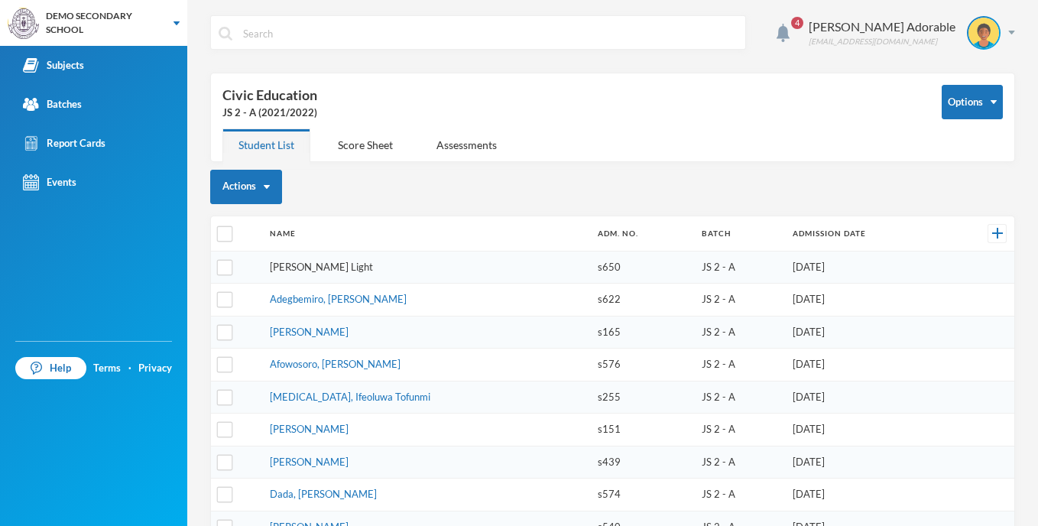
click at [347, 268] on link "[PERSON_NAME] Light" at bounding box center [321, 267] width 103 height 12
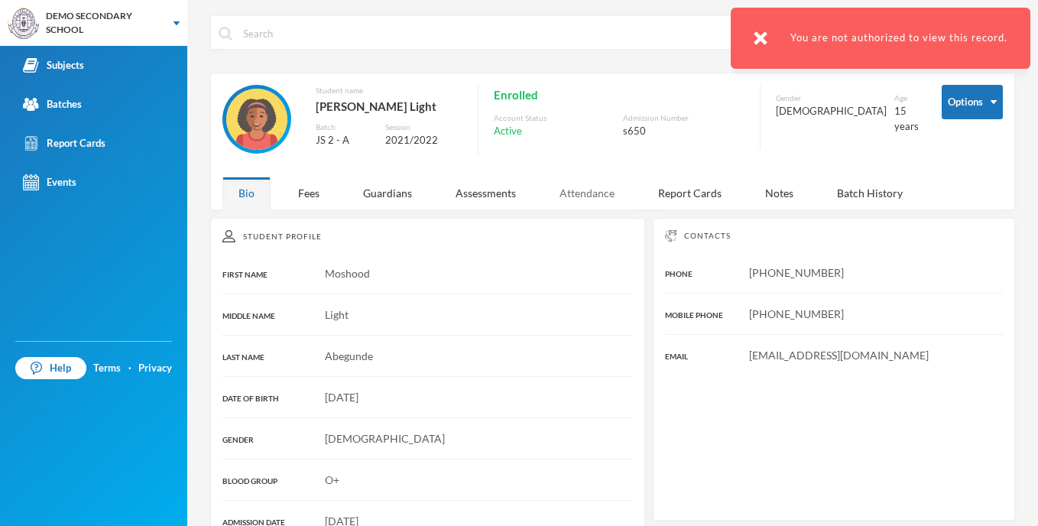
click at [595, 196] on div "Attendance" at bounding box center [587, 193] width 87 height 33
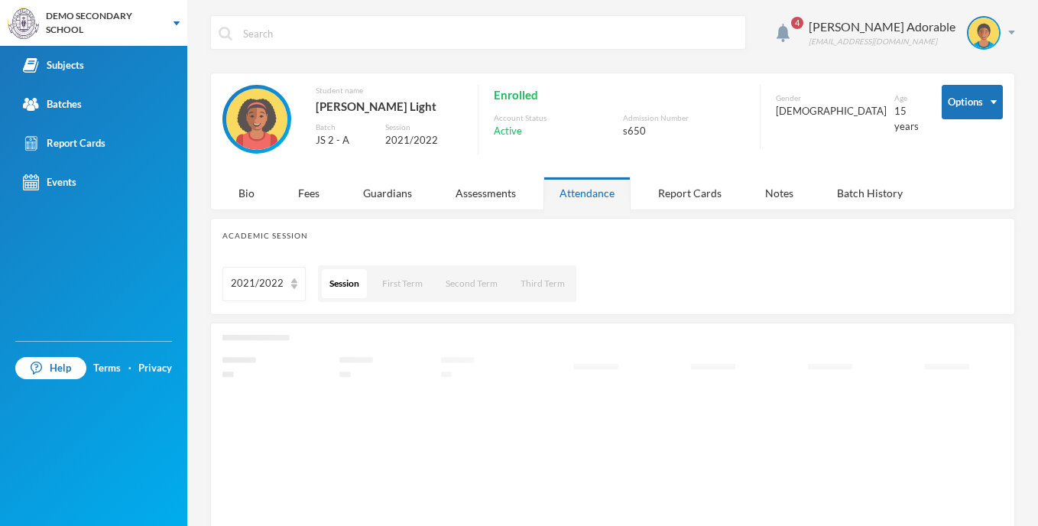
click at [601, 195] on div "Attendance" at bounding box center [587, 193] width 87 height 33
click at [486, 187] on div "Assessments" at bounding box center [486, 193] width 92 height 33
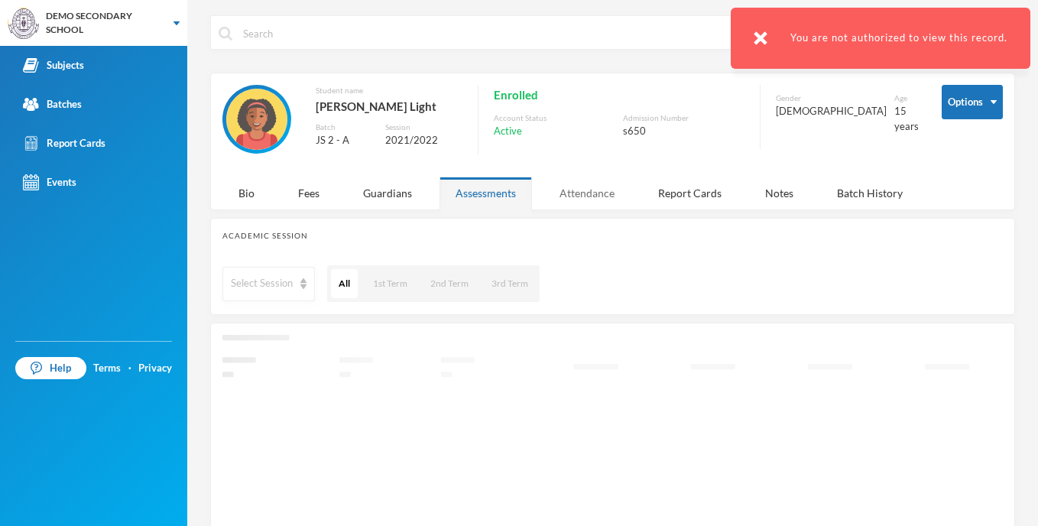
click at [596, 193] on div "Attendance" at bounding box center [587, 193] width 87 height 33
click at [764, 35] on img at bounding box center [761, 38] width 14 height 14
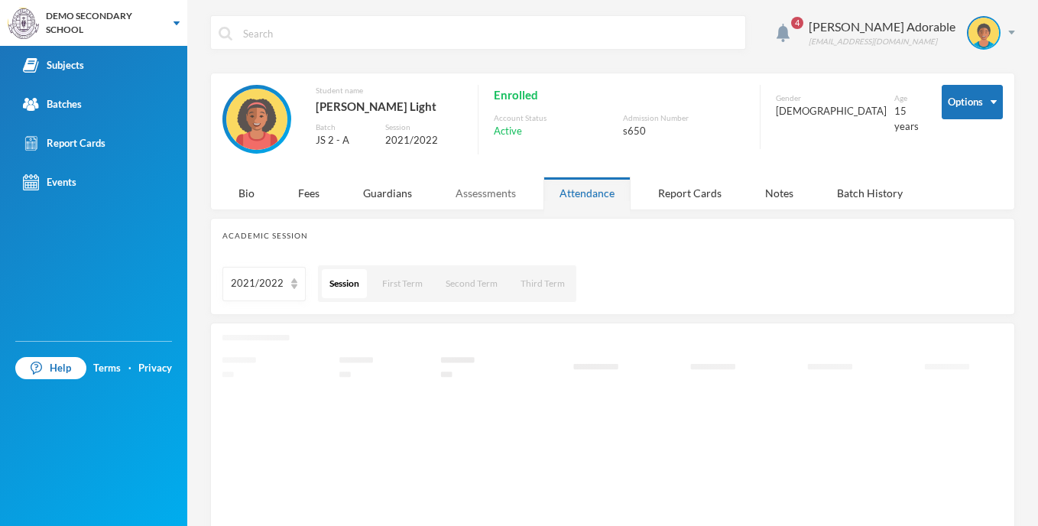
click at [492, 199] on div "Assessments" at bounding box center [486, 193] width 92 height 33
click at [738, 37] on input "text" at bounding box center [490, 33] width 496 height 34
click at [578, 187] on div "Attendance" at bounding box center [587, 193] width 87 height 33
click at [667, 193] on div "Report Cards" at bounding box center [690, 193] width 96 height 33
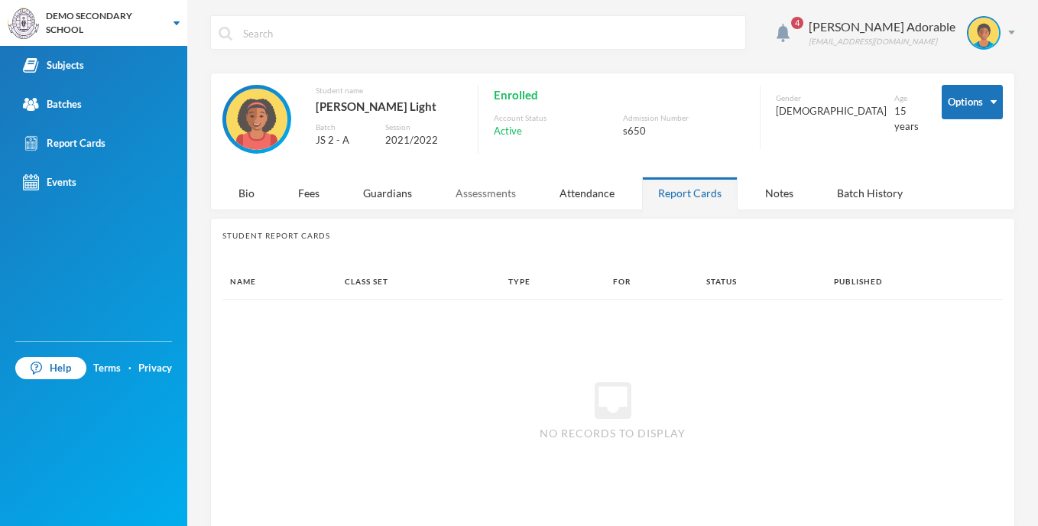
click at [482, 186] on div "Assessments" at bounding box center [486, 193] width 92 height 33
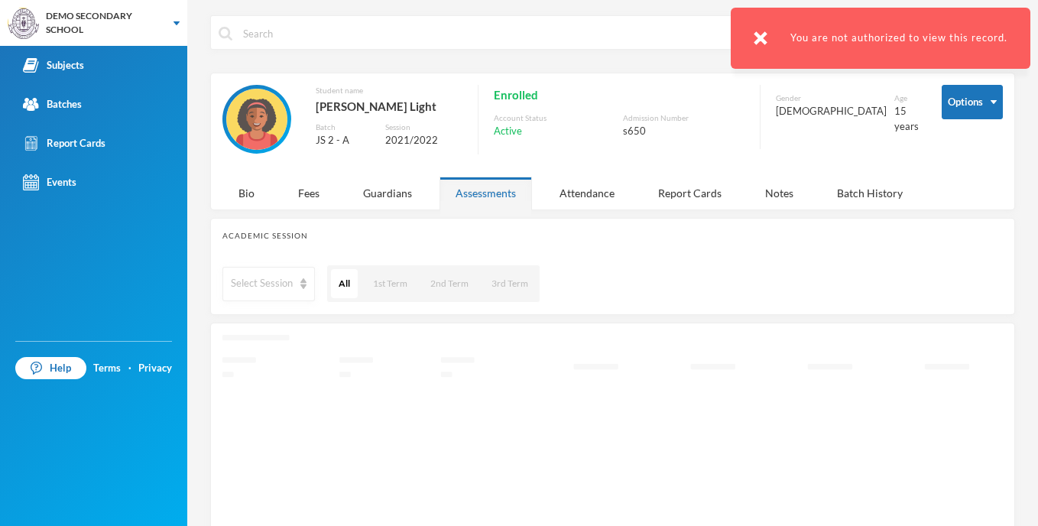
click at [764, 36] on img at bounding box center [761, 38] width 14 height 14
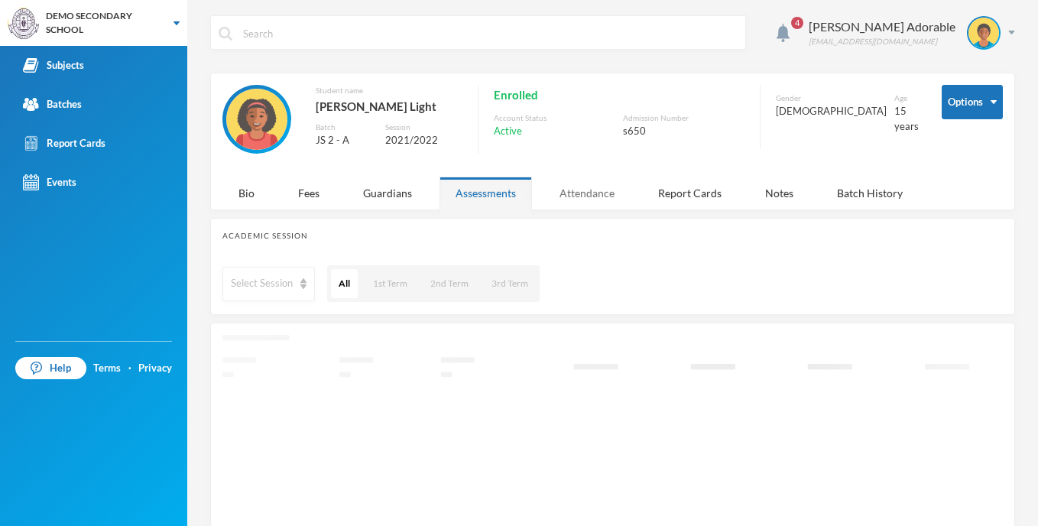
click at [586, 199] on div "Attendance" at bounding box center [587, 193] width 87 height 33
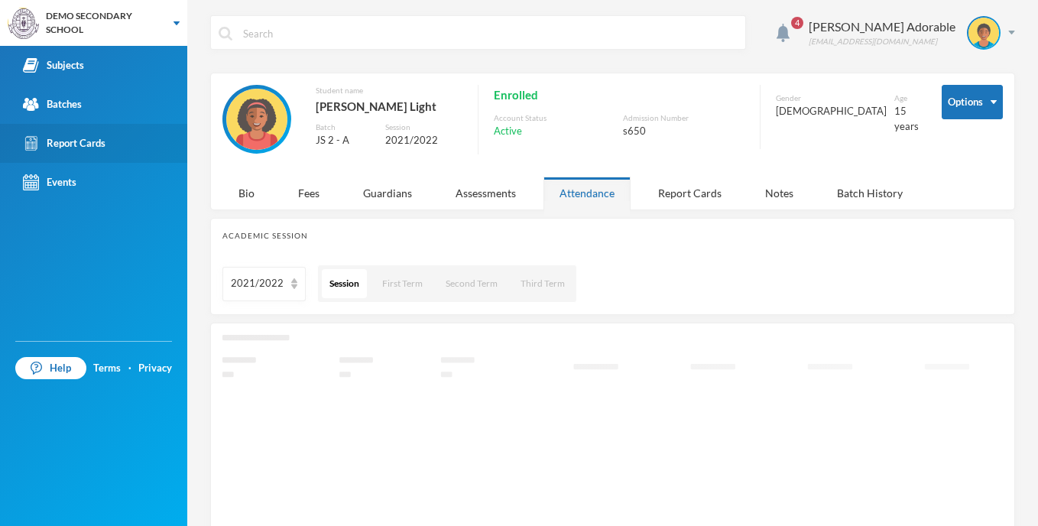
click at [59, 136] on div "Report Cards" at bounding box center [64, 143] width 83 height 16
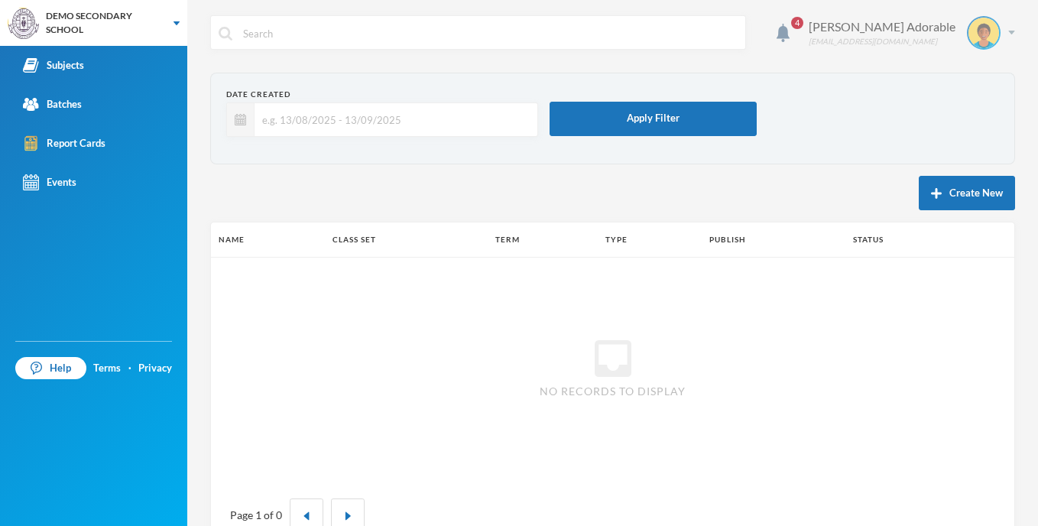
click at [969, 31] on img at bounding box center [984, 33] width 31 height 31
click at [961, 72] on div "My Profile" at bounding box center [961, 76] width 69 height 16
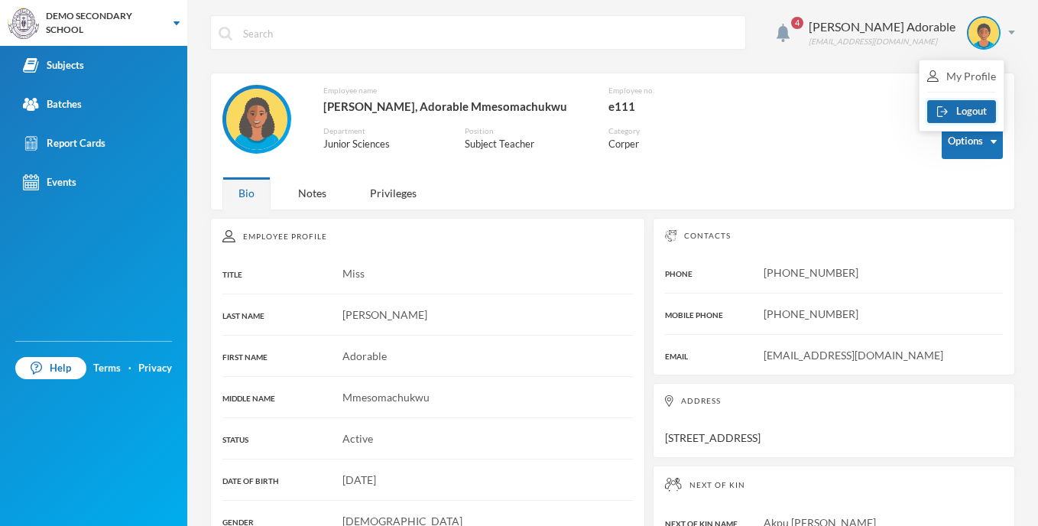
click at [972, 111] on button "Logout" at bounding box center [961, 111] width 69 height 23
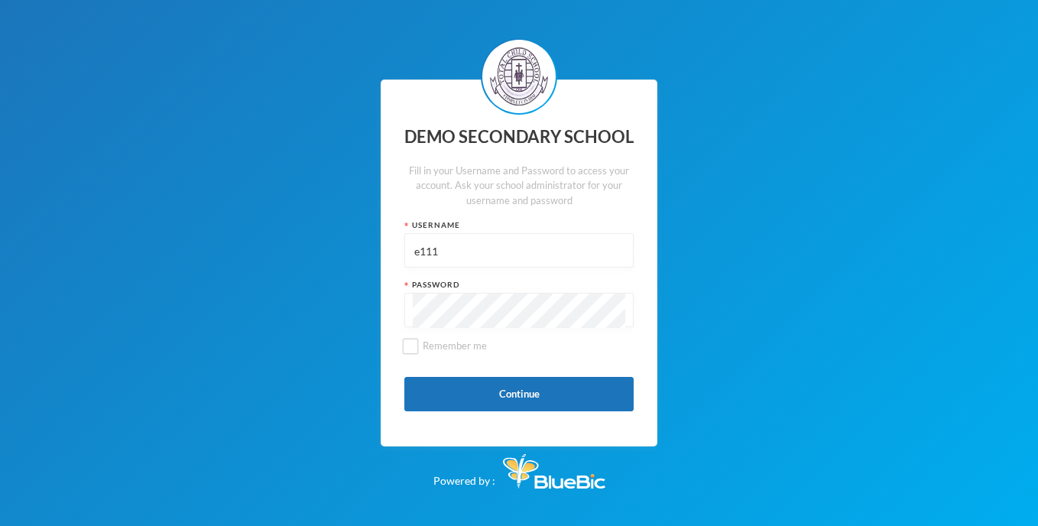
click at [464, 264] on input "e111" at bounding box center [519, 251] width 213 height 34
click at [438, 254] on input "e111" at bounding box center [519, 251] width 213 height 34
click at [437, 254] on input "e111" at bounding box center [519, 251] width 213 height 34
paste input "s206"
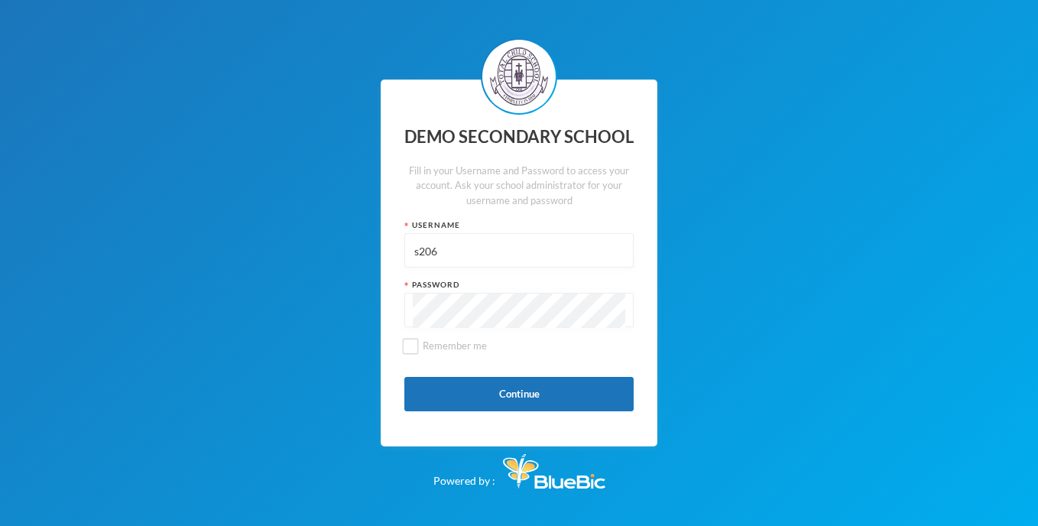
type input "s206"
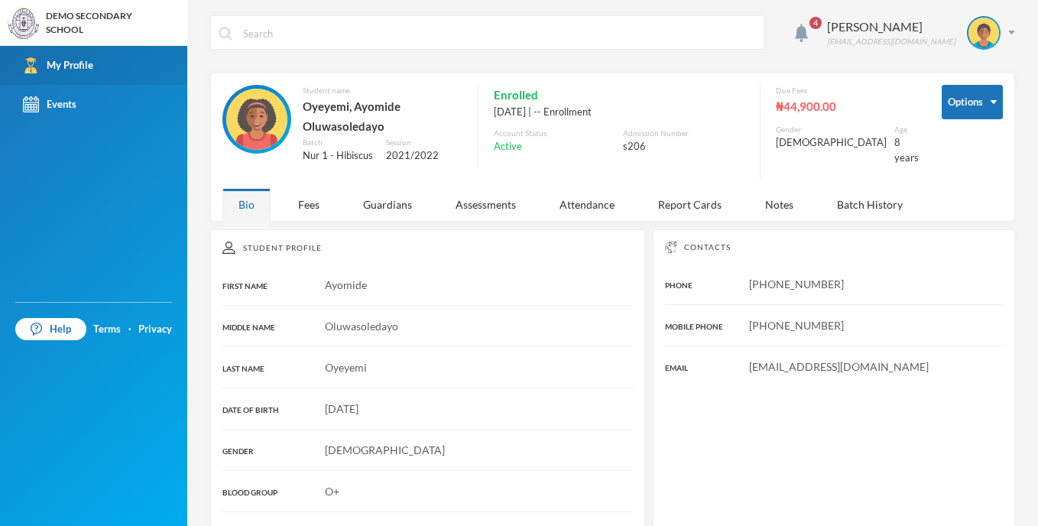
click at [82, 70] on div "My Profile" at bounding box center [58, 65] width 70 height 16
click at [609, 199] on div "Attendance" at bounding box center [587, 204] width 87 height 33
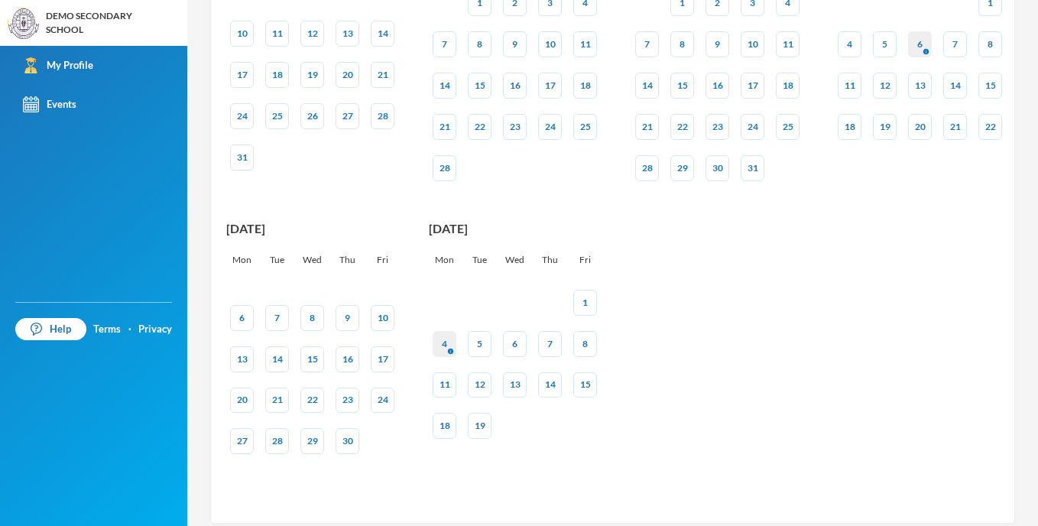
scroll to position [877, 0]
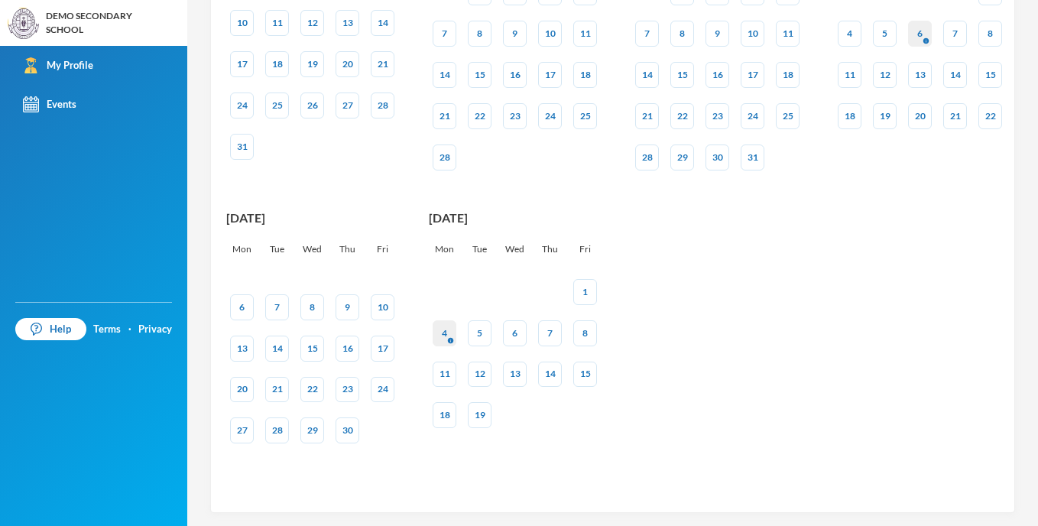
click at [585, 293] on div "1" at bounding box center [585, 292] width 5 height 14
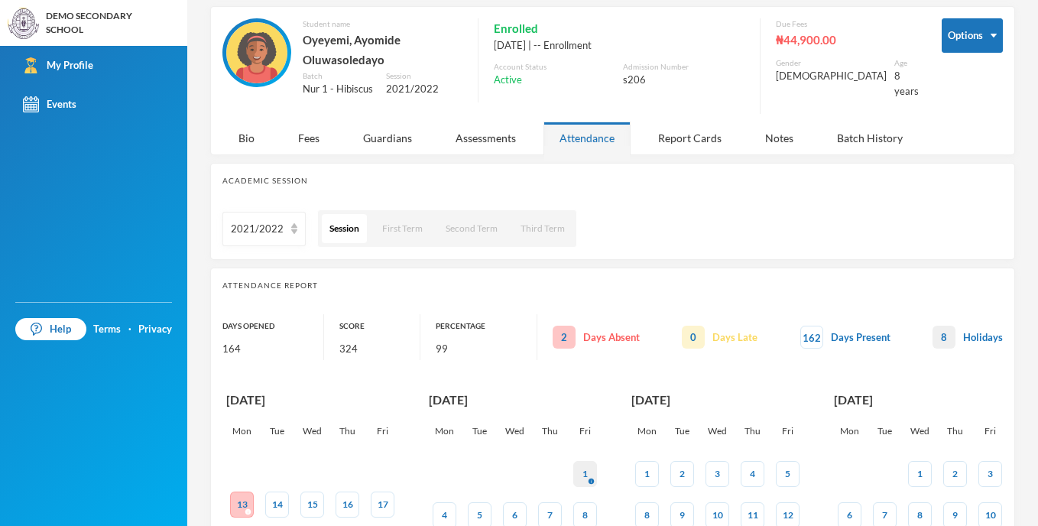
scroll to position [153, 0]
